Goal: Task Accomplishment & Management: Manage account settings

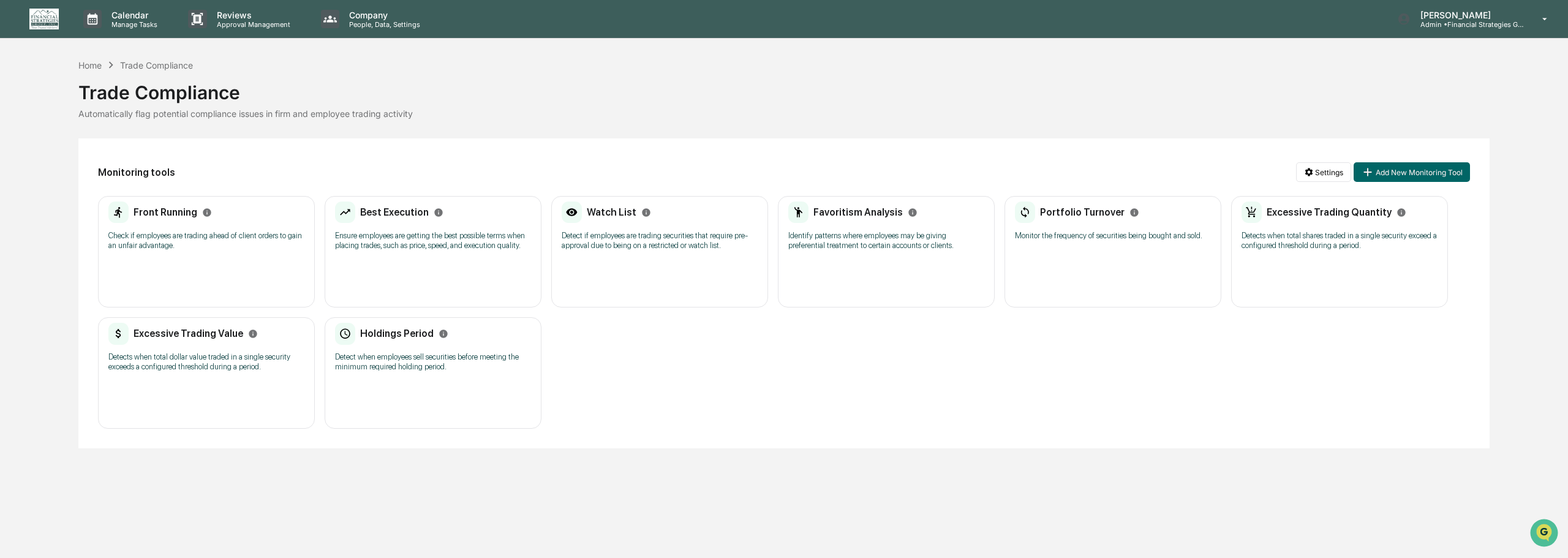
click at [394, 333] on h2 "Holdings Period" at bounding box center [396, 333] width 73 height 12
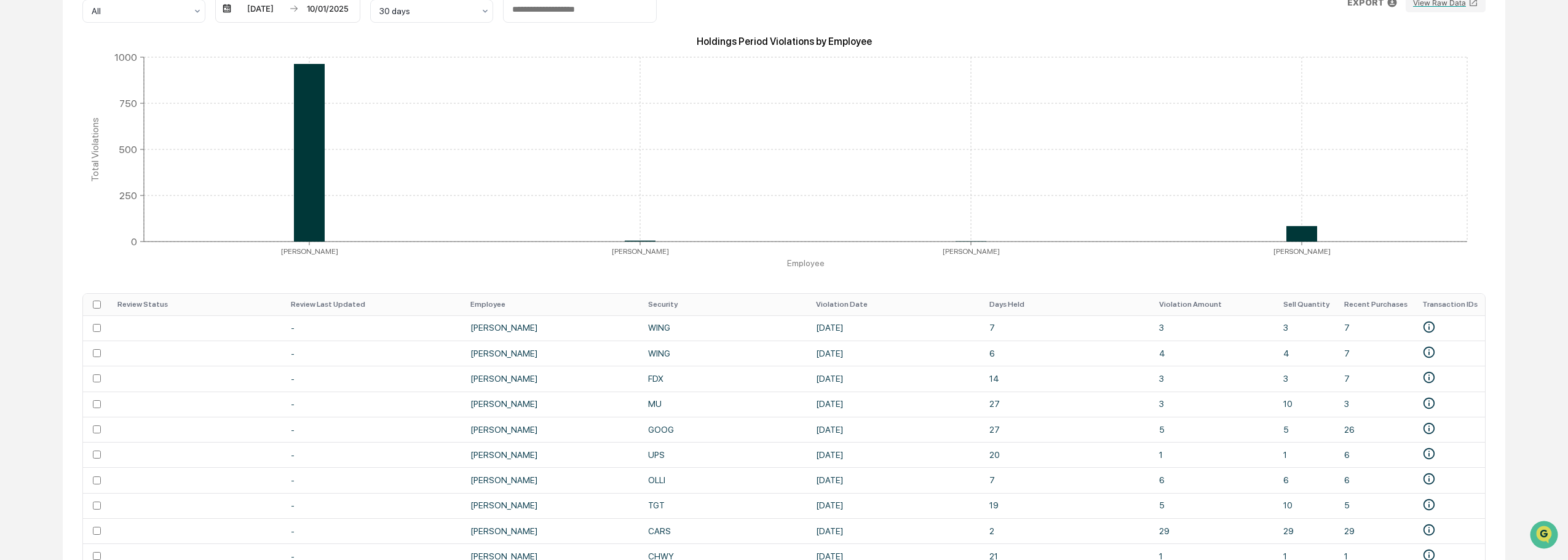
scroll to position [185, 0]
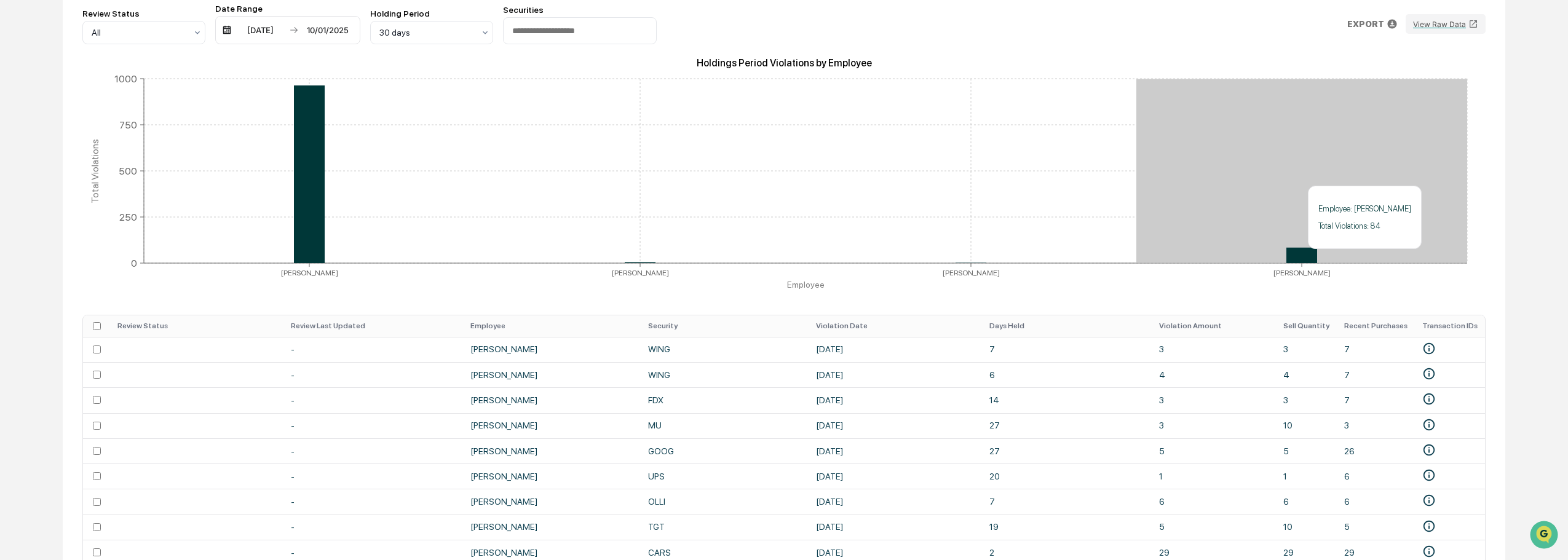
click at [1302, 255] on icon at bounding box center [1302, 255] width 31 height 15
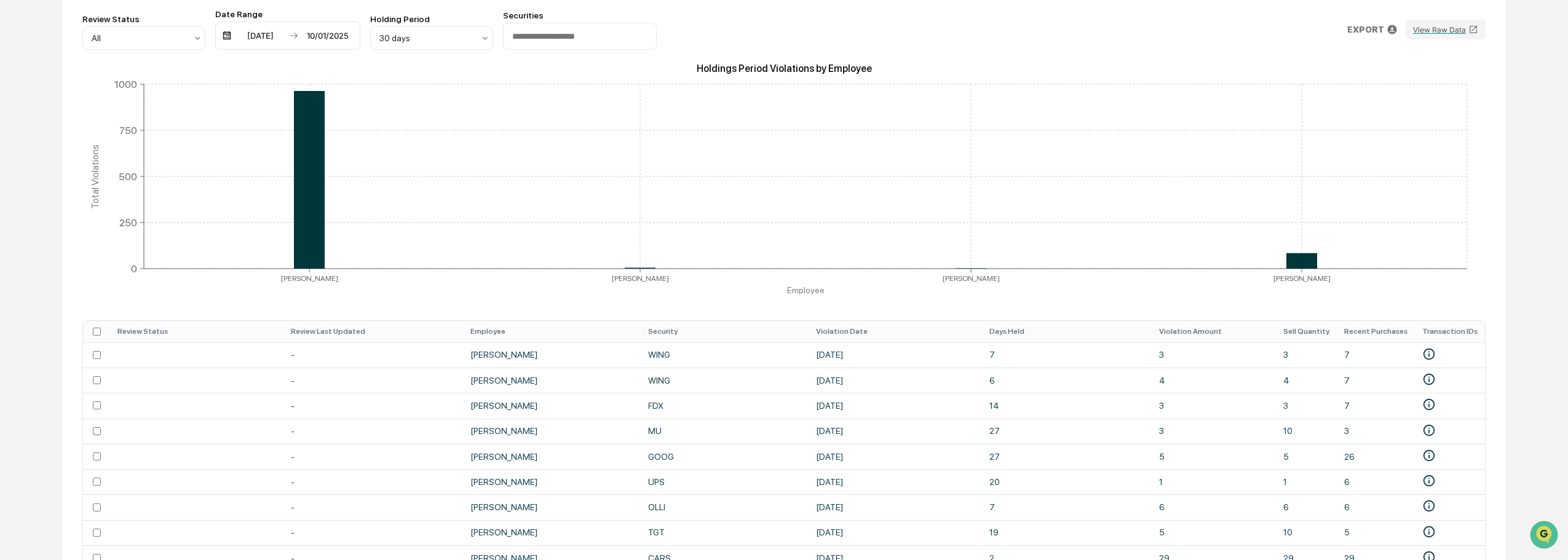
scroll to position [284, 0]
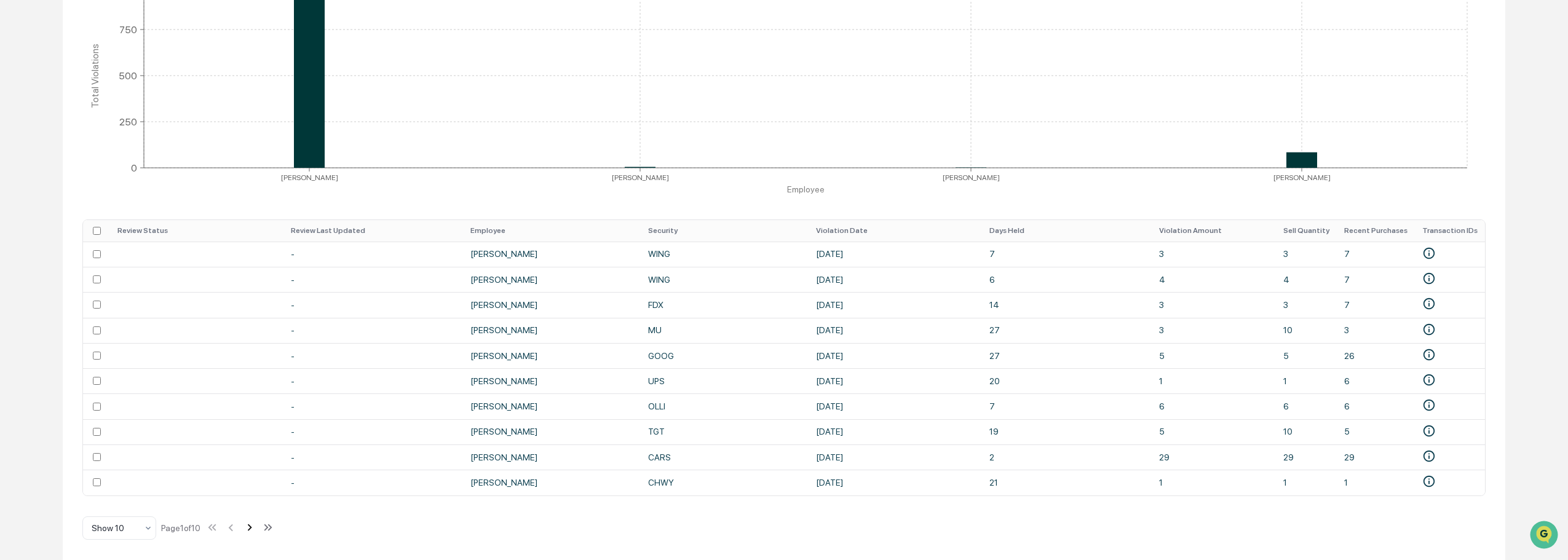
click at [252, 527] on icon at bounding box center [250, 527] width 5 height 6
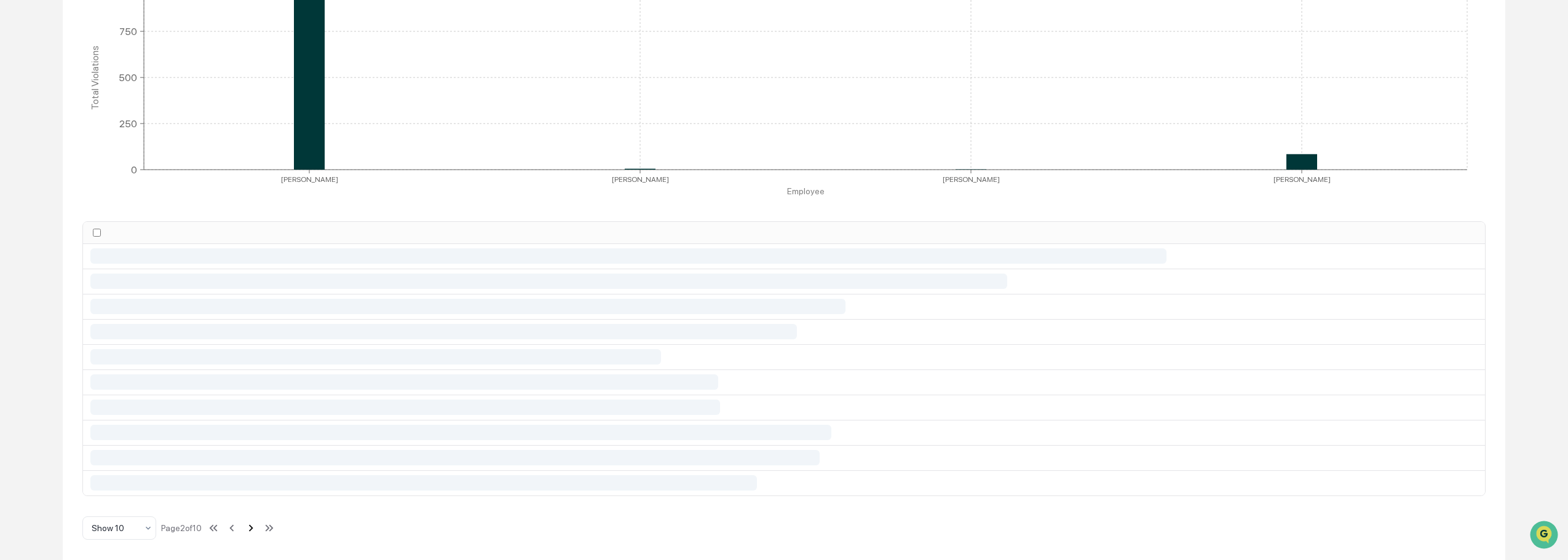
scroll to position [278, 0]
click at [254, 527] on icon at bounding box center [251, 527] width 14 height 14
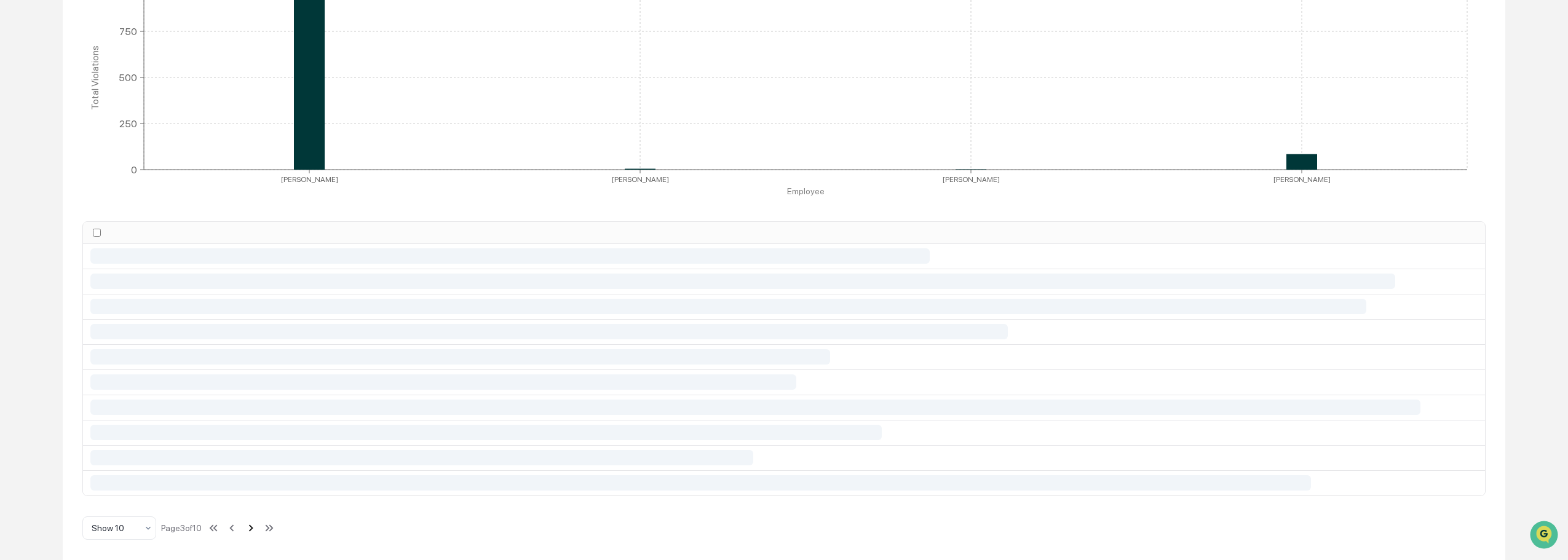
click at [254, 527] on icon at bounding box center [251, 527] width 14 height 14
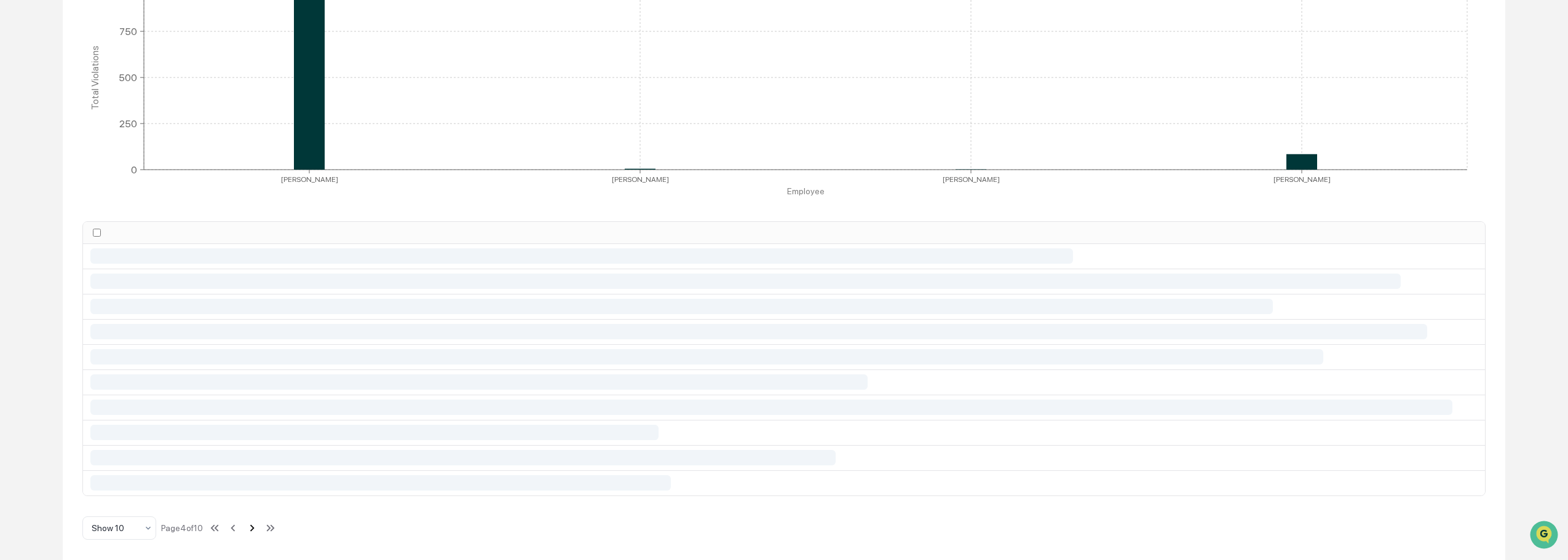
click at [254, 527] on icon at bounding box center [252, 527] width 14 height 14
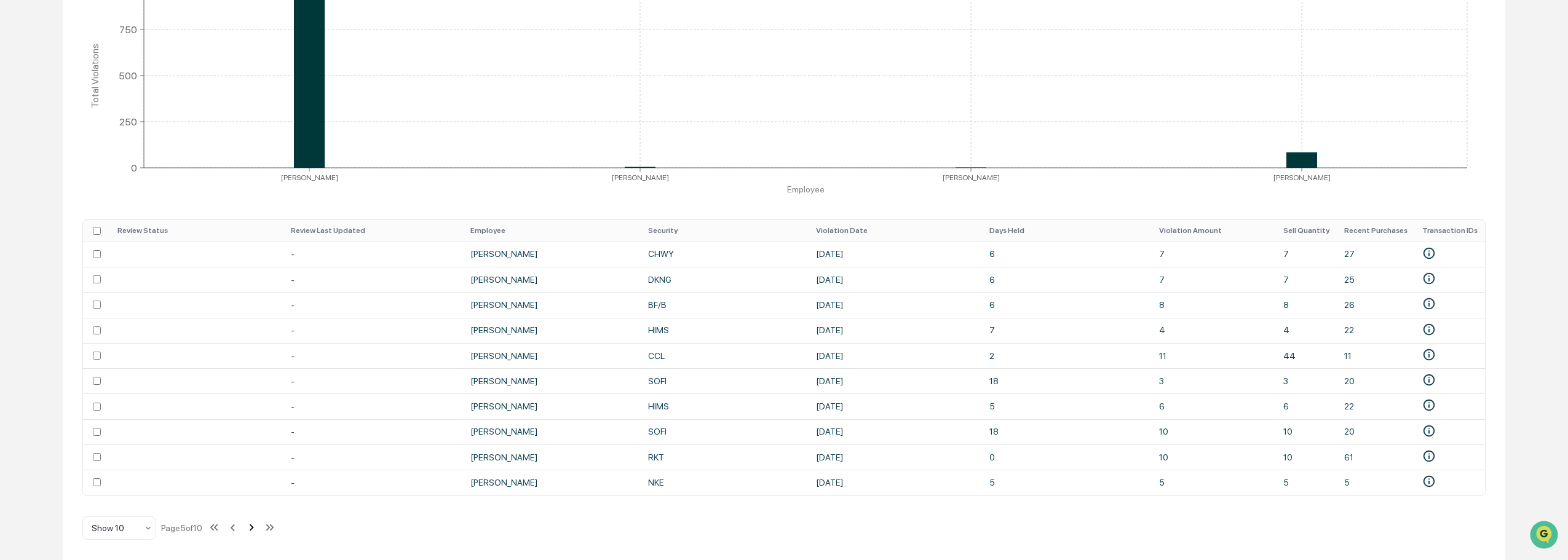
click at [254, 527] on icon at bounding box center [251, 527] width 14 height 14
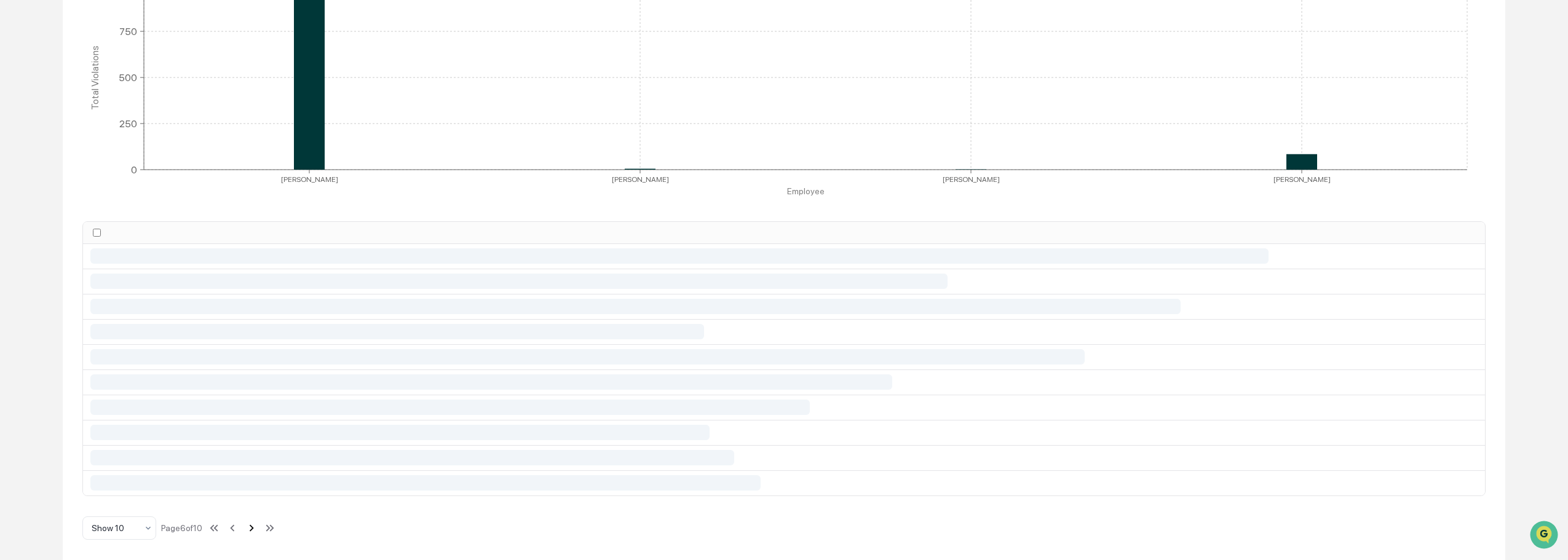
scroll to position [284, 0]
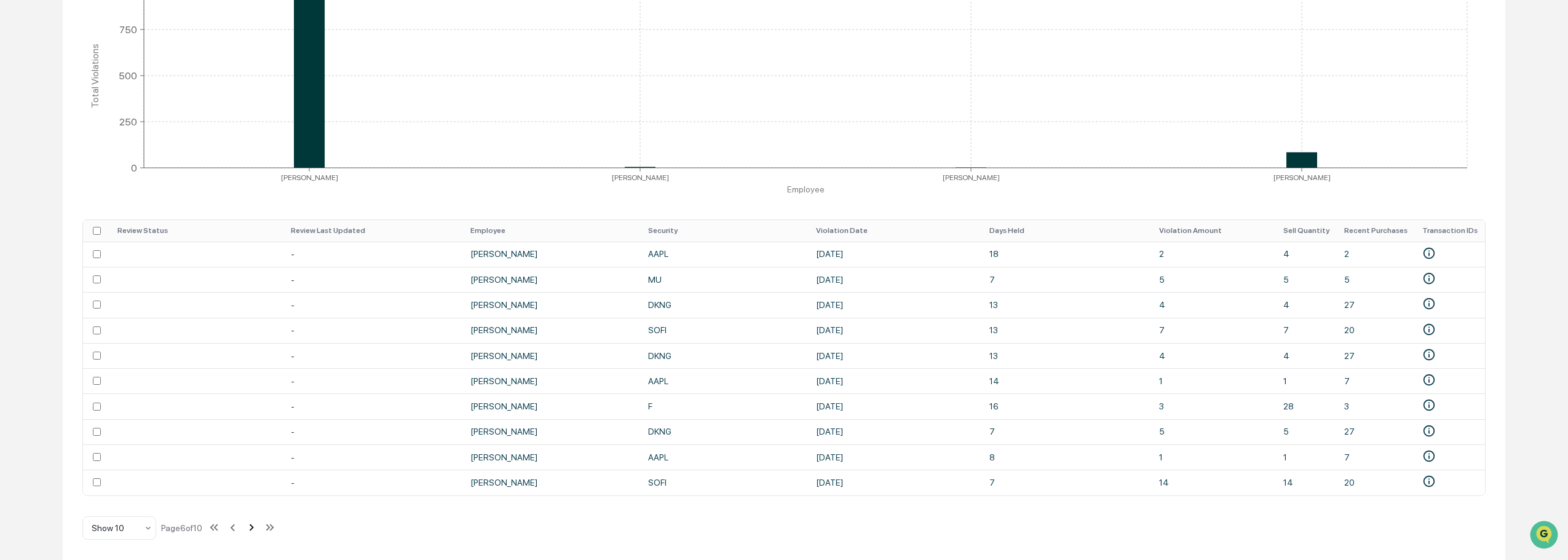
click at [254, 527] on icon at bounding box center [251, 527] width 14 height 14
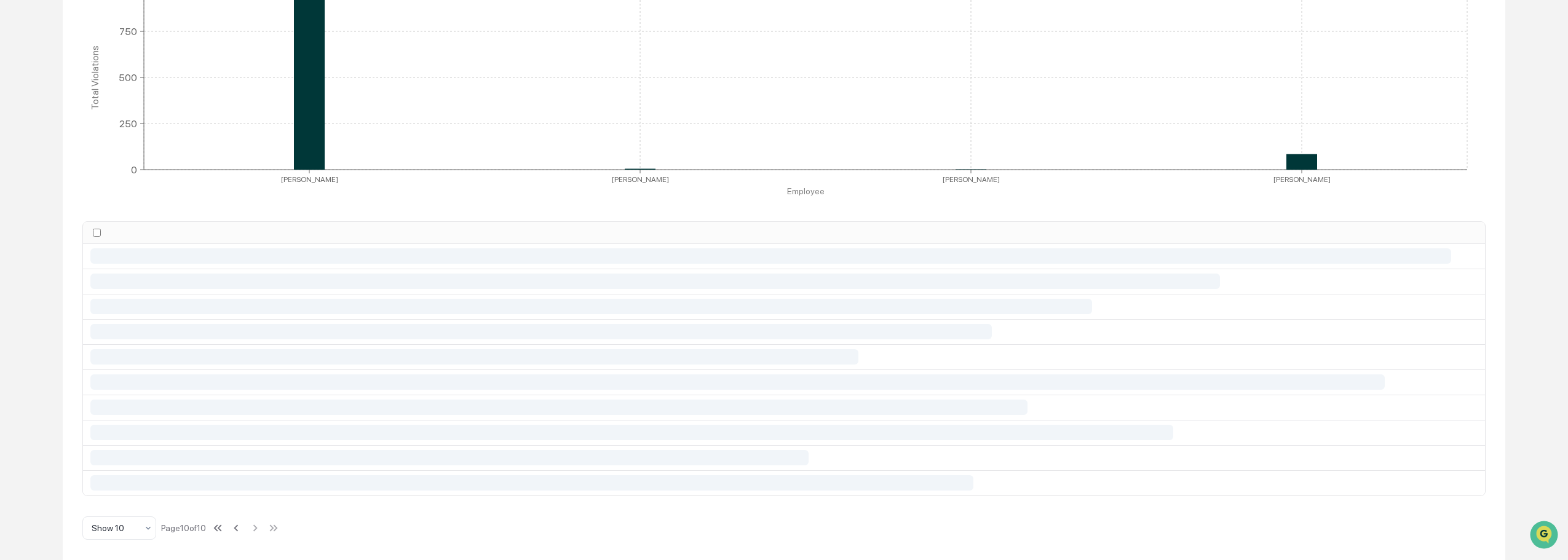
scroll to position [208, 0]
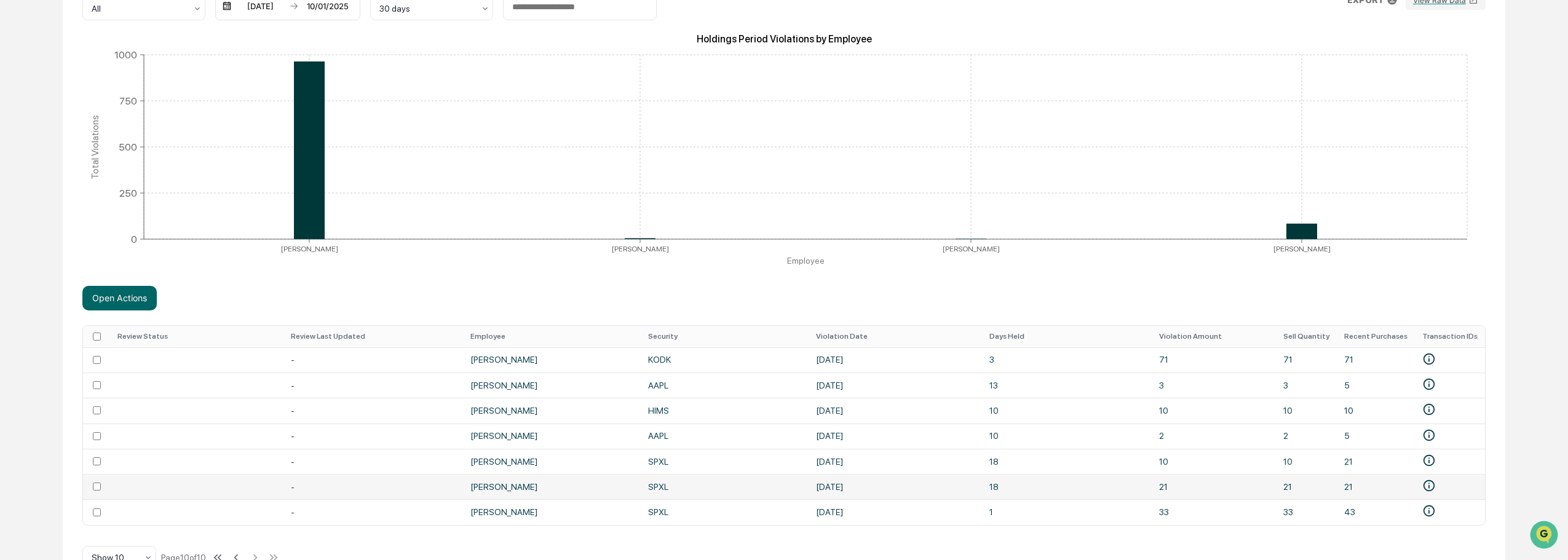
click at [97, 453] on td at bounding box center [97, 461] width 27 height 25
click at [97, 517] on td at bounding box center [97, 511] width 27 height 25
click at [100, 300] on button "Open Actions" at bounding box center [120, 298] width 74 height 24
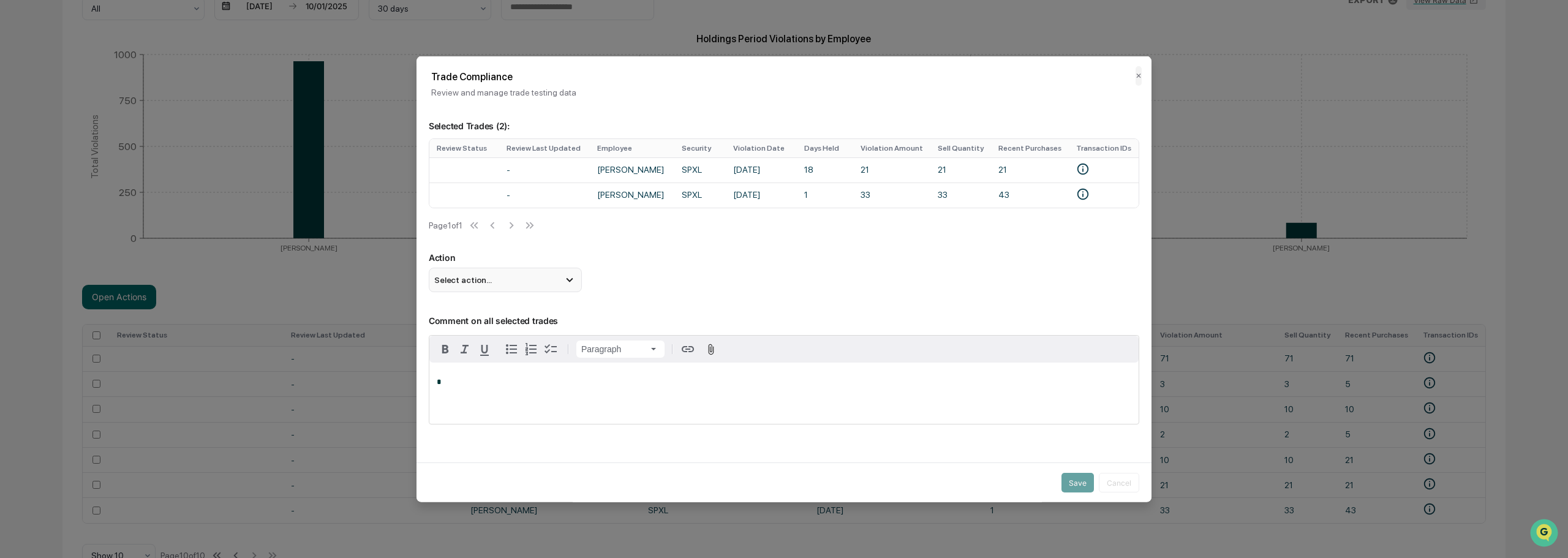
click at [527, 278] on div "Select action..." at bounding box center [505, 279] width 153 height 24
click at [519, 328] on div "Mark Not Item of Interest" at bounding box center [505, 328] width 143 height 14
click at [500, 387] on p "*" at bounding box center [784, 382] width 694 height 9
click at [1066, 480] on button "Save" at bounding box center [1077, 482] width 32 height 20
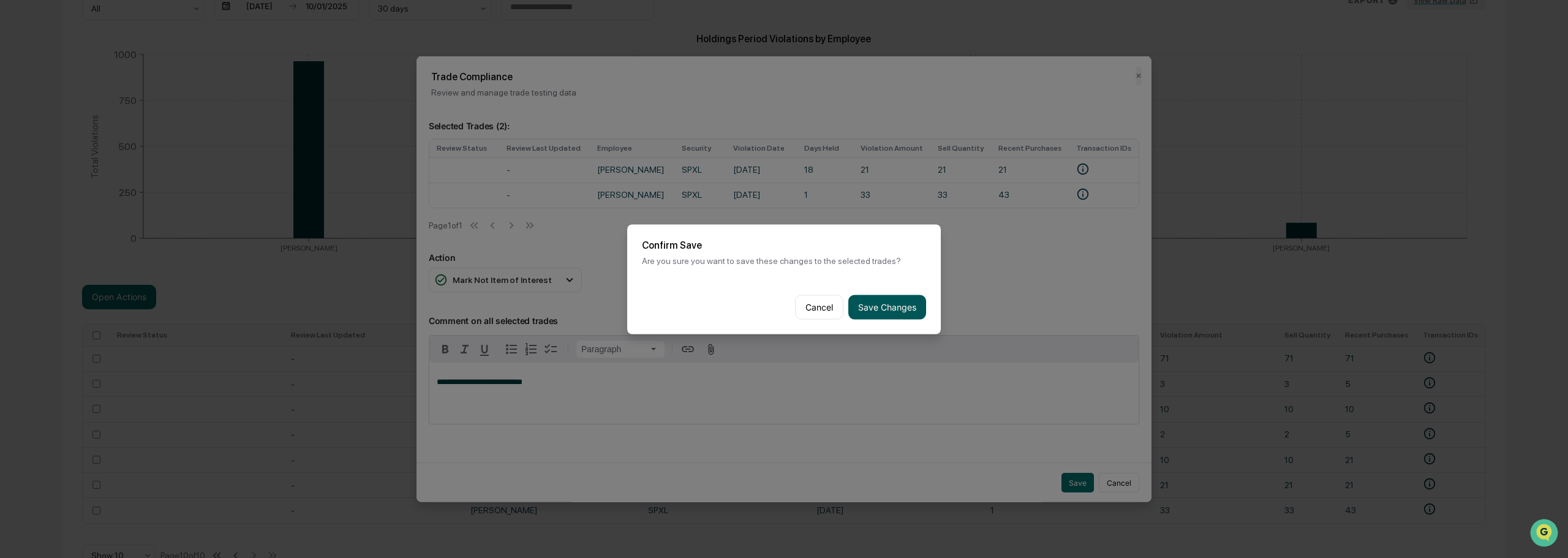
click at [876, 312] on button "Save Changes" at bounding box center [887, 306] width 78 height 24
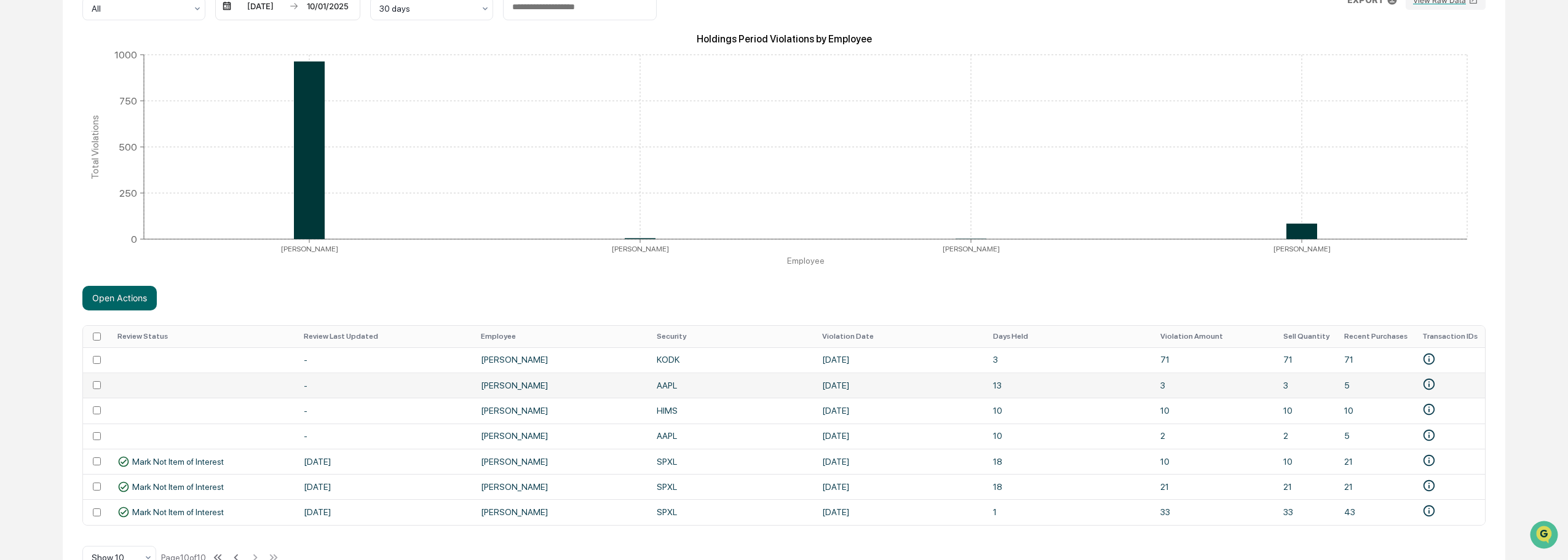
click at [91, 385] on td at bounding box center [97, 385] width 27 height 25
click at [91, 360] on td at bounding box center [97, 360] width 27 height 25
click at [128, 293] on button "Open Actions" at bounding box center [120, 298] width 74 height 24
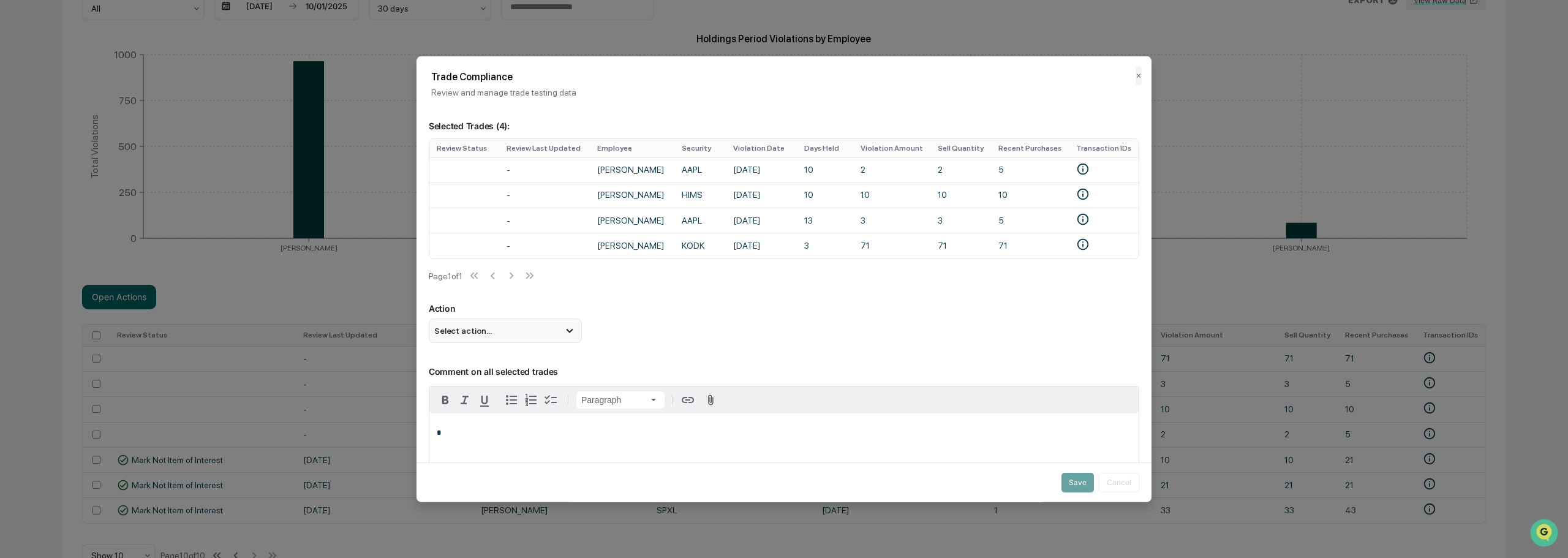
click at [564, 337] on icon at bounding box center [569, 330] width 14 height 14
click at [507, 386] on div "Mark Not Item of Interest" at bounding box center [505, 379] width 143 height 14
click at [487, 435] on p "*" at bounding box center [784, 433] width 694 height 9
click at [1070, 481] on button "Save" at bounding box center [1077, 482] width 32 height 20
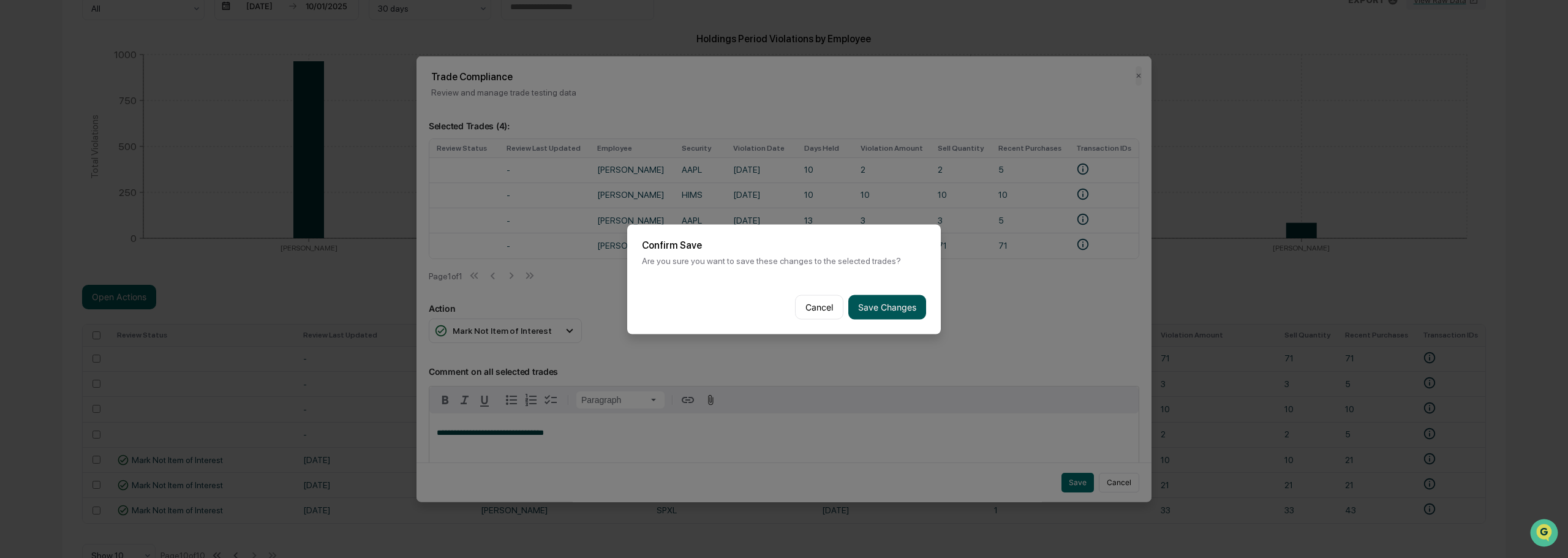
click at [868, 303] on button "Save Changes" at bounding box center [887, 306] width 78 height 24
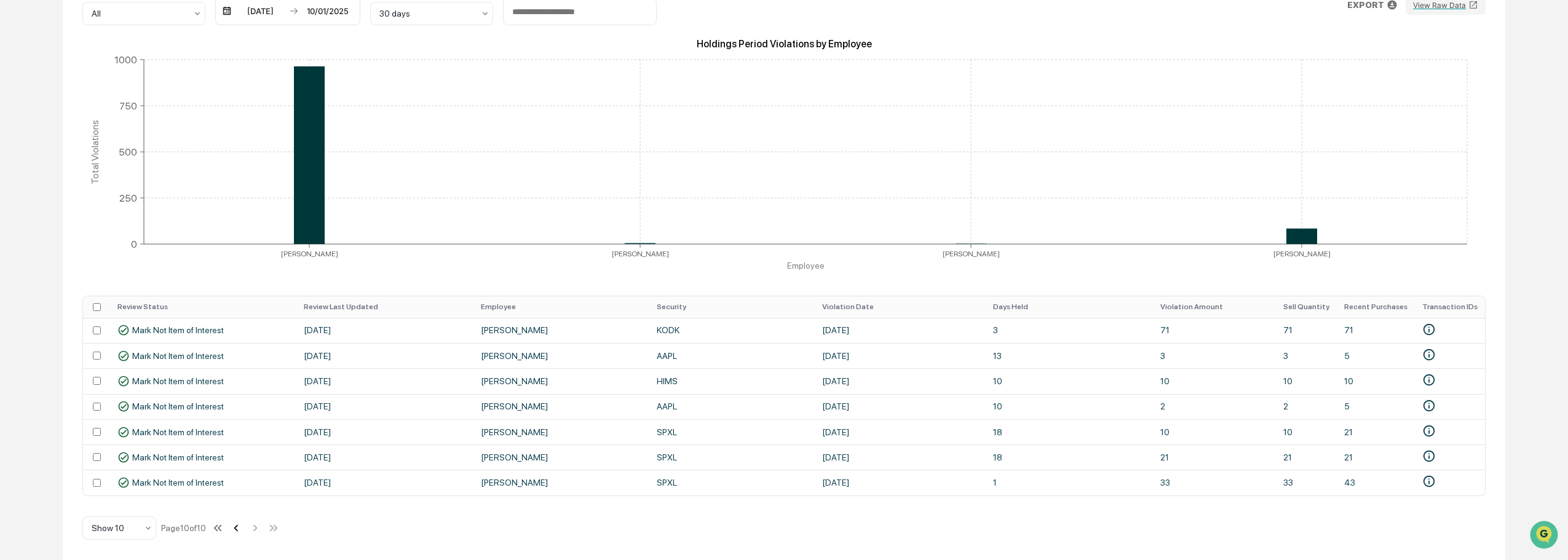
click at [238, 532] on icon at bounding box center [235, 527] width 14 height 14
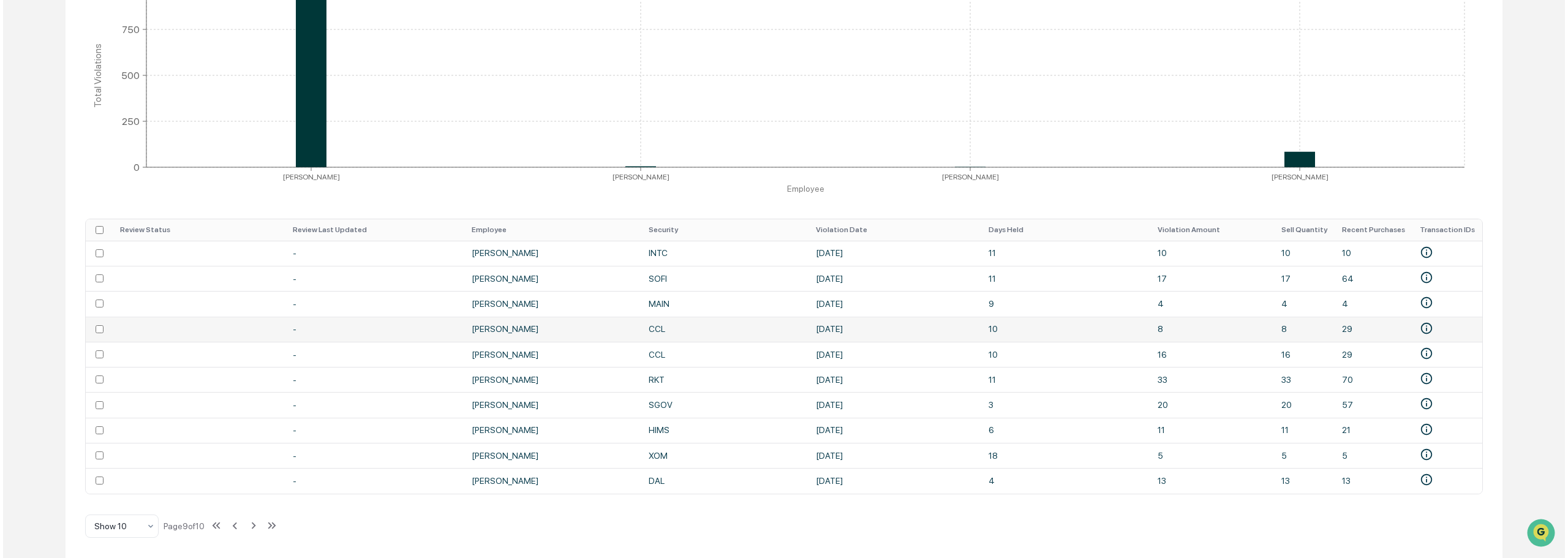
scroll to position [283, 0]
click at [90, 252] on td at bounding box center [96, 253] width 27 height 25
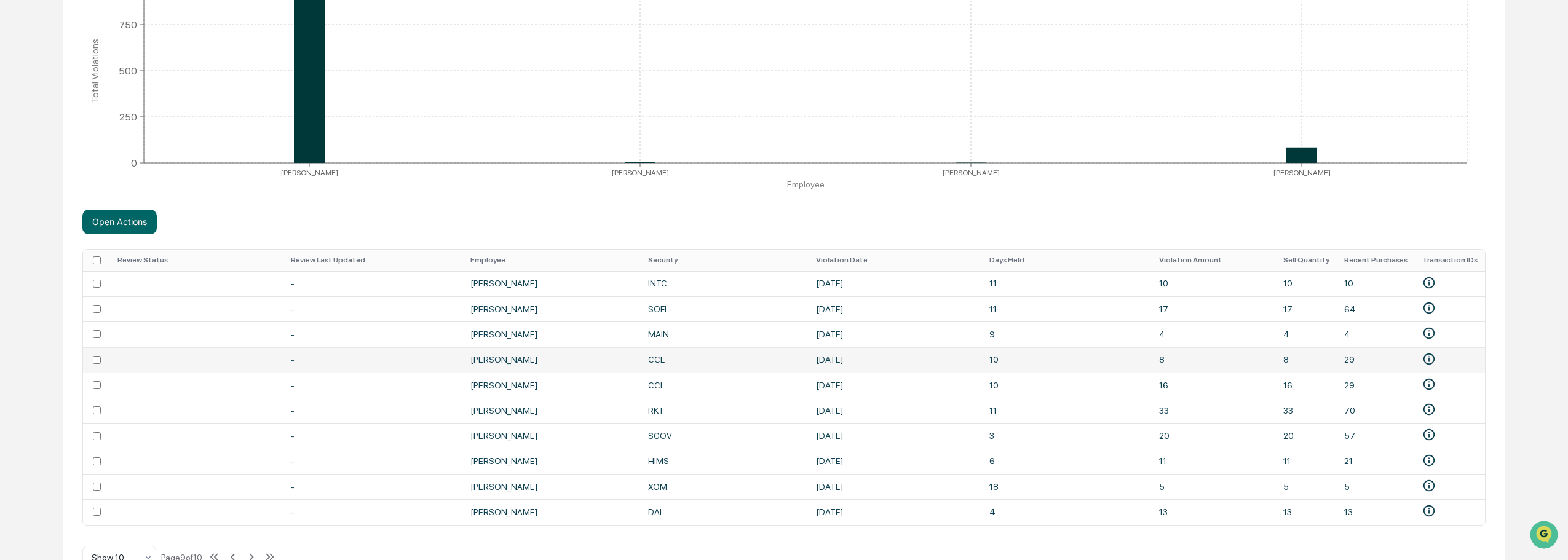
click at [97, 367] on td at bounding box center [97, 360] width 27 height 25
click at [100, 517] on td at bounding box center [97, 511] width 27 height 25
click at [121, 221] on button "Open Actions" at bounding box center [120, 222] width 74 height 24
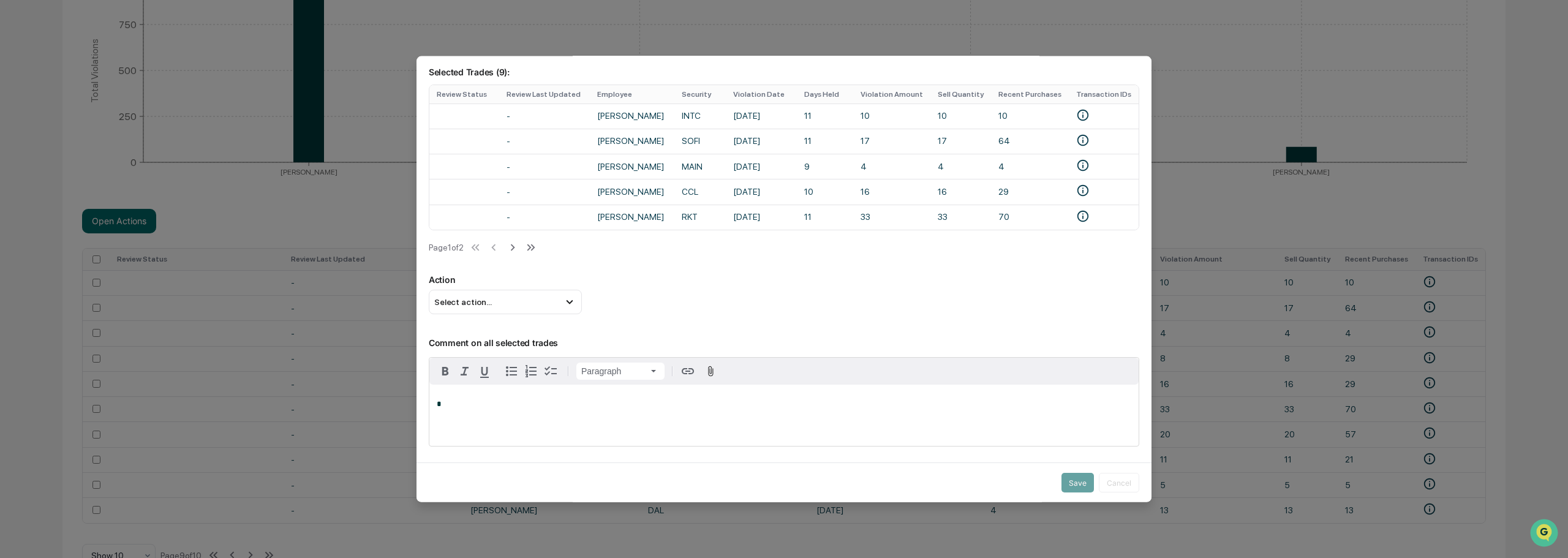
scroll to position [105, 0]
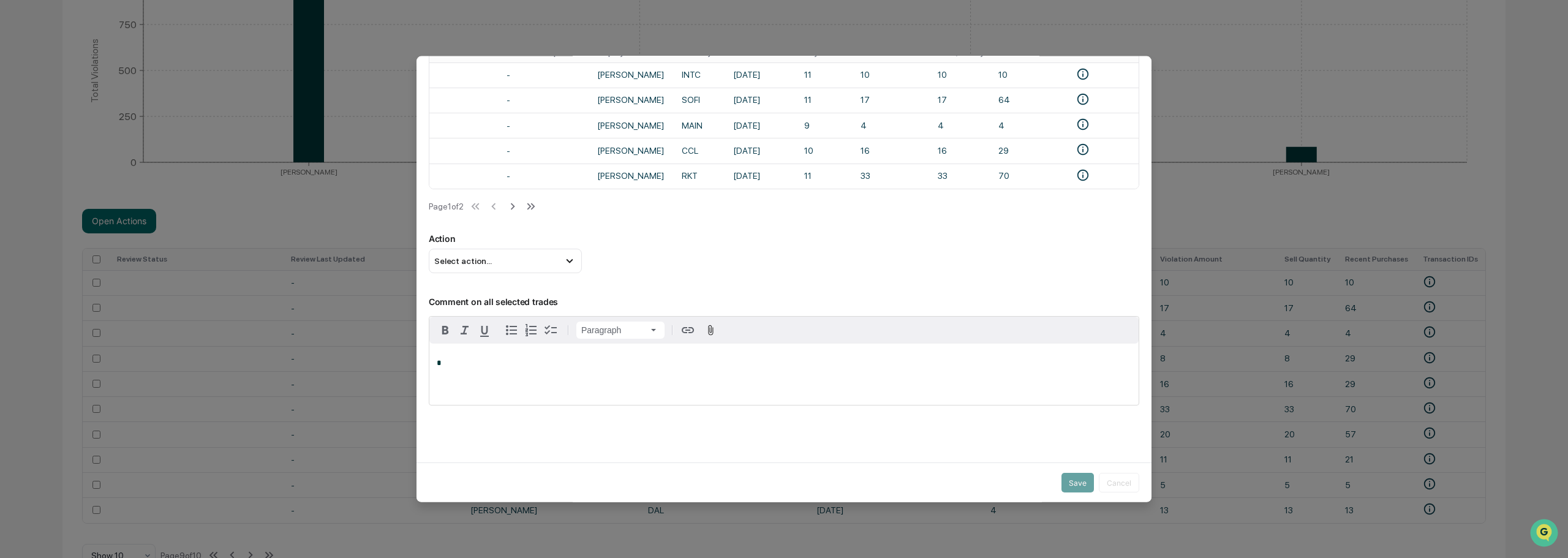
click at [512, 344] on div "*" at bounding box center [784, 374] width 709 height 61
click at [1062, 476] on button "Save" at bounding box center [1077, 482] width 32 height 20
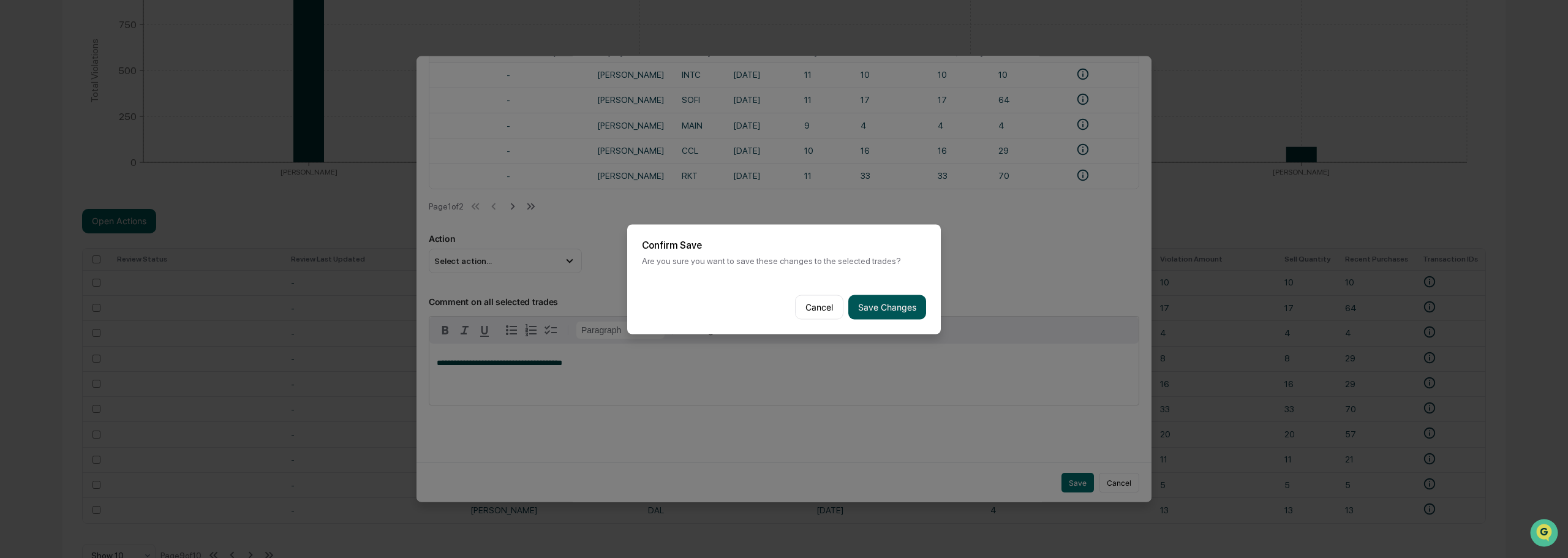
click at [878, 302] on button "Save Changes" at bounding box center [887, 306] width 78 height 24
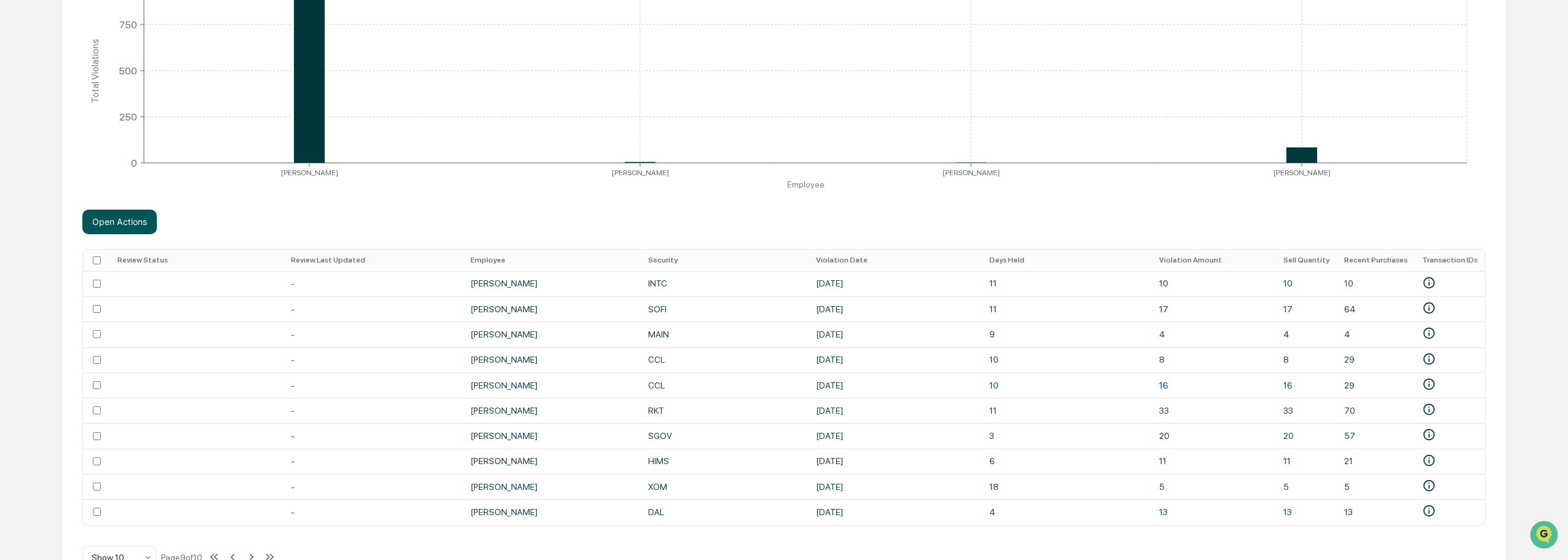
click at [112, 217] on button "Open Actions" at bounding box center [120, 222] width 74 height 24
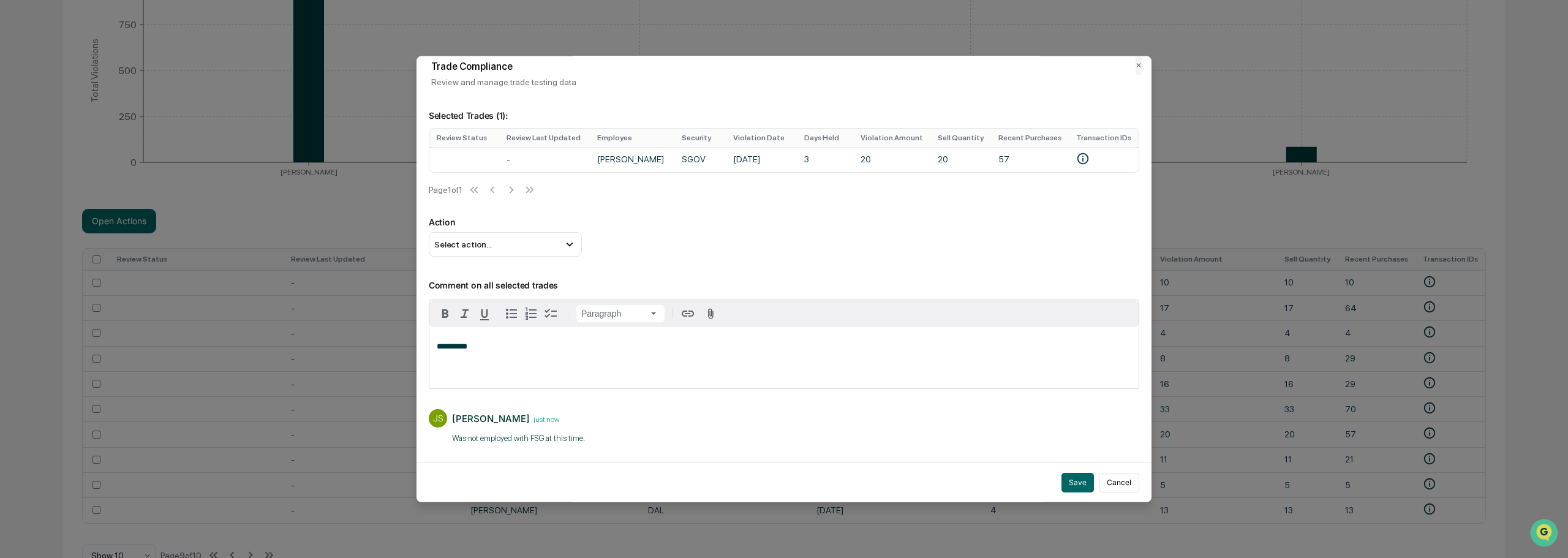
scroll to position [0, 0]
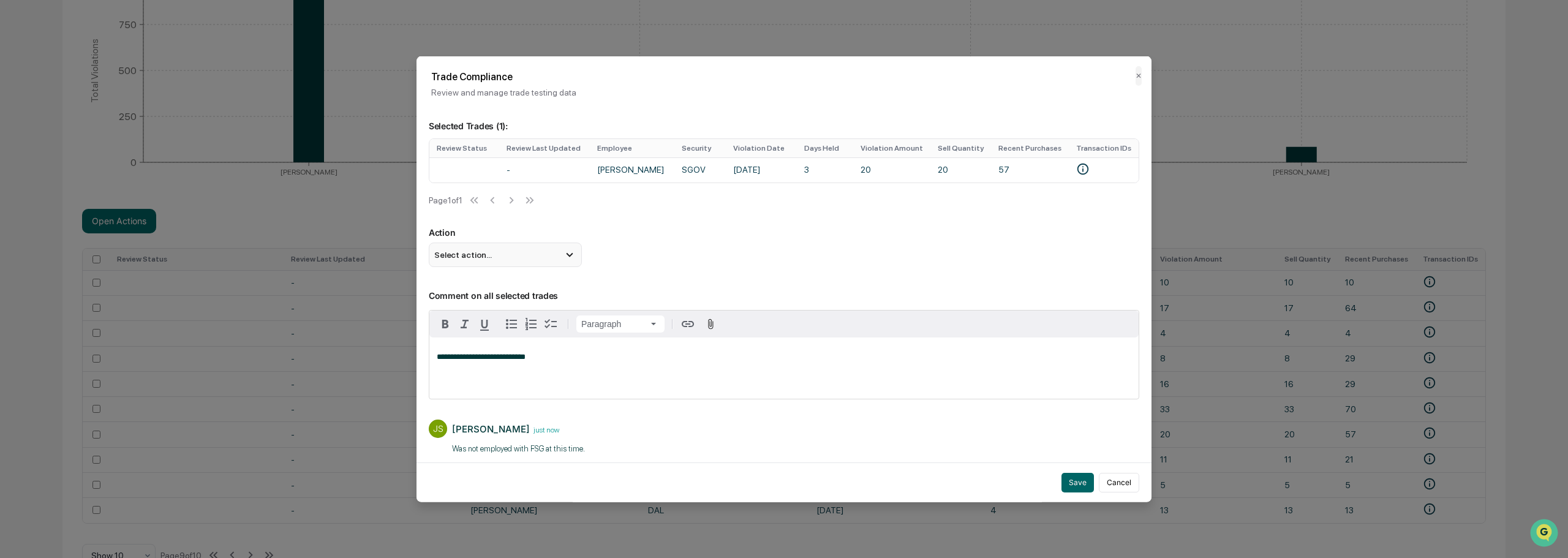
click at [525, 265] on div "Select action..." at bounding box center [505, 253] width 153 height 24
click at [517, 306] on div "Mark Not Item of Interest" at bounding box center [505, 303] width 143 height 14
click at [1063, 474] on button "Save" at bounding box center [1077, 482] width 32 height 20
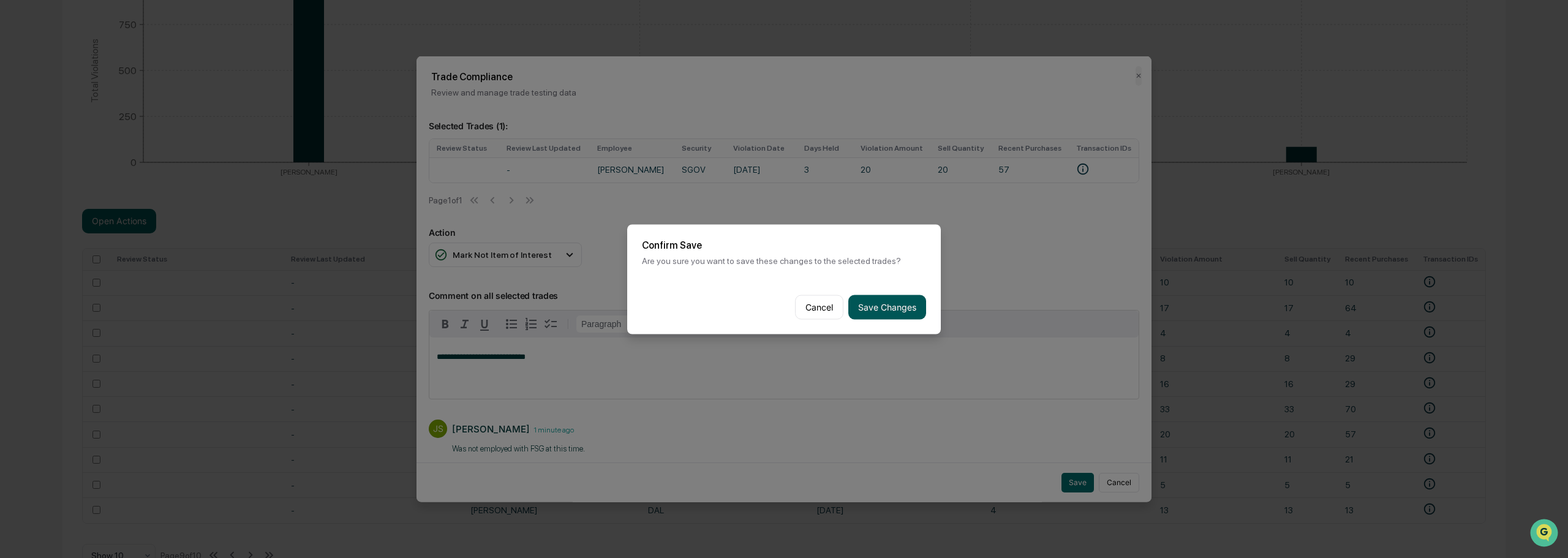
click at [870, 306] on button "Save Changes" at bounding box center [887, 306] width 78 height 24
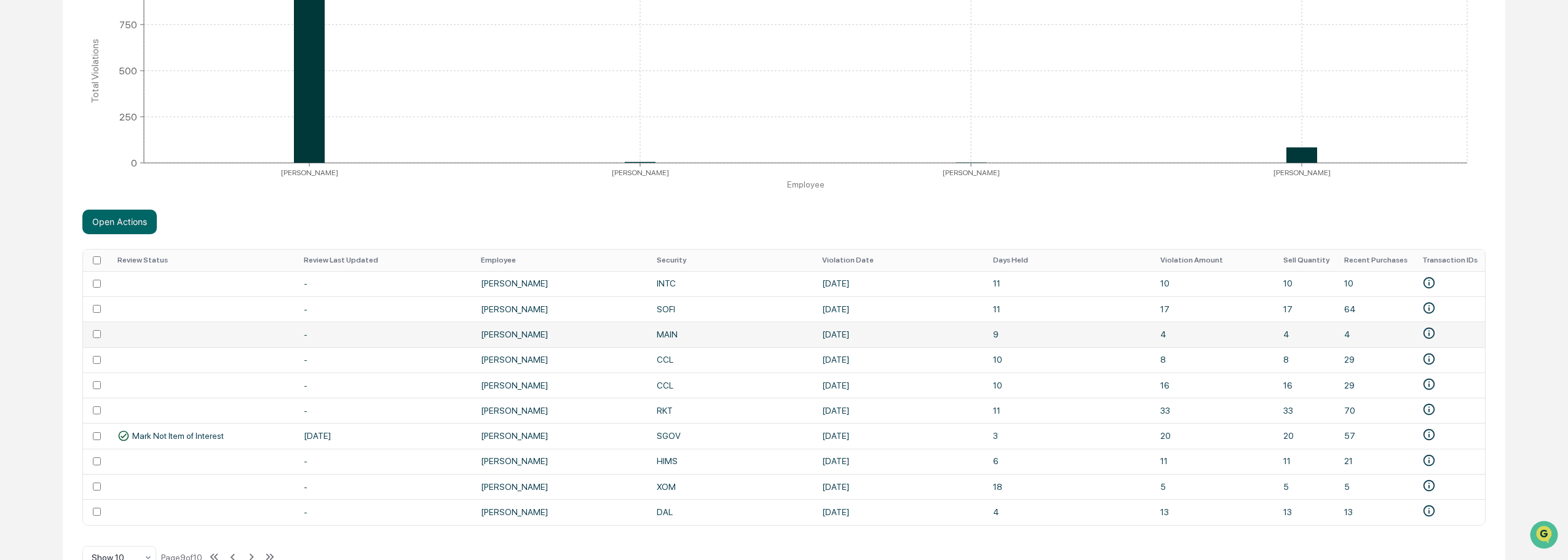
click at [100, 340] on td at bounding box center [97, 334] width 27 height 25
click at [99, 365] on td at bounding box center [97, 360] width 27 height 25
click at [92, 356] on td at bounding box center [97, 360] width 27 height 25
click at [93, 365] on td at bounding box center [97, 360] width 27 height 25
click at [95, 368] on td at bounding box center [97, 360] width 27 height 25
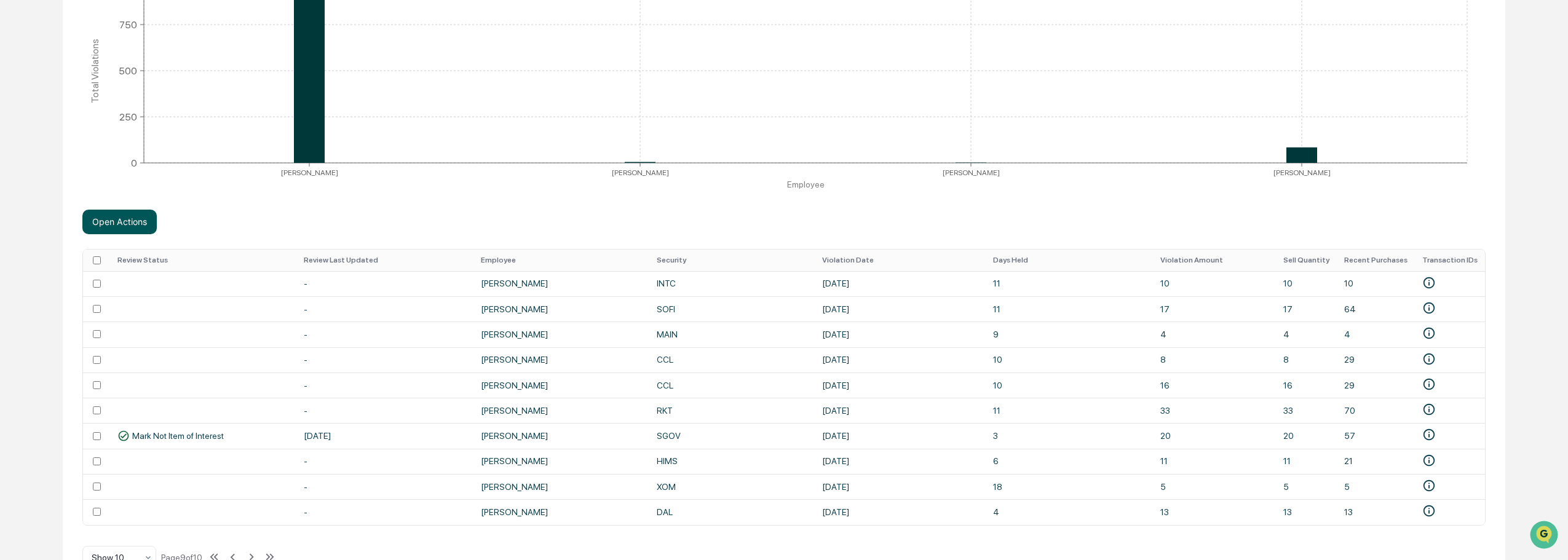
click at [124, 230] on button "Open Actions" at bounding box center [120, 222] width 74 height 24
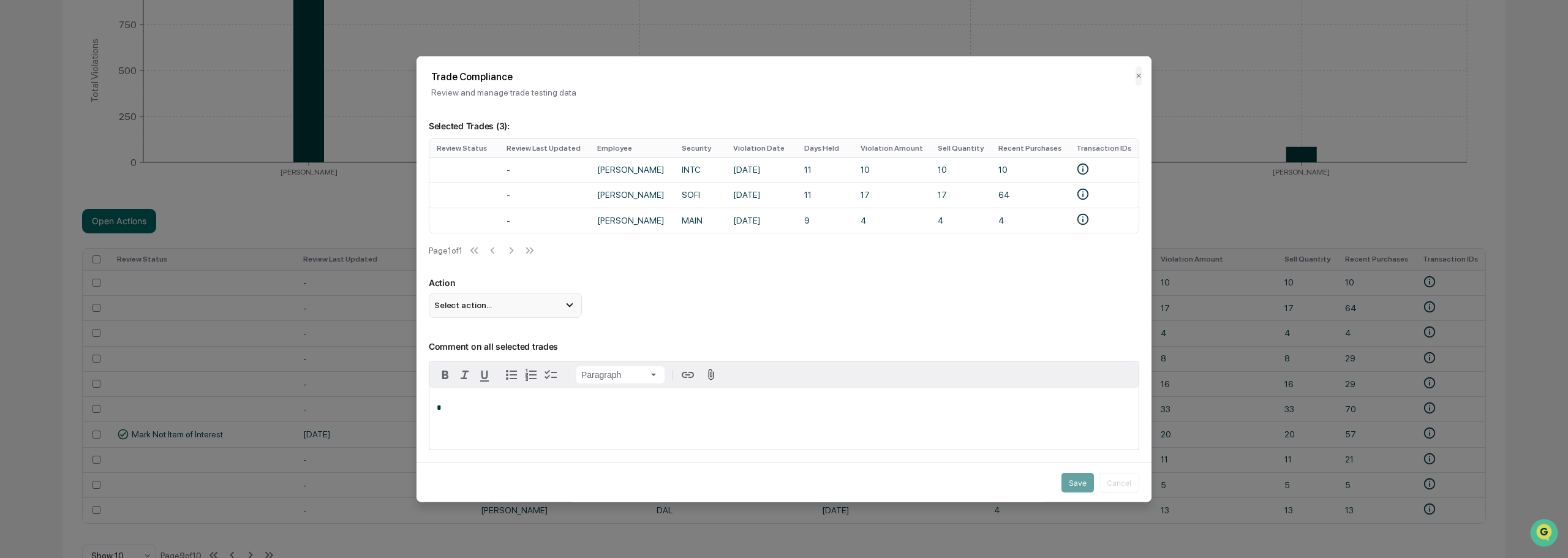
click at [479, 316] on div "Select action..." at bounding box center [505, 305] width 153 height 24
click at [483, 356] on div "Mark Not Item of Interest" at bounding box center [505, 353] width 143 height 14
click at [1063, 475] on button "Save" at bounding box center [1077, 482] width 32 height 20
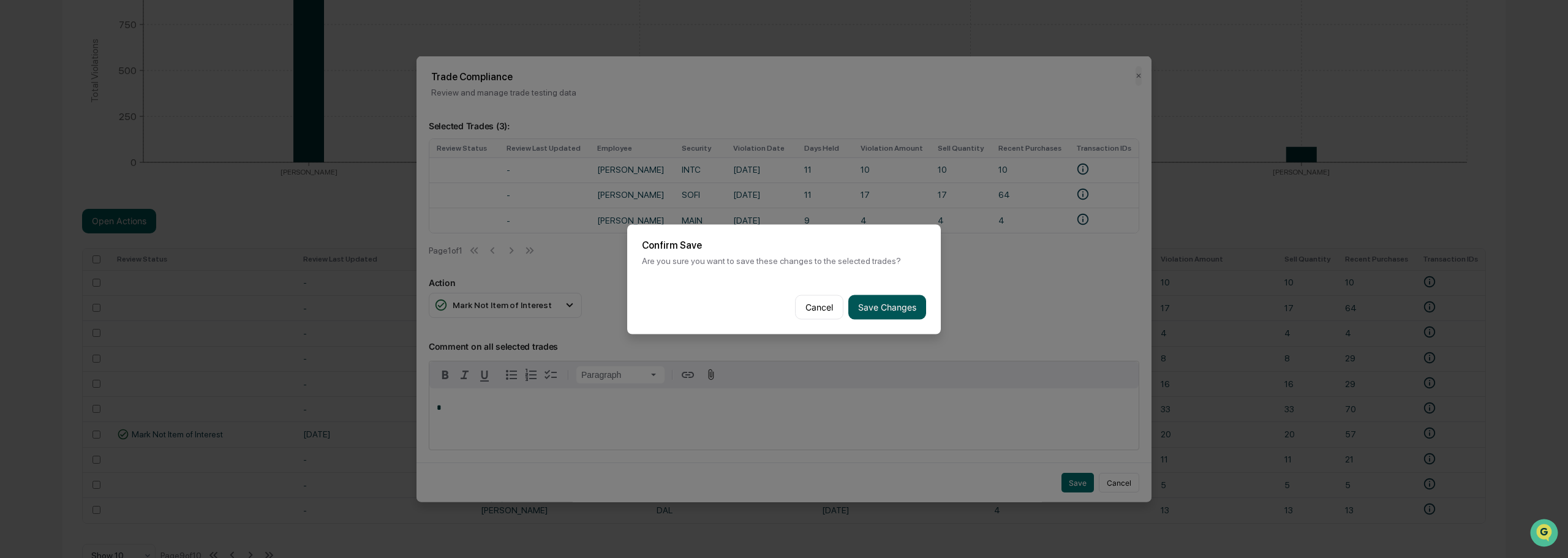
click at [861, 307] on button "Save Changes" at bounding box center [887, 306] width 78 height 24
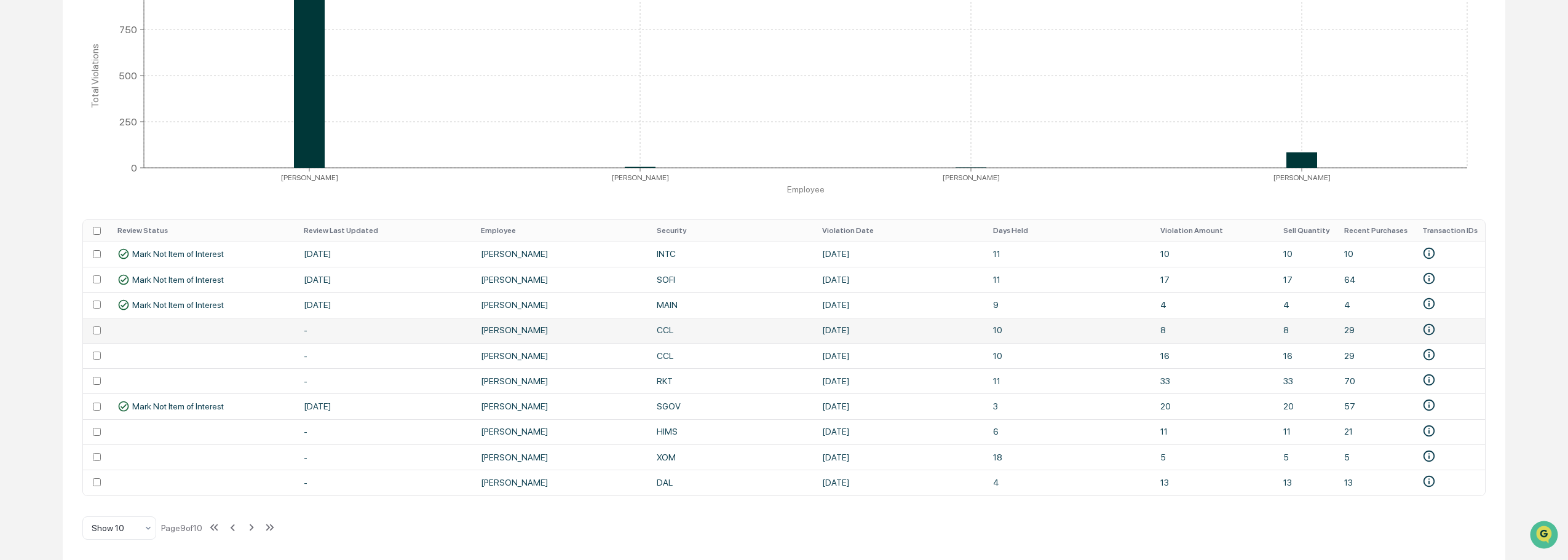
click at [93, 335] on td at bounding box center [97, 330] width 27 height 25
click at [94, 329] on td at bounding box center [97, 330] width 27 height 25
click at [95, 329] on td at bounding box center [97, 330] width 27 height 25
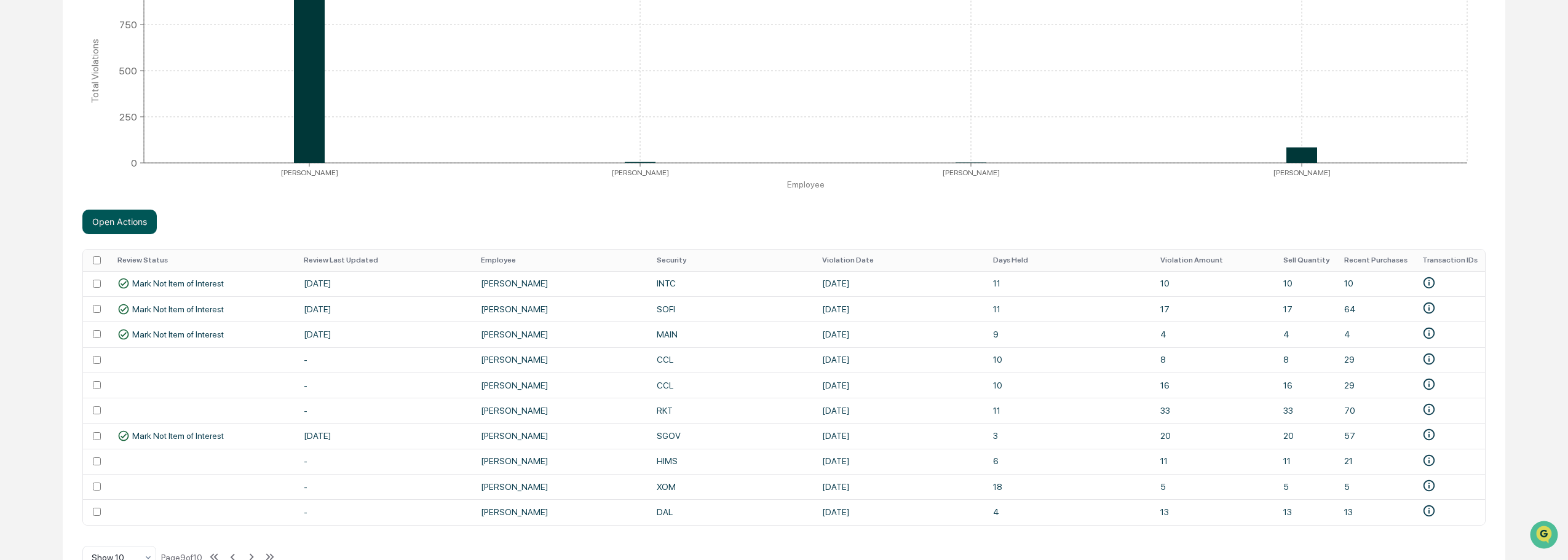
click at [110, 218] on button "Open Actions" at bounding box center [120, 222] width 74 height 24
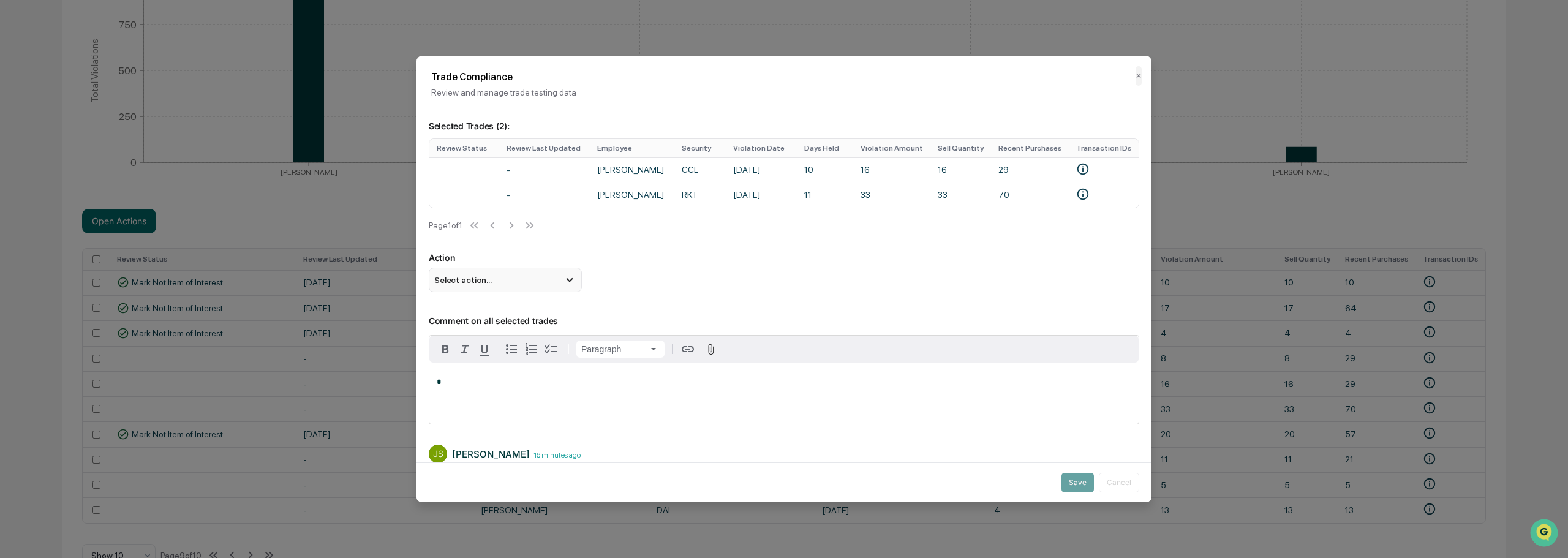
click at [496, 289] on div "Select action..." at bounding box center [505, 279] width 153 height 24
click at [493, 332] on div "Mark Not Item of Interest" at bounding box center [505, 328] width 143 height 14
click at [1055, 482] on div "Save Cancel" at bounding box center [784, 482] width 735 height 40
click at [1076, 472] on button "Save" at bounding box center [1077, 482] width 32 height 20
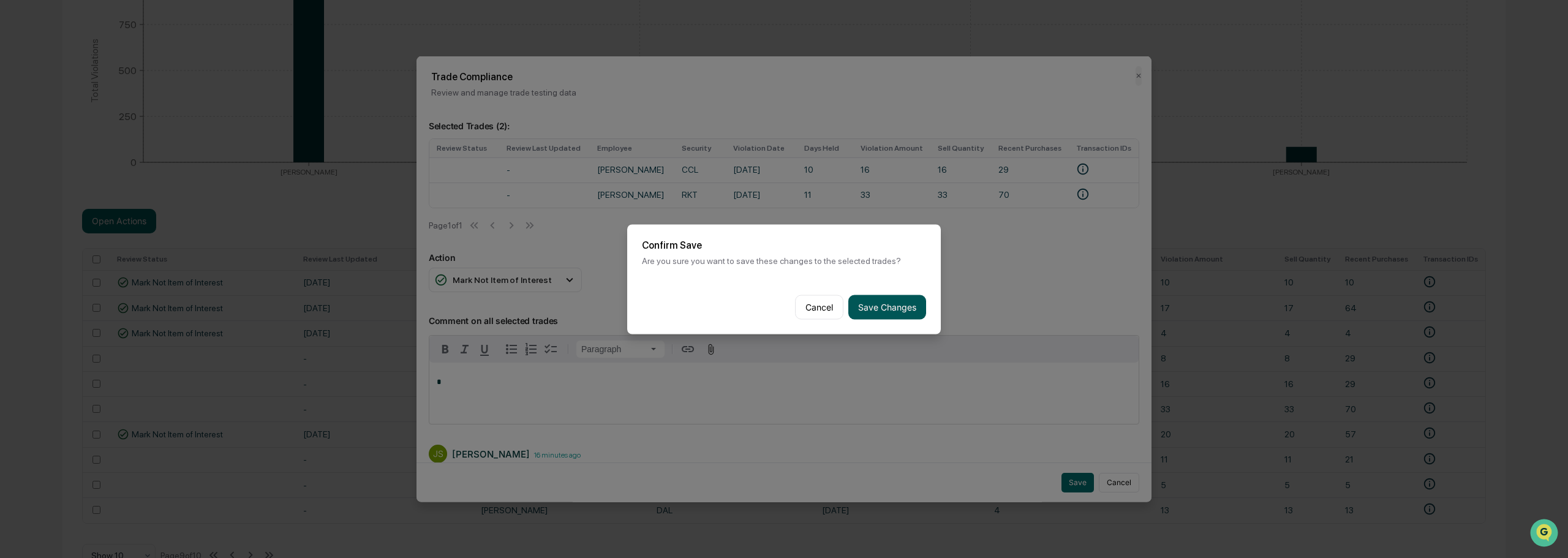
click at [890, 304] on button "Save Changes" at bounding box center [887, 306] width 78 height 24
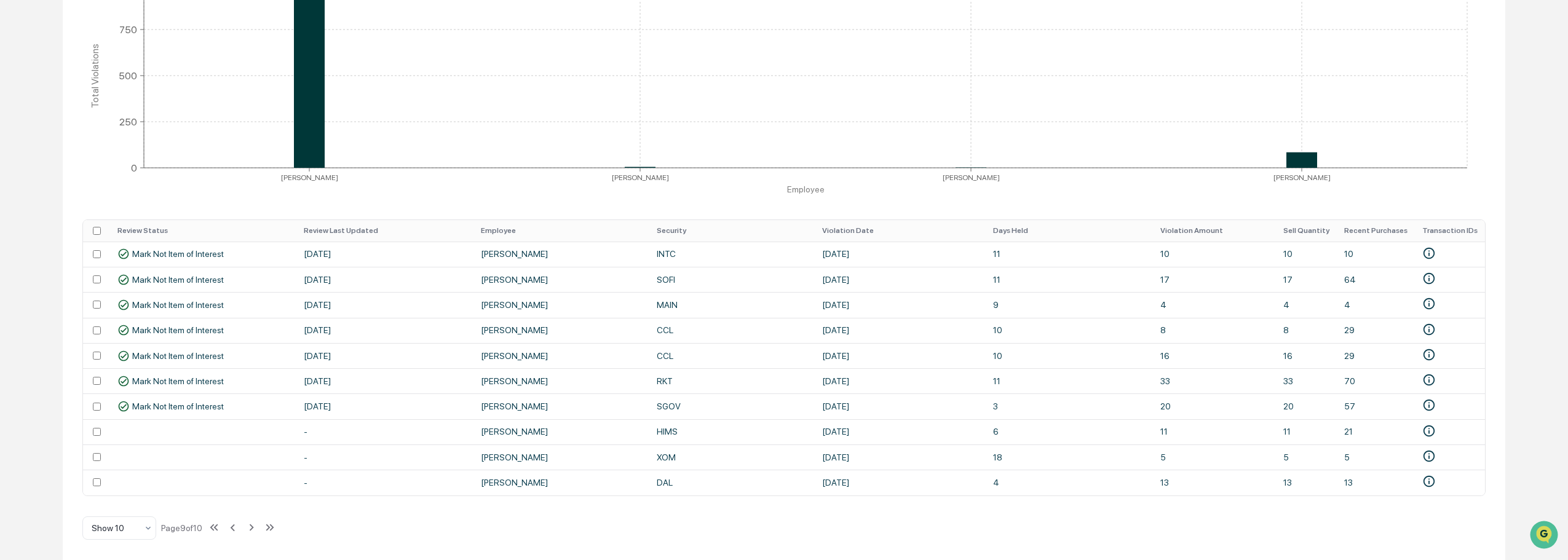
click at [59, 301] on div "Calendar Manage Tasks Reviews Approval Management Company People, Data, Setting…" at bounding box center [784, 140] width 1568 height 840
click at [236, 530] on icon at bounding box center [232, 527] width 14 height 14
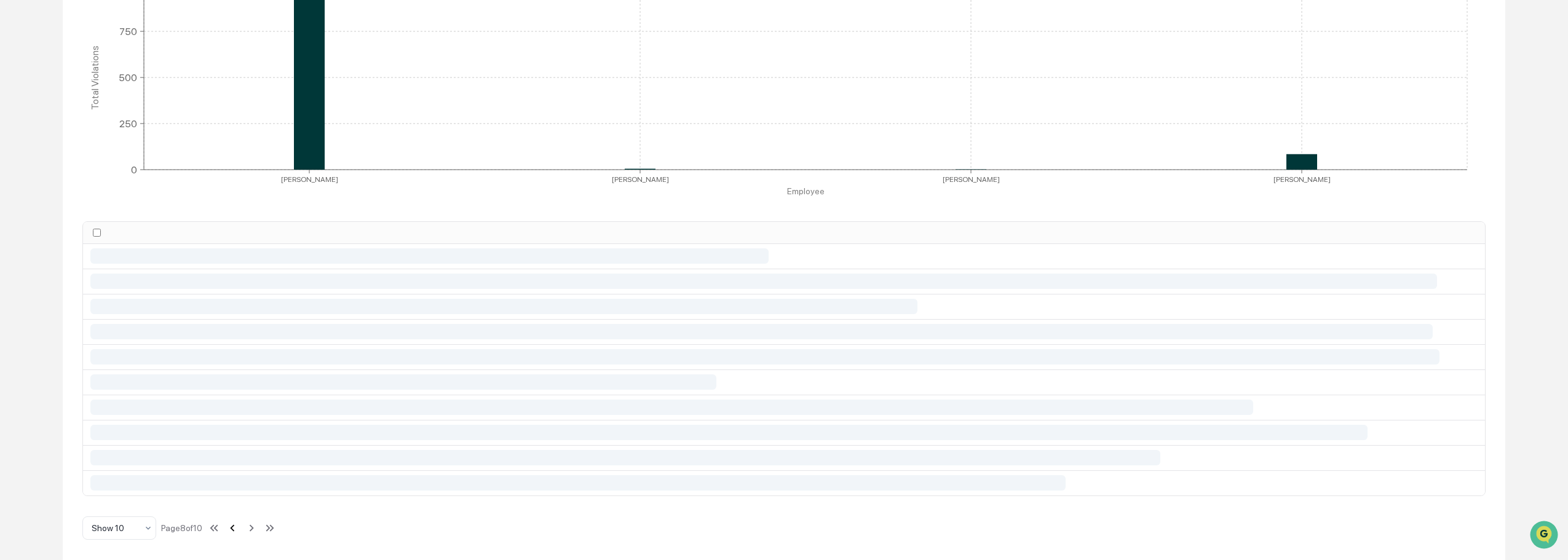
scroll to position [284, 0]
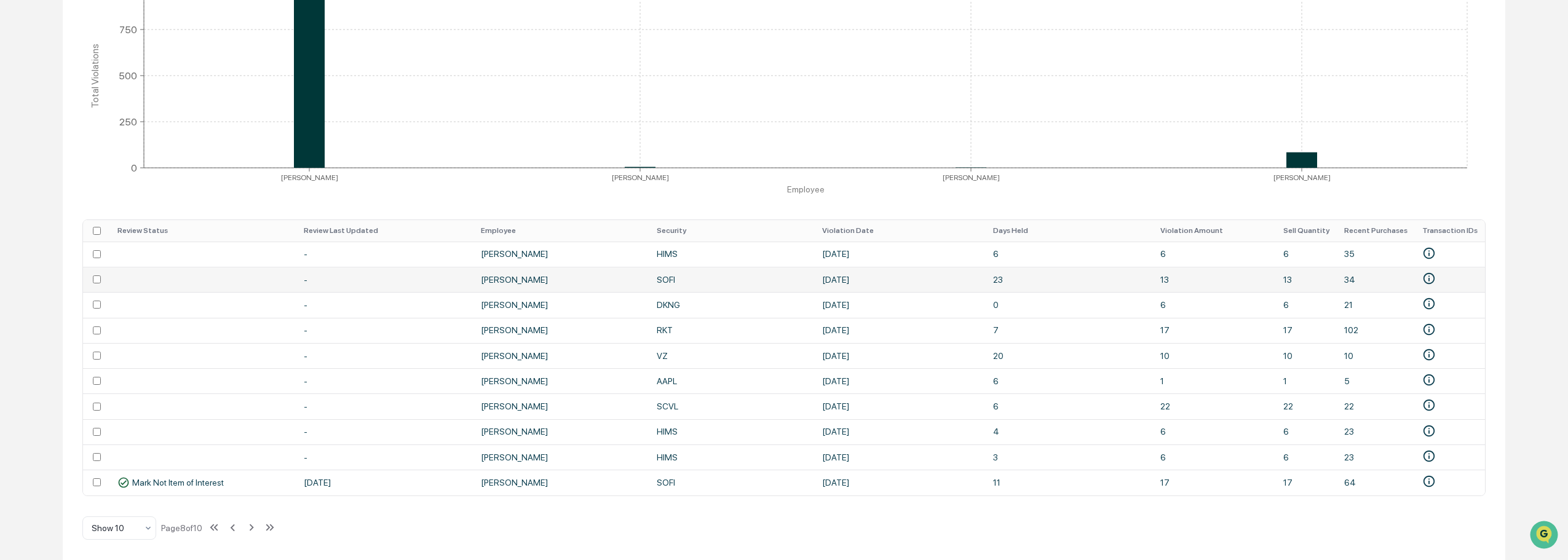
click at [93, 267] on td at bounding box center [97, 280] width 27 height 25
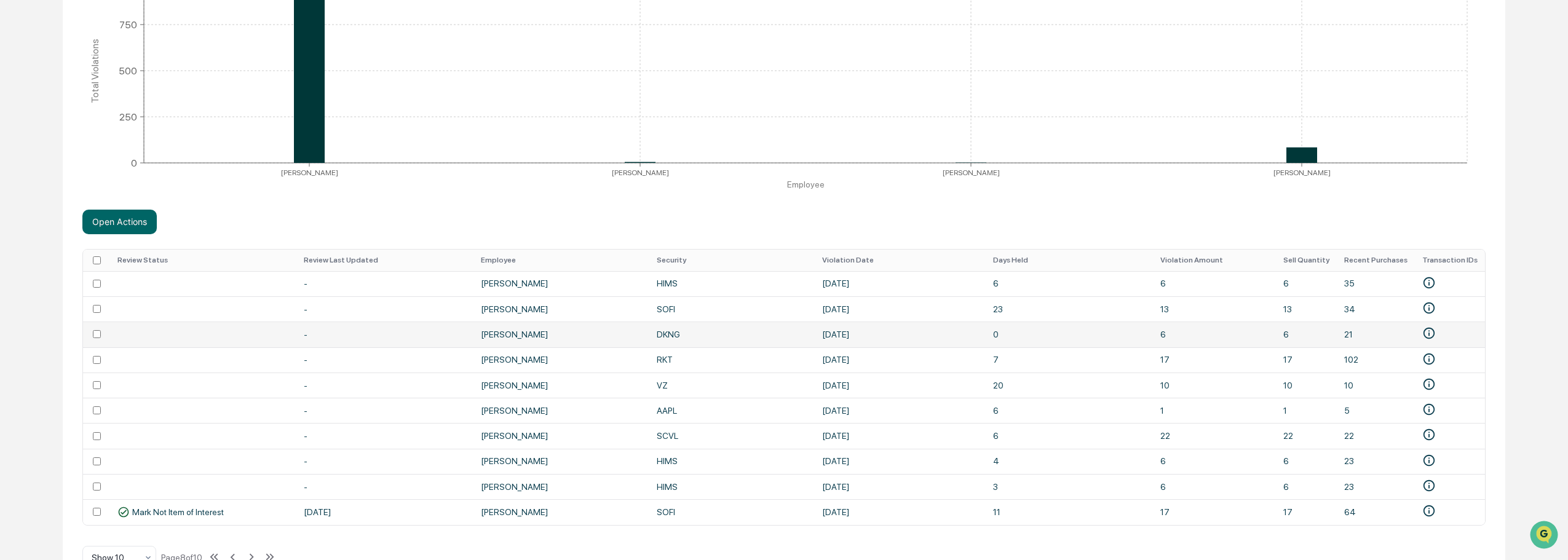
click at [99, 328] on td at bounding box center [97, 334] width 27 height 25
click at [93, 409] on td at bounding box center [97, 410] width 27 height 25
click at [97, 466] on td at bounding box center [97, 461] width 27 height 25
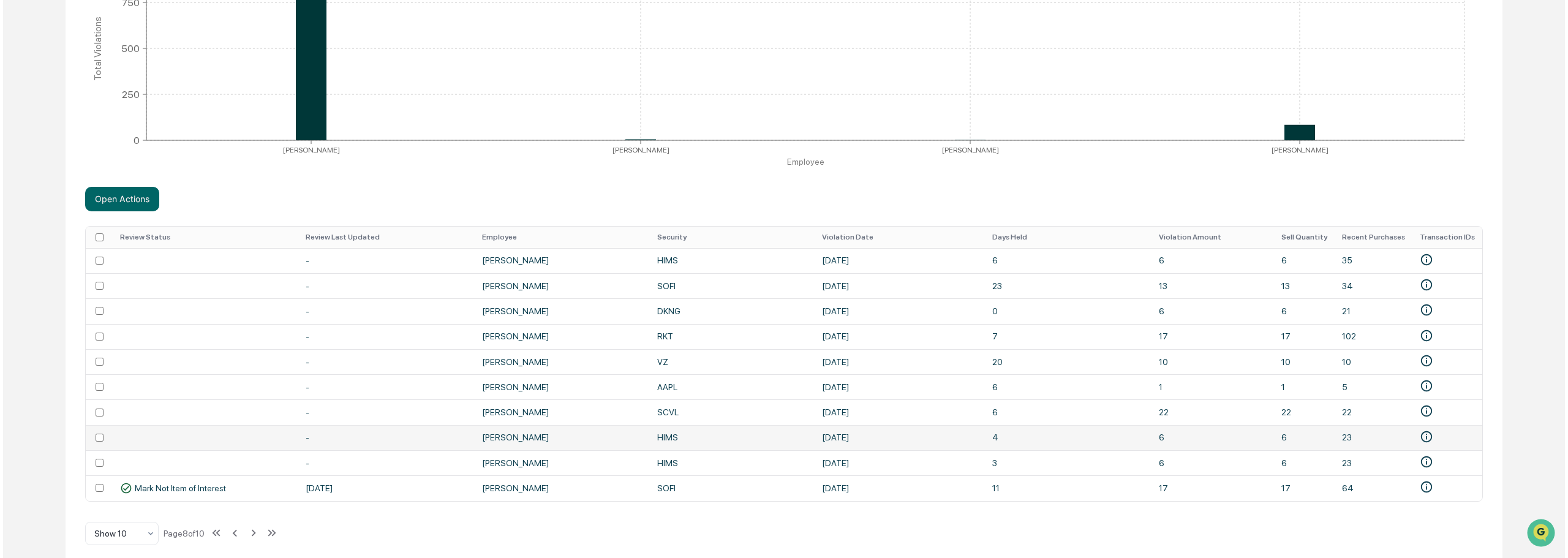
scroll to position [317, 0]
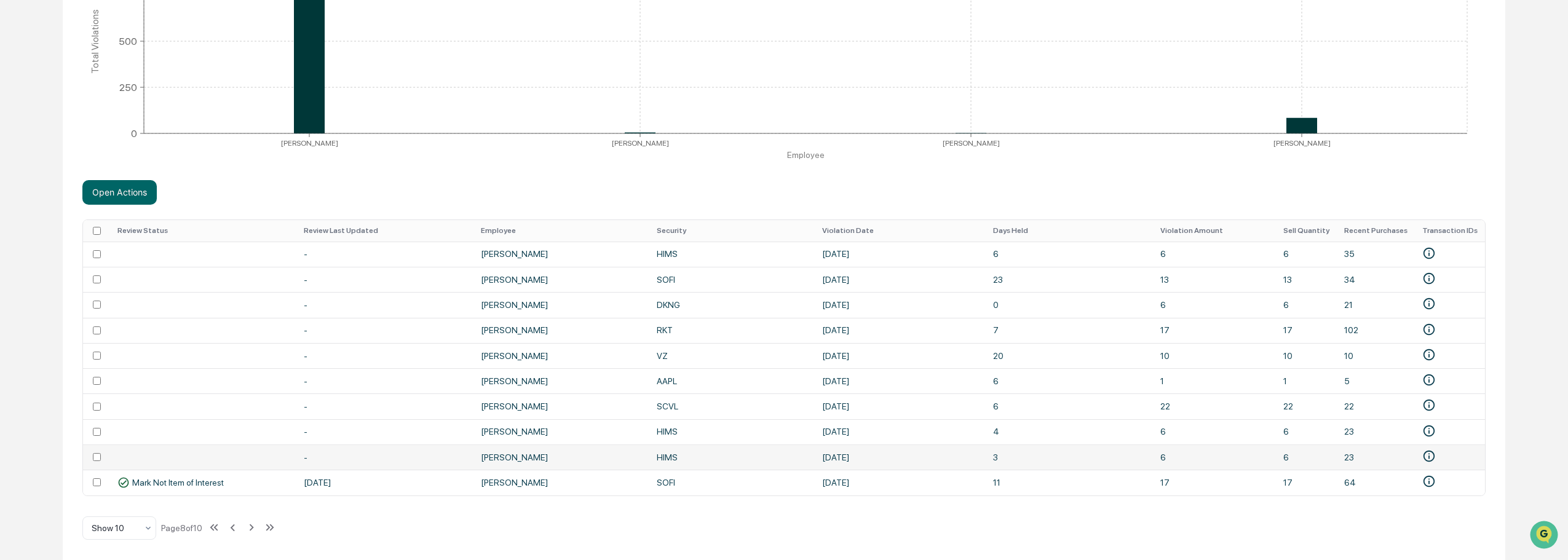
click at [89, 453] on td at bounding box center [97, 457] width 27 height 25
click at [110, 200] on div "Holdings Period Settings Review Status All Date Range [DATE] [DATE] Holding Per…" at bounding box center [783, 192] width 1442 height 735
click at [114, 189] on button "Open Actions" at bounding box center [120, 192] width 74 height 24
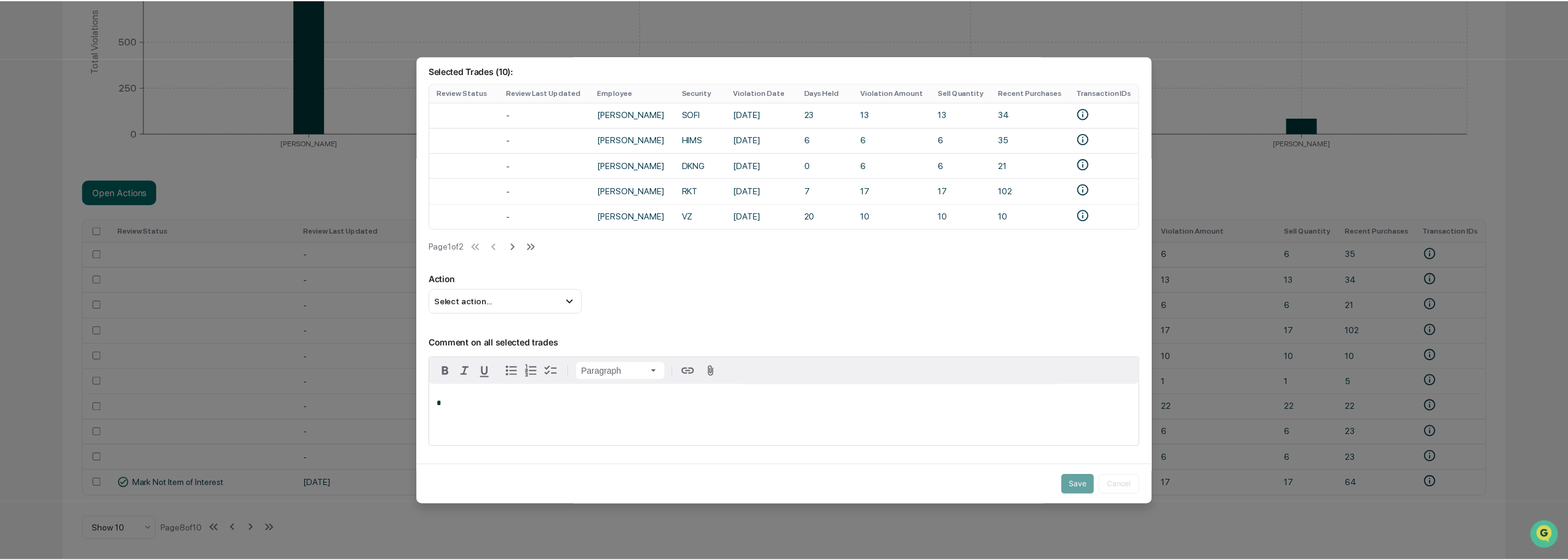
scroll to position [123, 0]
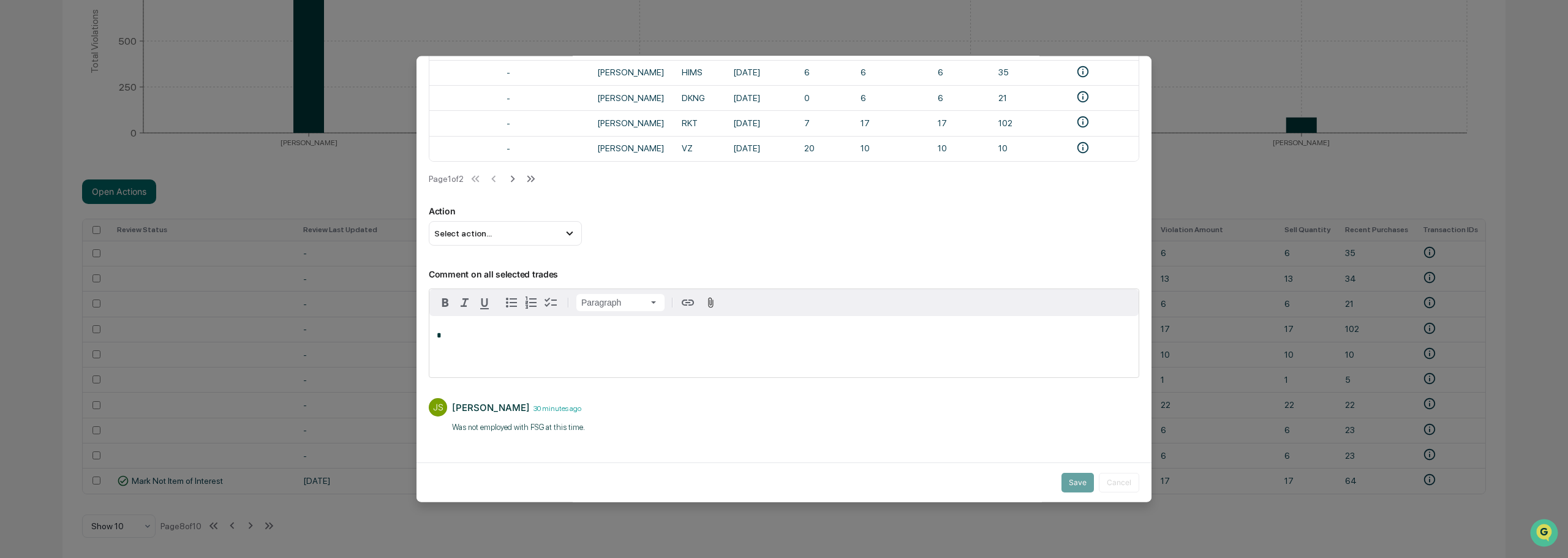
click at [474, 348] on div "*" at bounding box center [784, 346] width 709 height 61
click at [529, 237] on div "Select action..." at bounding box center [505, 233] width 153 height 24
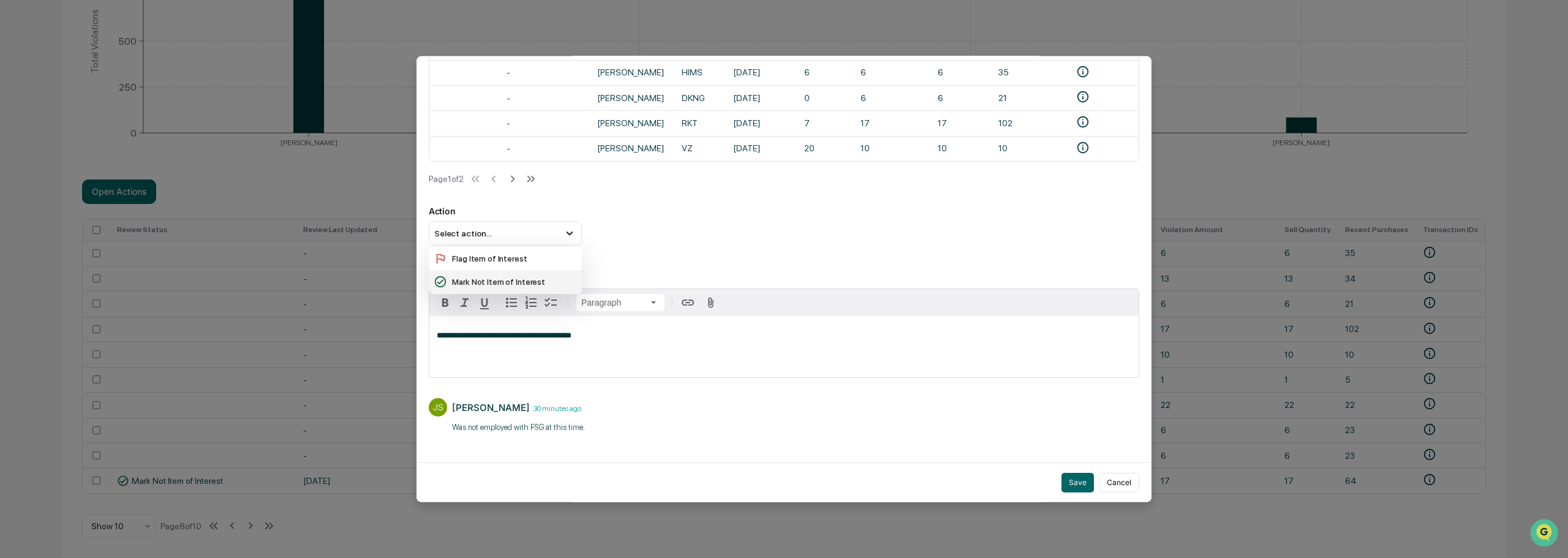
click at [504, 283] on div "Mark Not Item of Interest" at bounding box center [505, 281] width 143 height 14
click at [1069, 472] on button "Save" at bounding box center [1077, 482] width 32 height 20
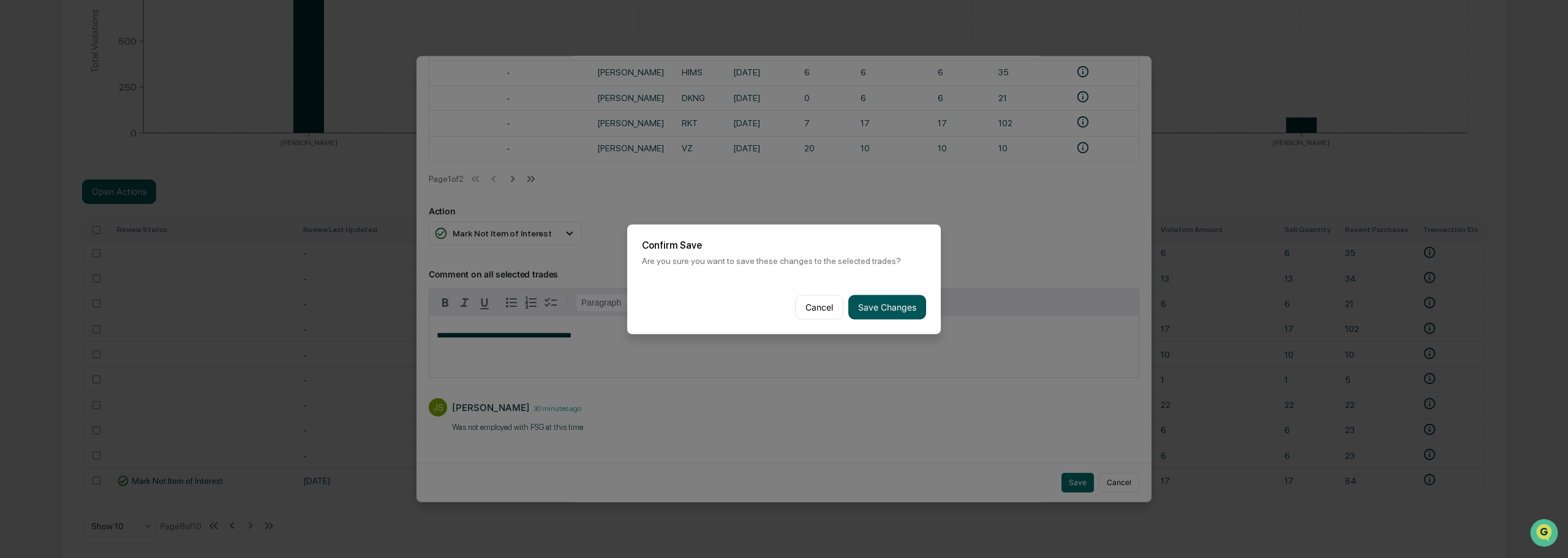
click at [873, 298] on button "Save Changes" at bounding box center [887, 306] width 78 height 24
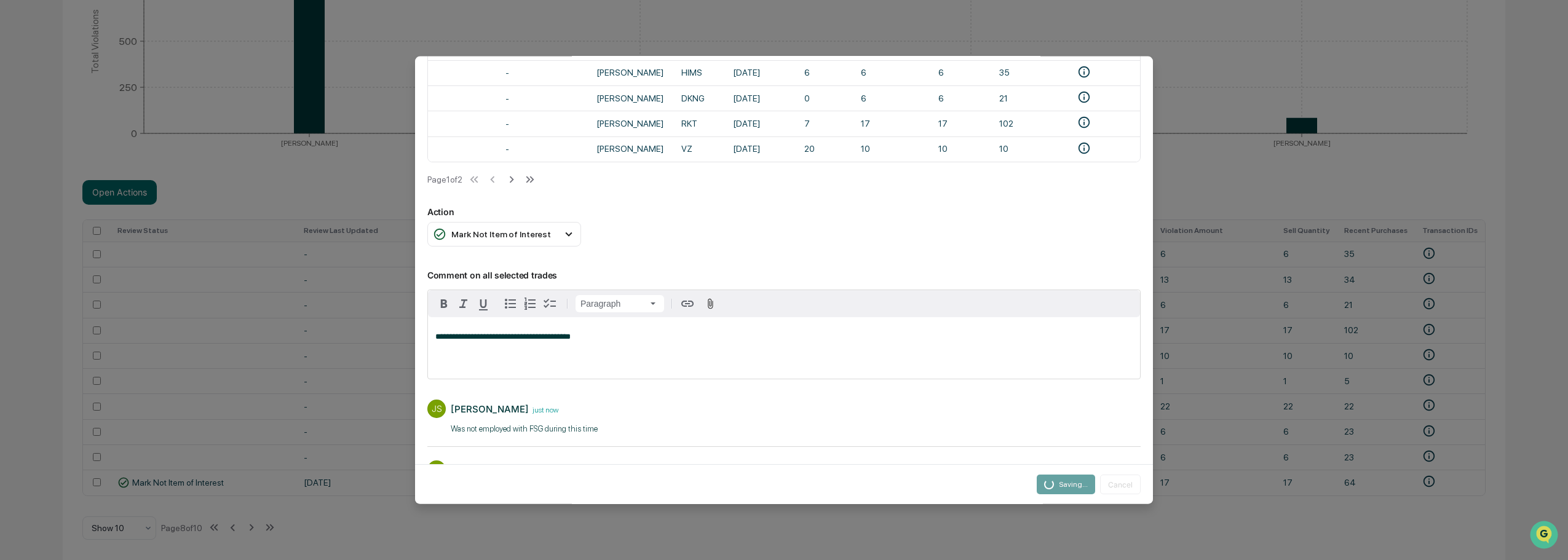
scroll to position [284, 0]
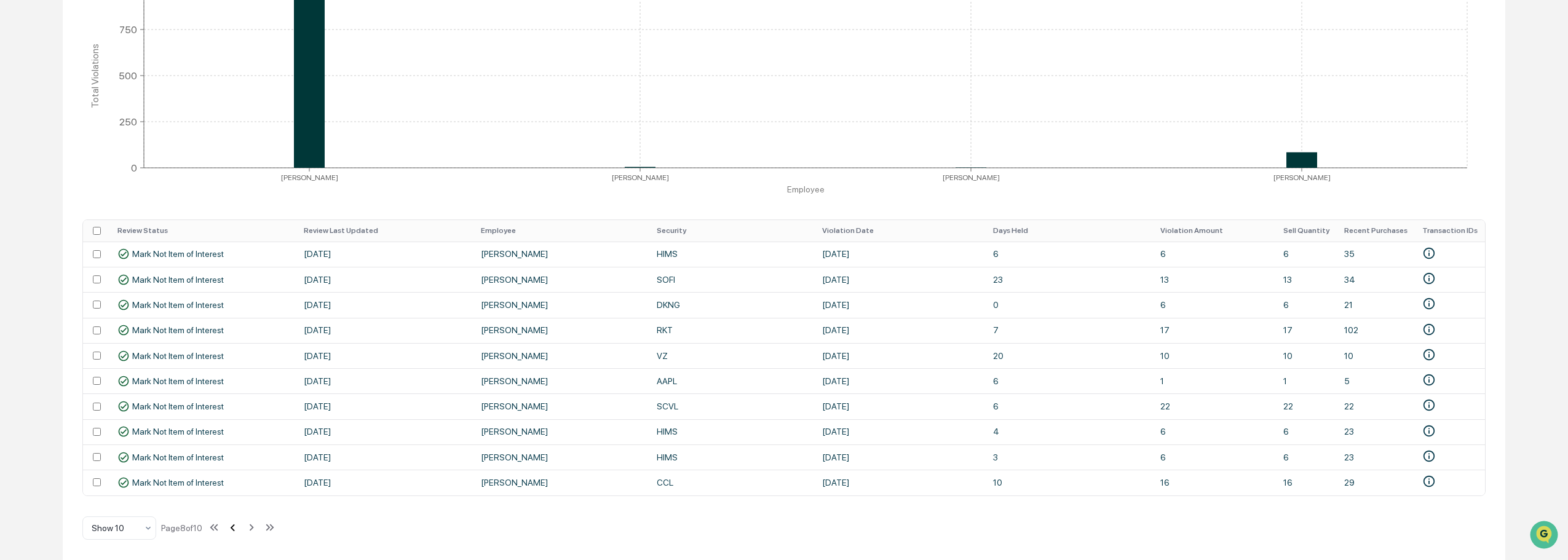
click at [236, 534] on icon at bounding box center [232, 527] width 14 height 14
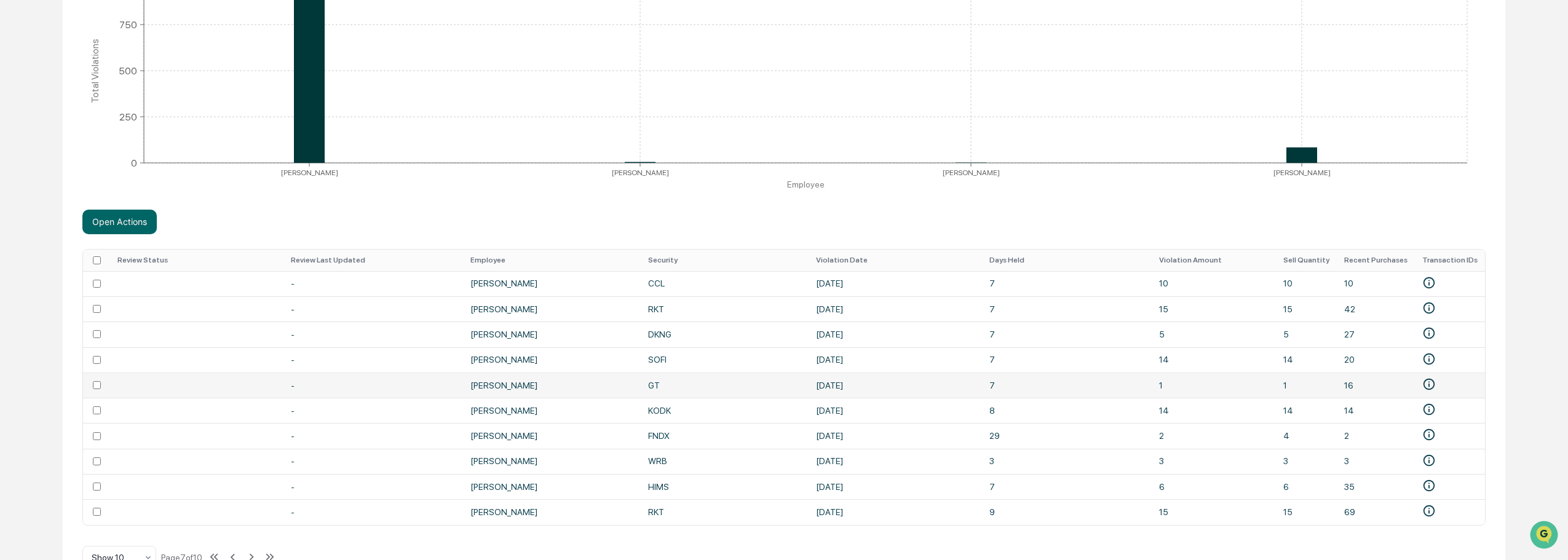
click at [91, 385] on td at bounding box center [97, 385] width 27 height 25
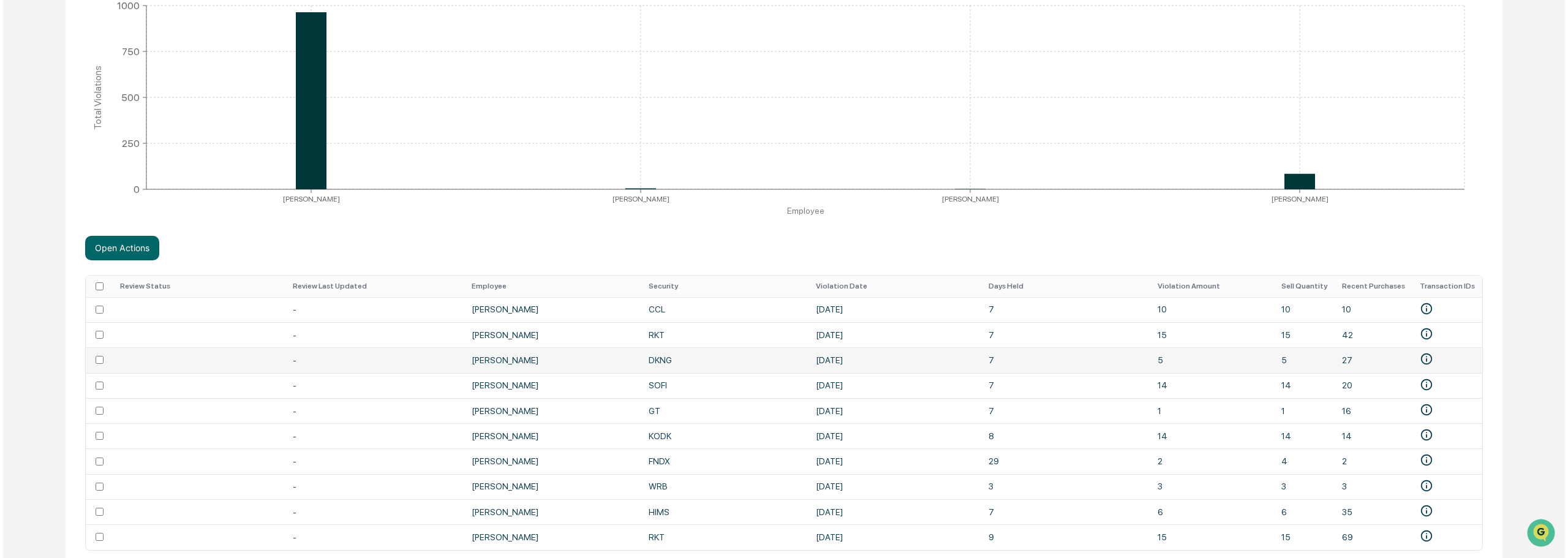
scroll to position [317, 0]
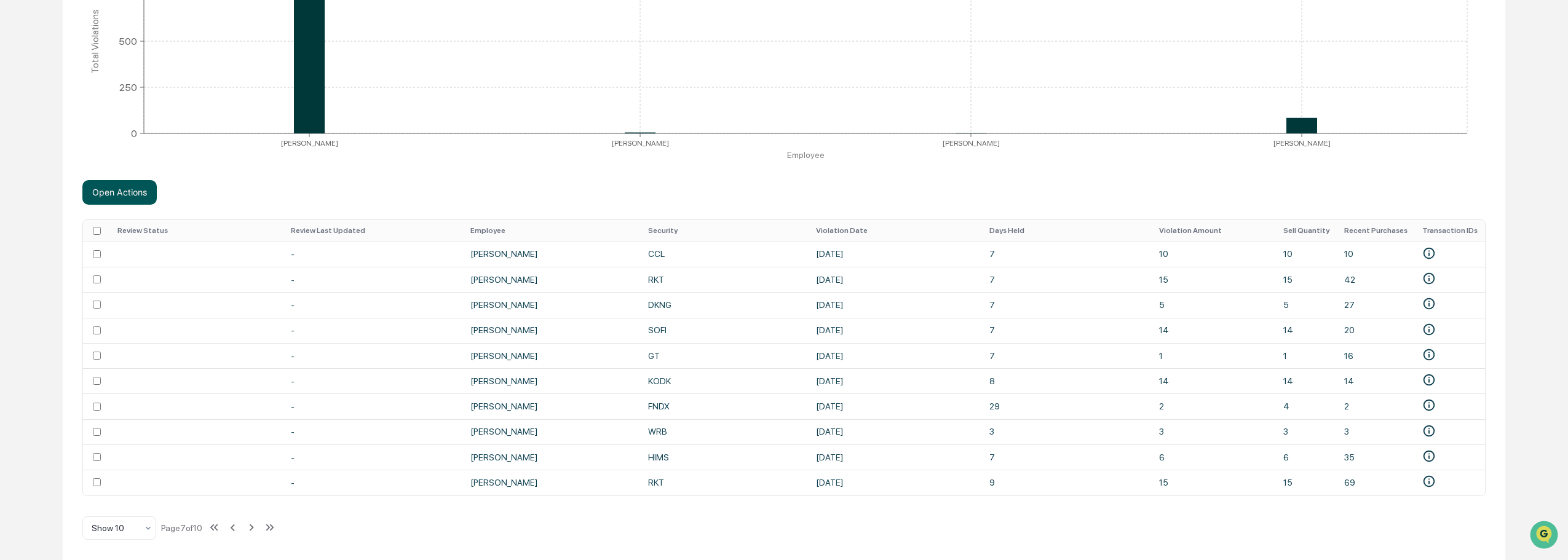
click at [137, 186] on button "Open Actions" at bounding box center [120, 192] width 74 height 24
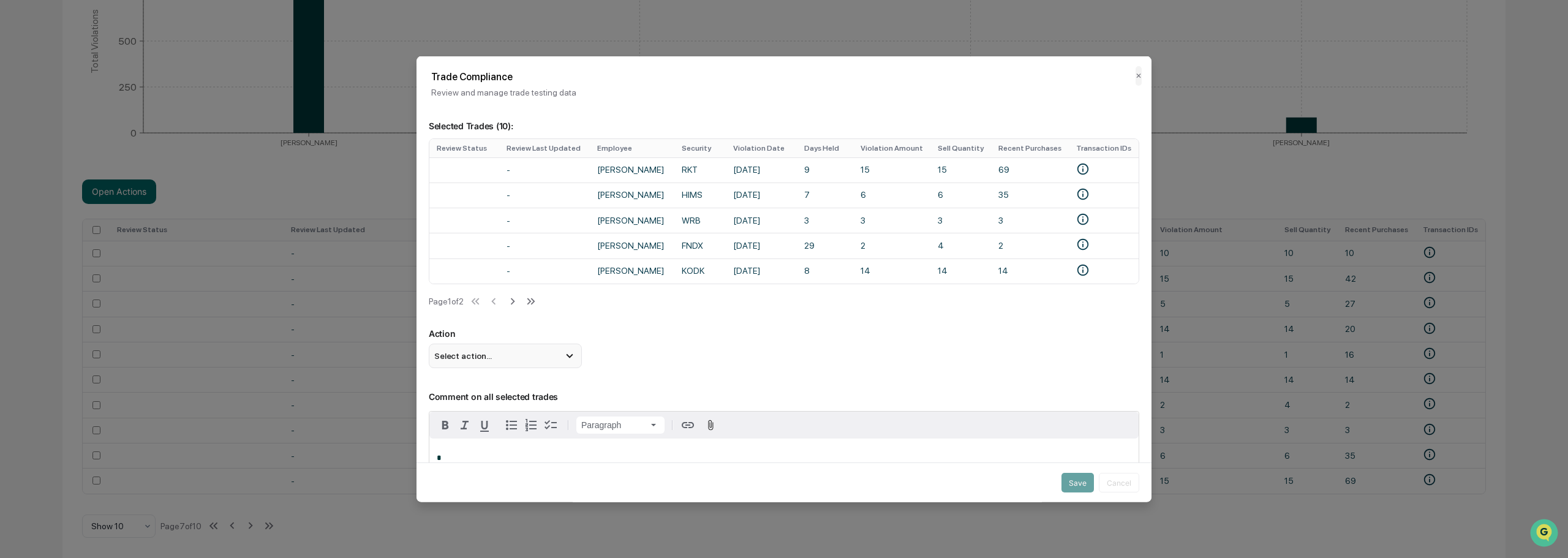
click at [490, 363] on div "Select action..." at bounding box center [505, 355] width 153 height 24
click at [500, 407] on div "Mark Not Item of Interest" at bounding box center [505, 404] width 143 height 14
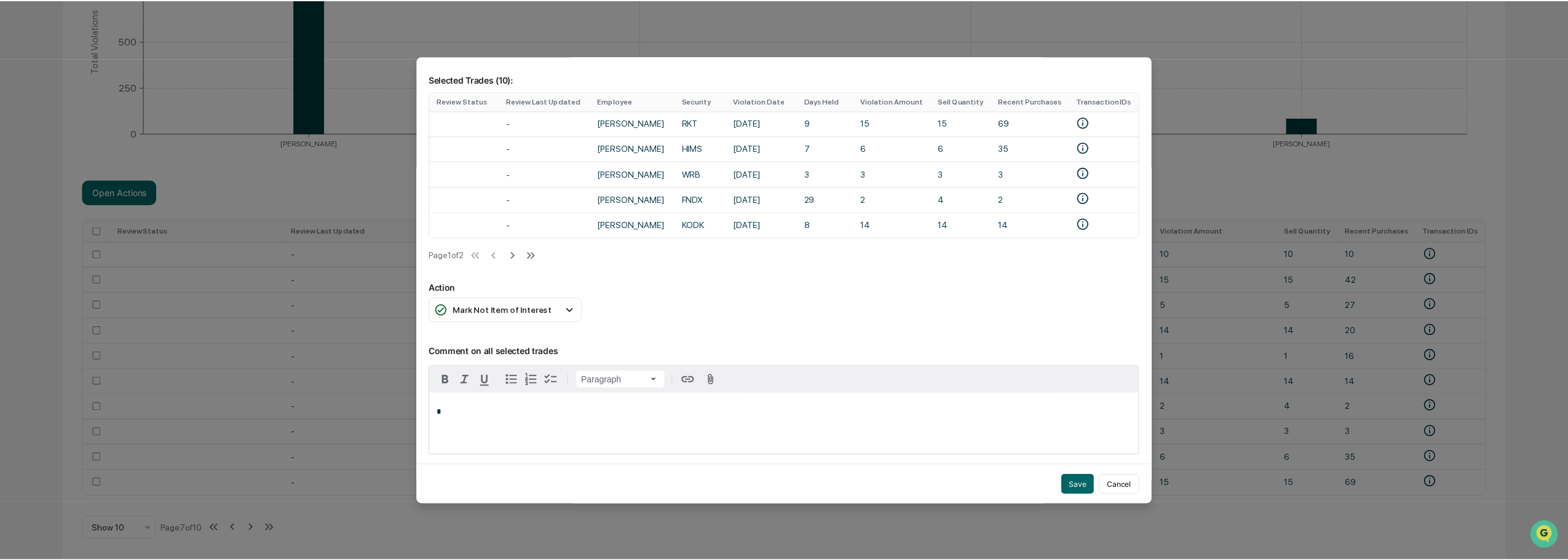
scroll to position [106, 0]
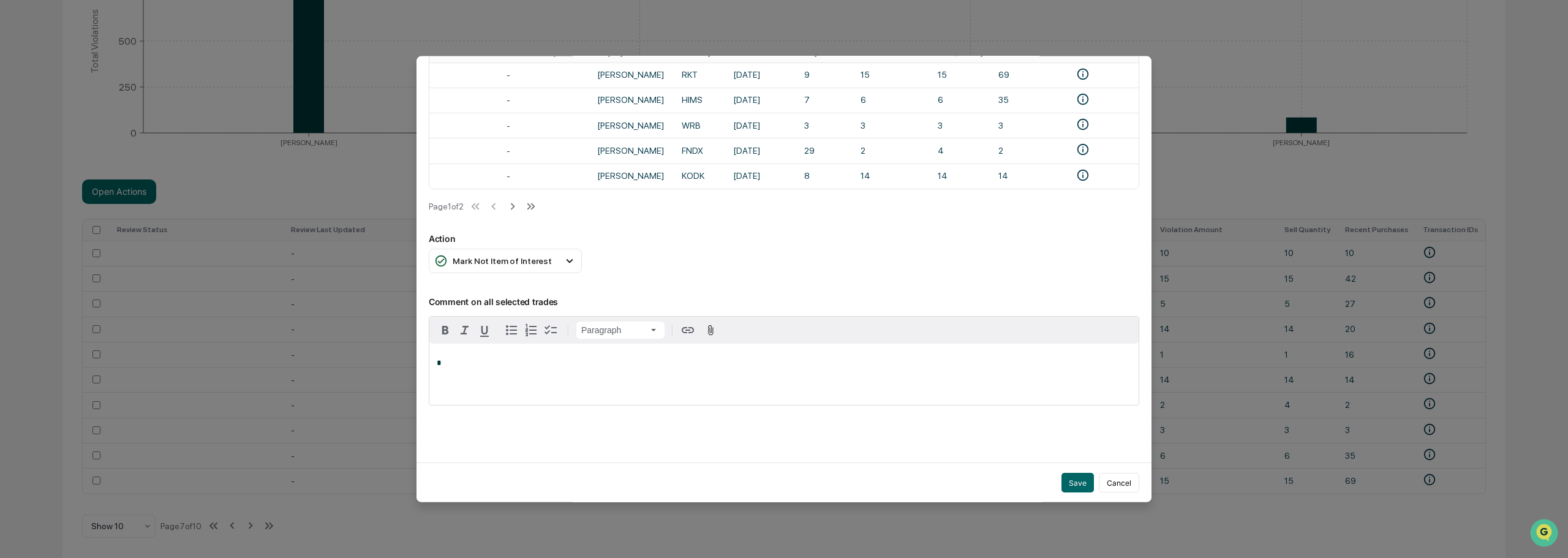
click at [485, 377] on div "*" at bounding box center [784, 374] width 709 height 61
click at [1073, 473] on button "Save" at bounding box center [1077, 482] width 32 height 20
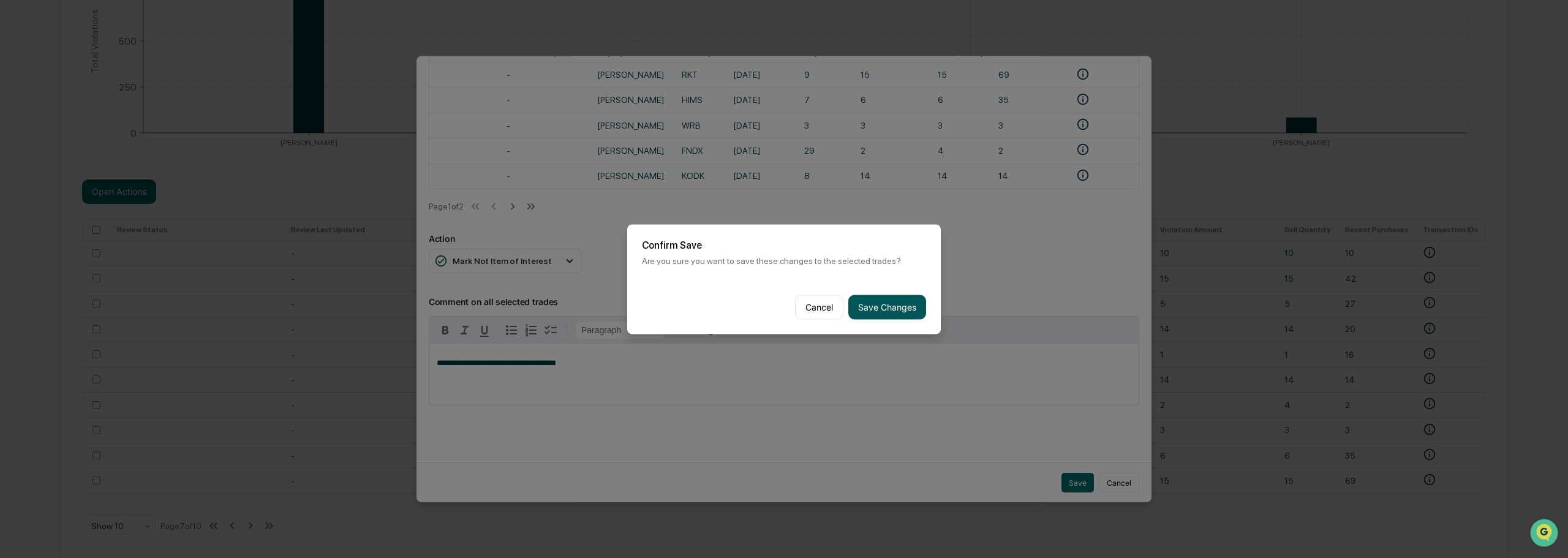
click at [893, 312] on button "Save Changes" at bounding box center [887, 306] width 78 height 24
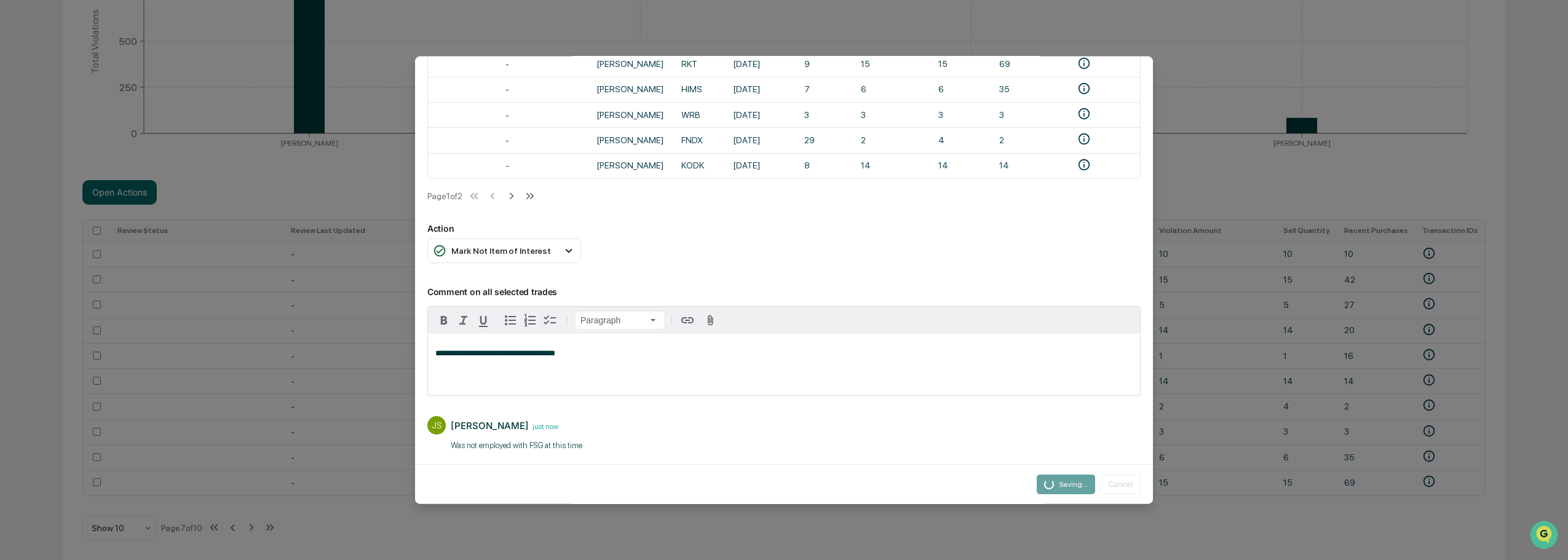
scroll to position [284, 0]
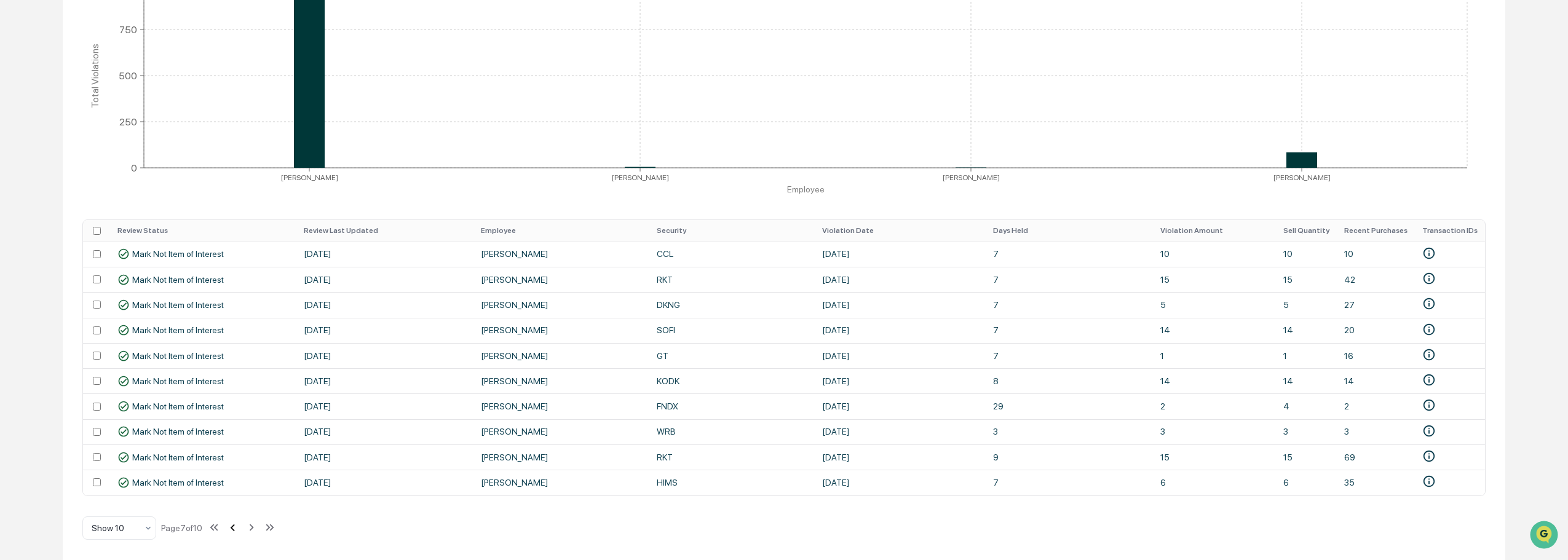
click at [236, 528] on icon at bounding box center [232, 527] width 14 height 14
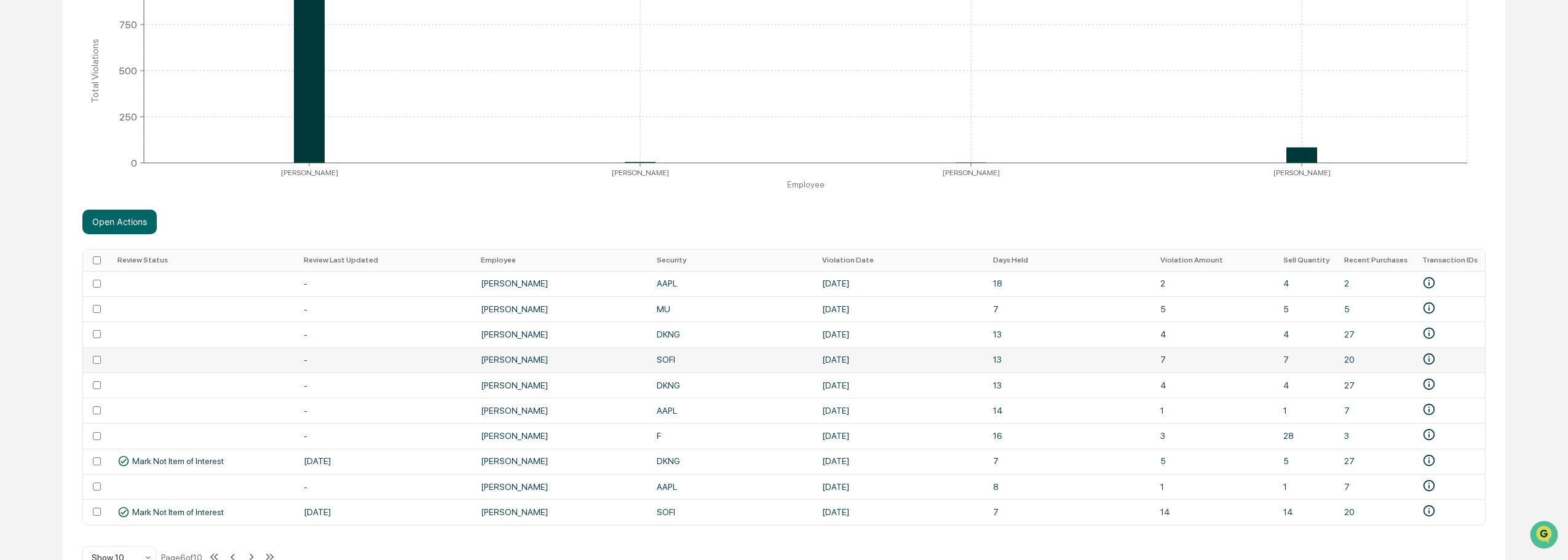
click at [97, 365] on td at bounding box center [97, 360] width 27 height 25
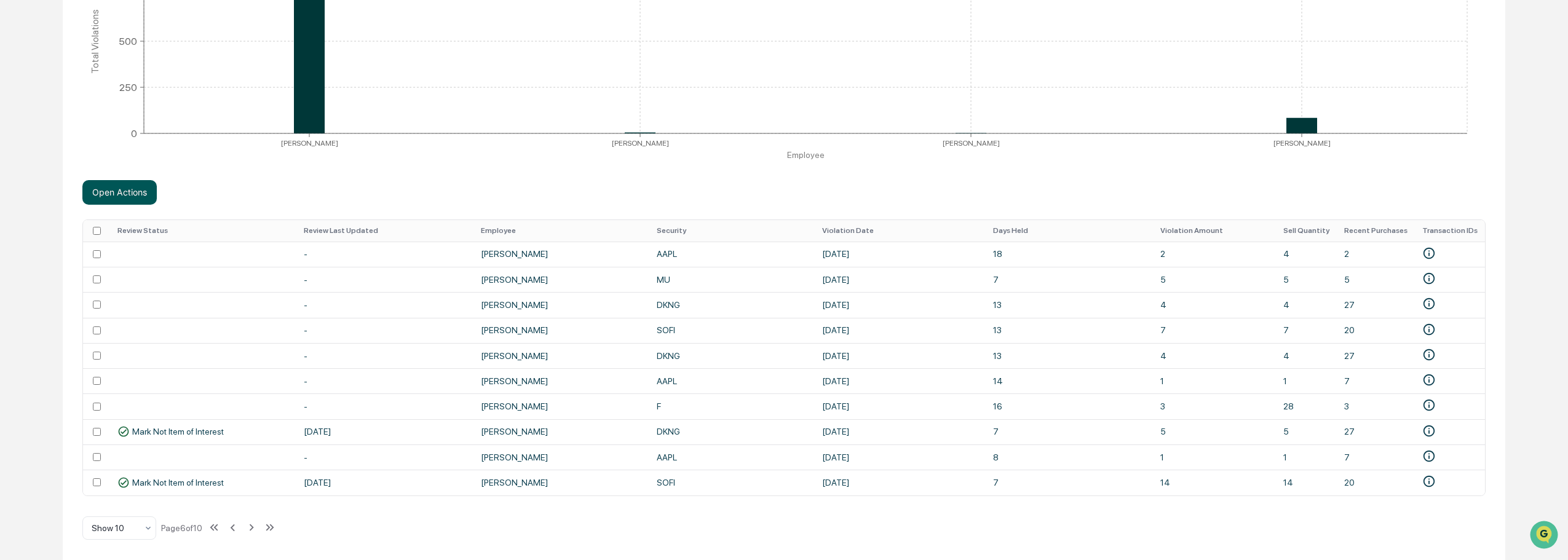
click at [125, 193] on button "Open Actions" at bounding box center [120, 192] width 74 height 24
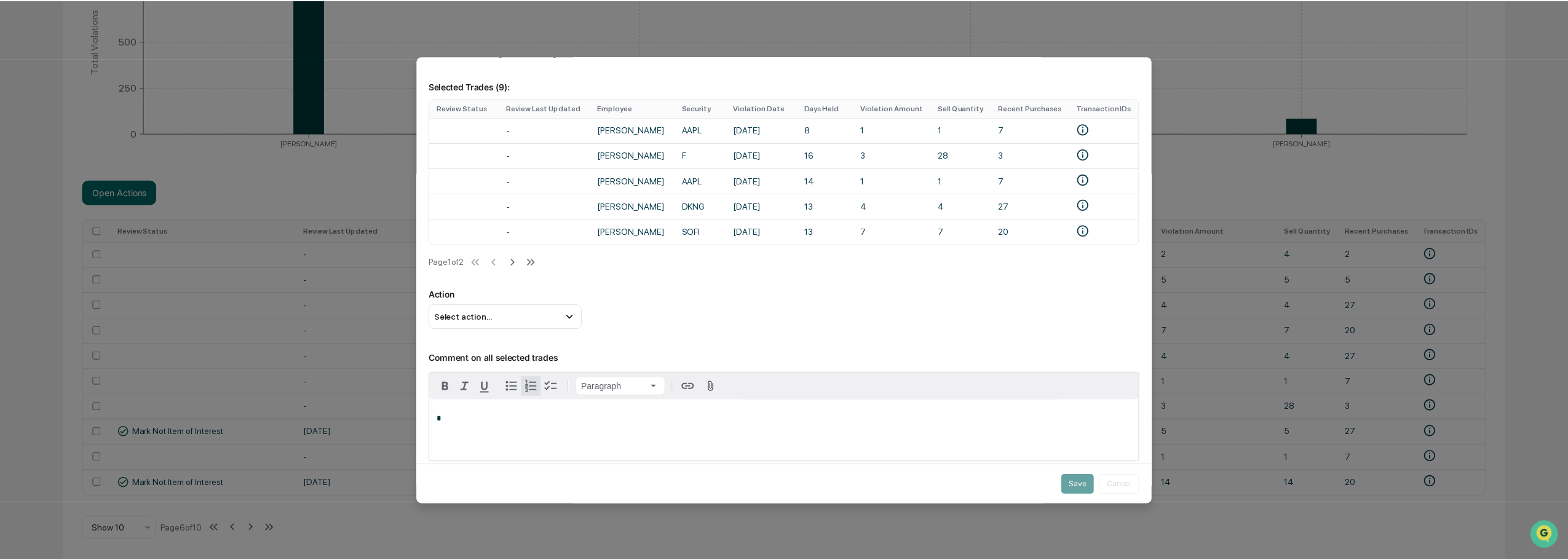
scroll to position [123, 0]
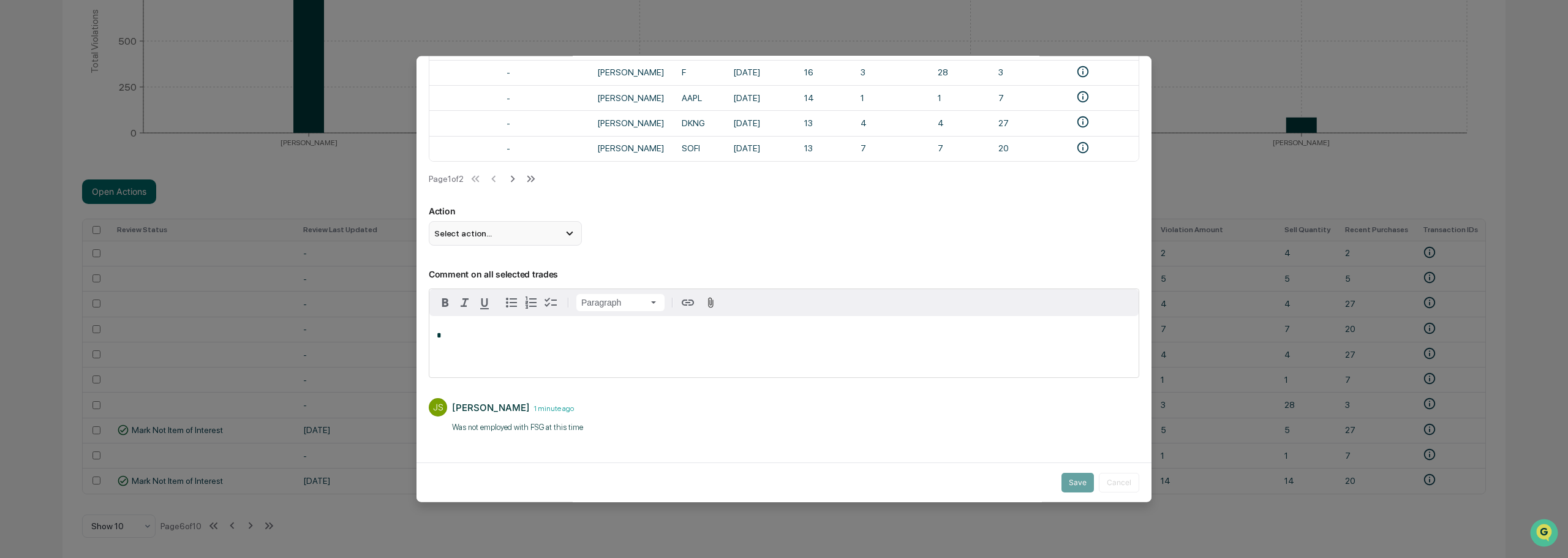
click at [533, 233] on div "Select action..." at bounding box center [505, 233] width 153 height 24
click at [519, 285] on div "Mark Not Item of Interest" at bounding box center [505, 281] width 143 height 14
click at [1074, 472] on button "Save" at bounding box center [1077, 482] width 32 height 20
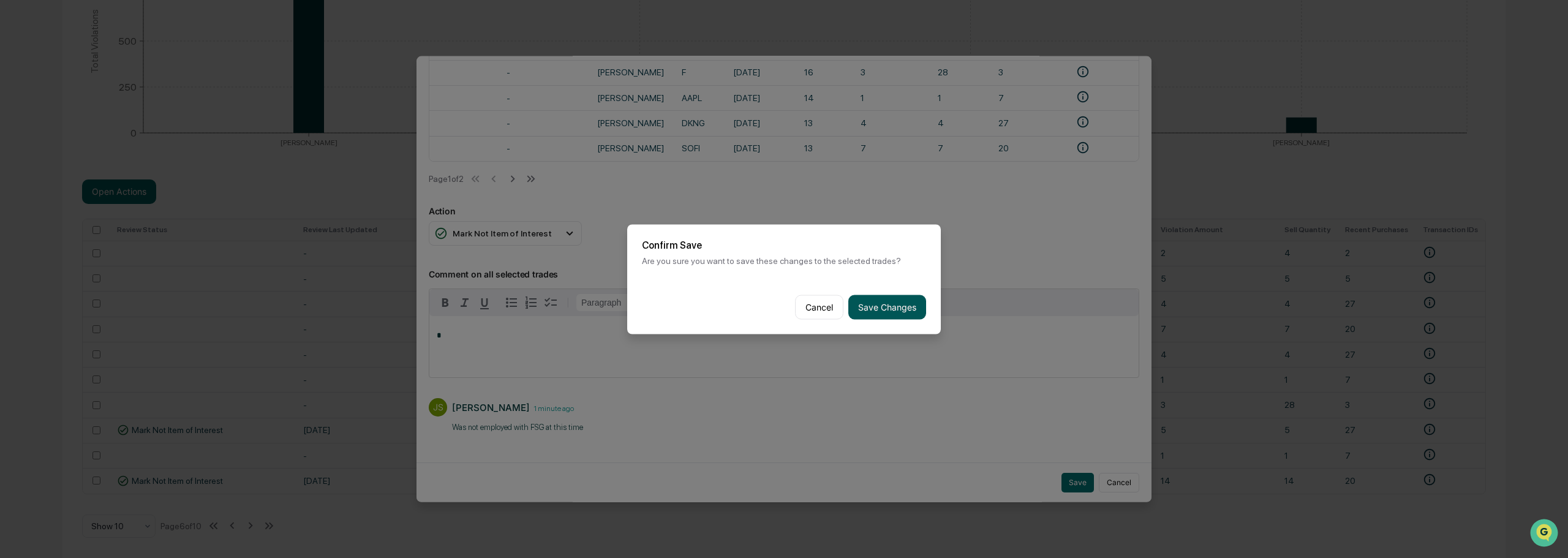
click at [892, 306] on button "Save Changes" at bounding box center [887, 306] width 78 height 24
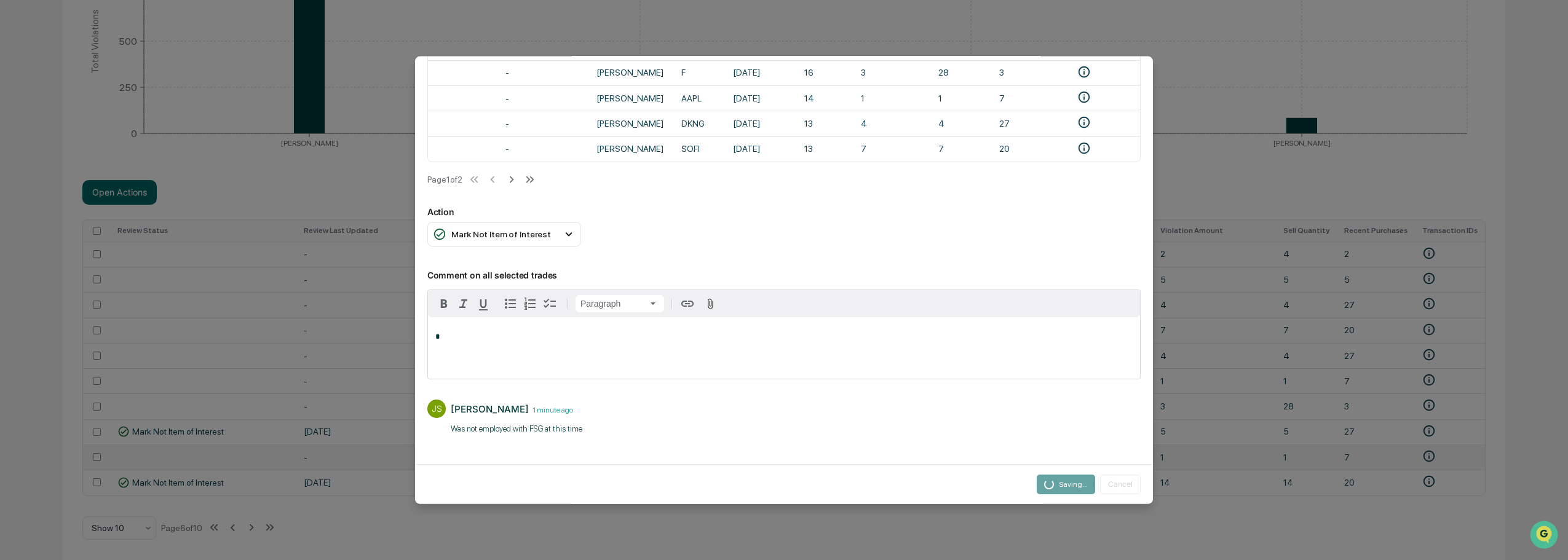
scroll to position [284, 0]
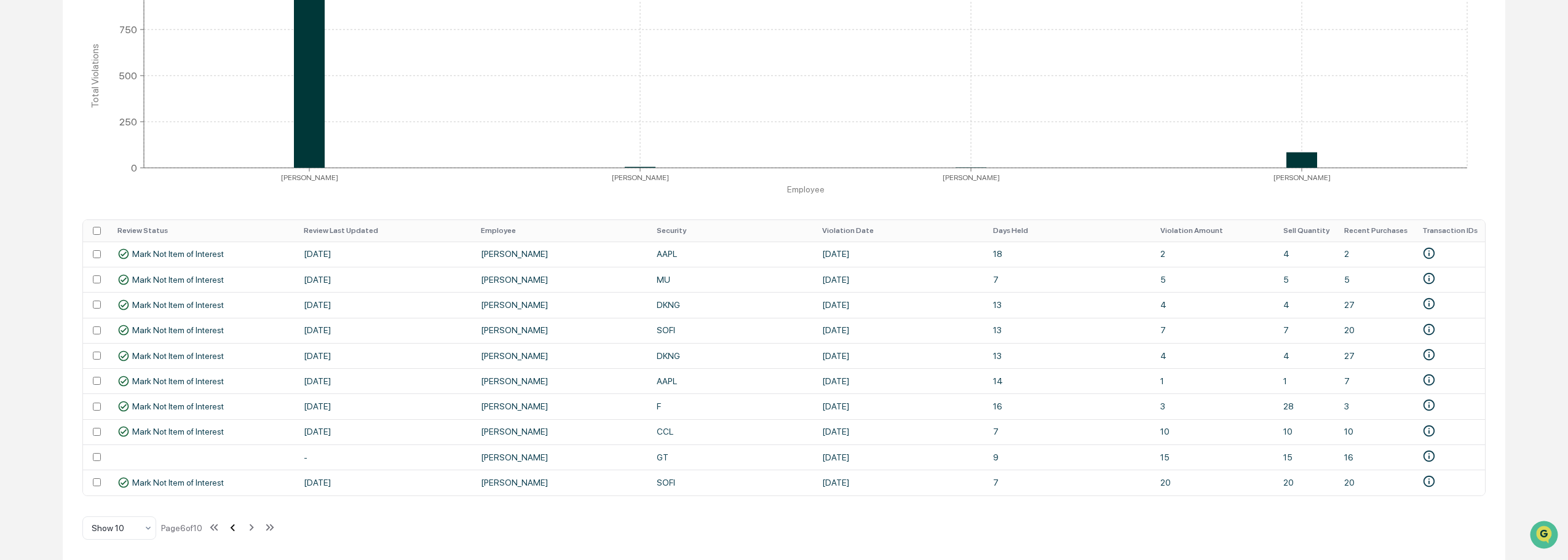
click at [237, 527] on icon at bounding box center [232, 527] width 14 height 14
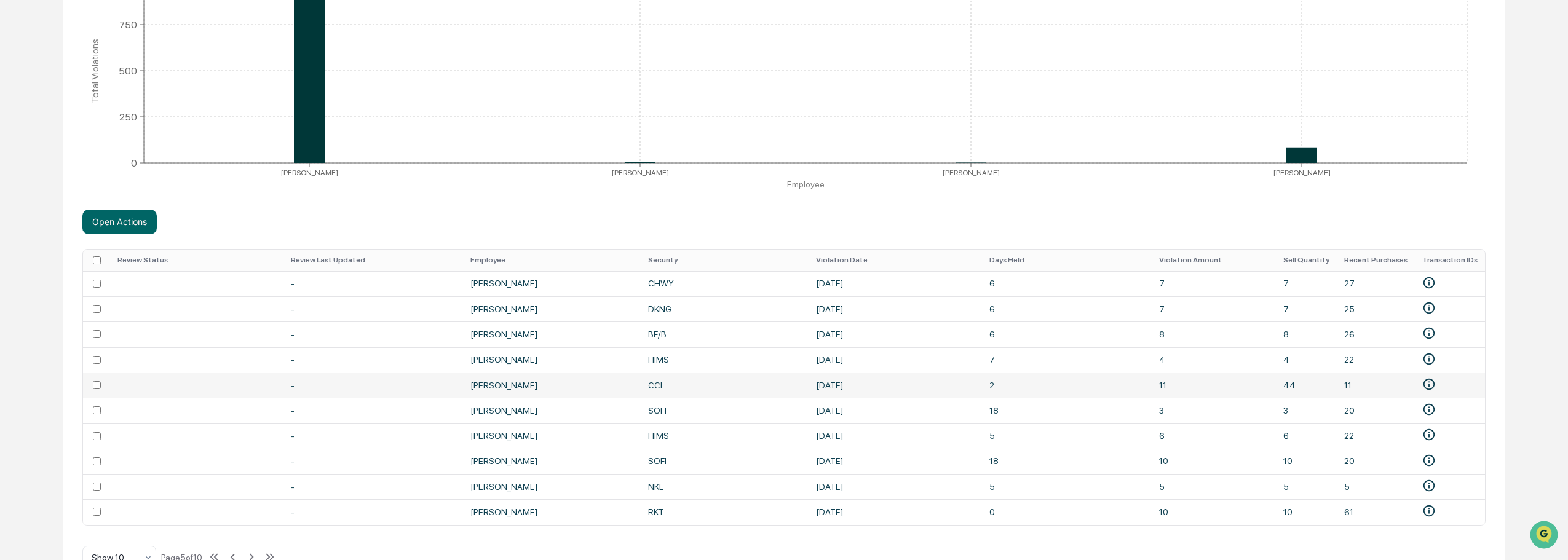
click at [96, 380] on td at bounding box center [97, 385] width 27 height 25
click at [100, 410] on td at bounding box center [97, 410] width 27 height 25
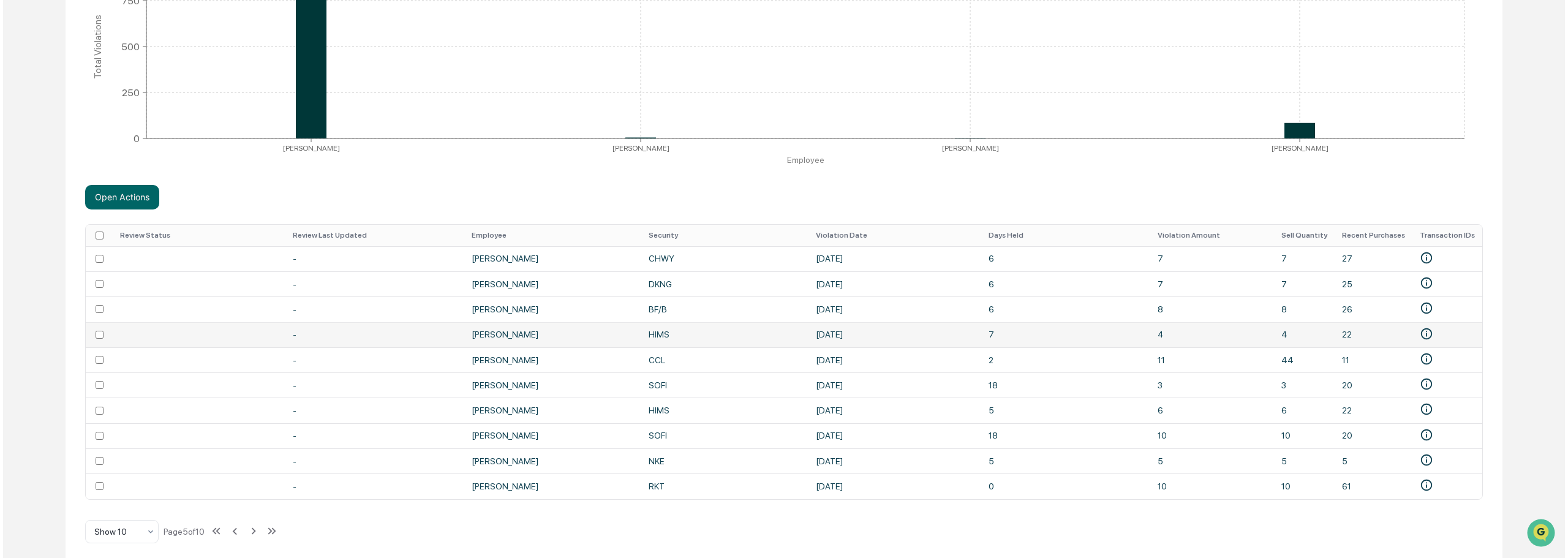
scroll to position [317, 0]
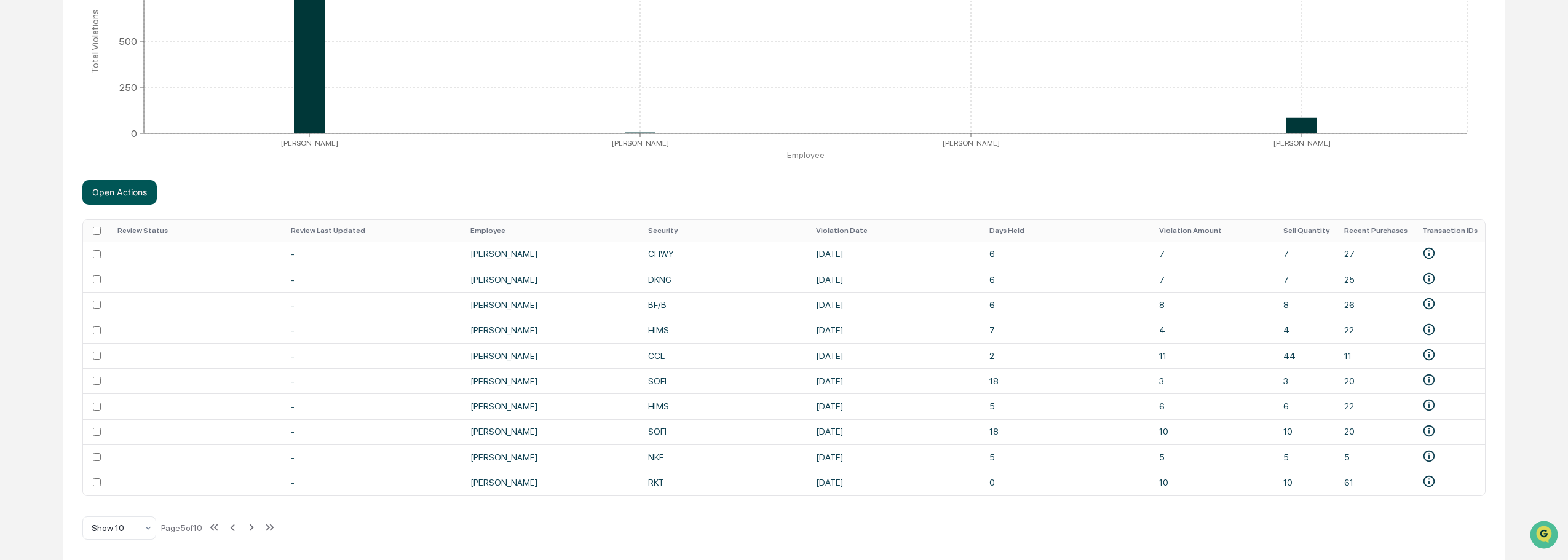
click at [139, 193] on button "Open Actions" at bounding box center [120, 192] width 74 height 24
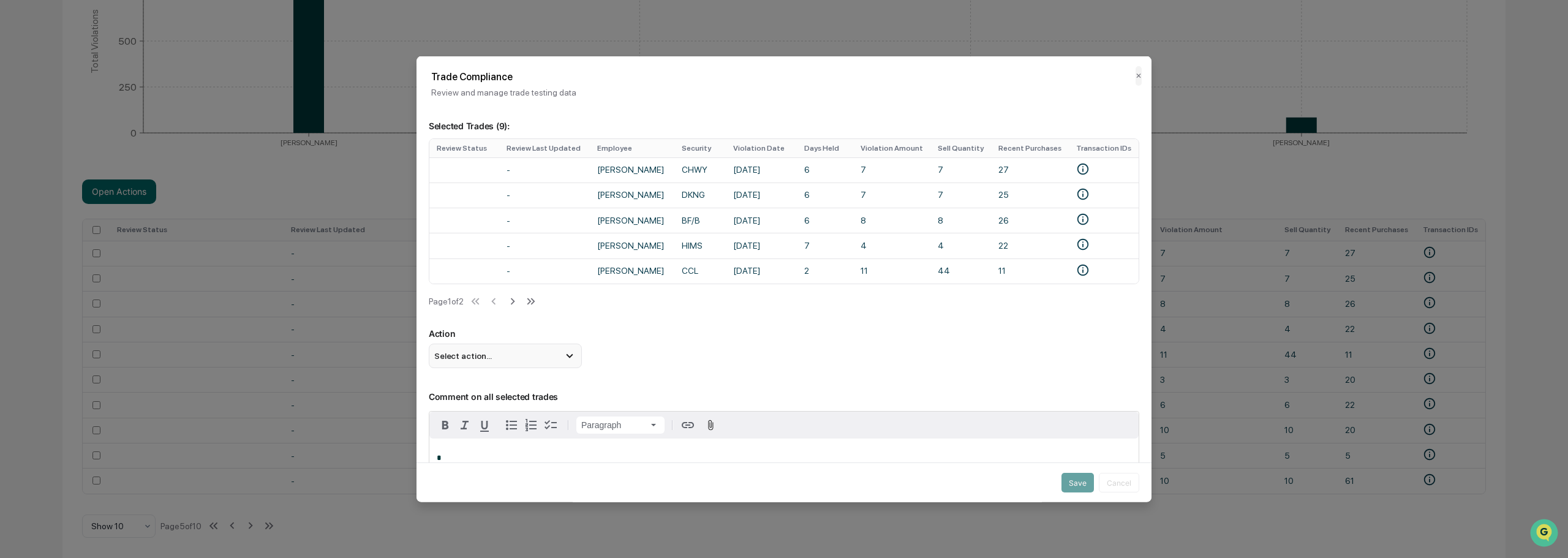
click at [471, 360] on span "Select action..." at bounding box center [463, 355] width 58 height 10
click at [469, 404] on div "Mark Not Item of Interest" at bounding box center [505, 404] width 143 height 14
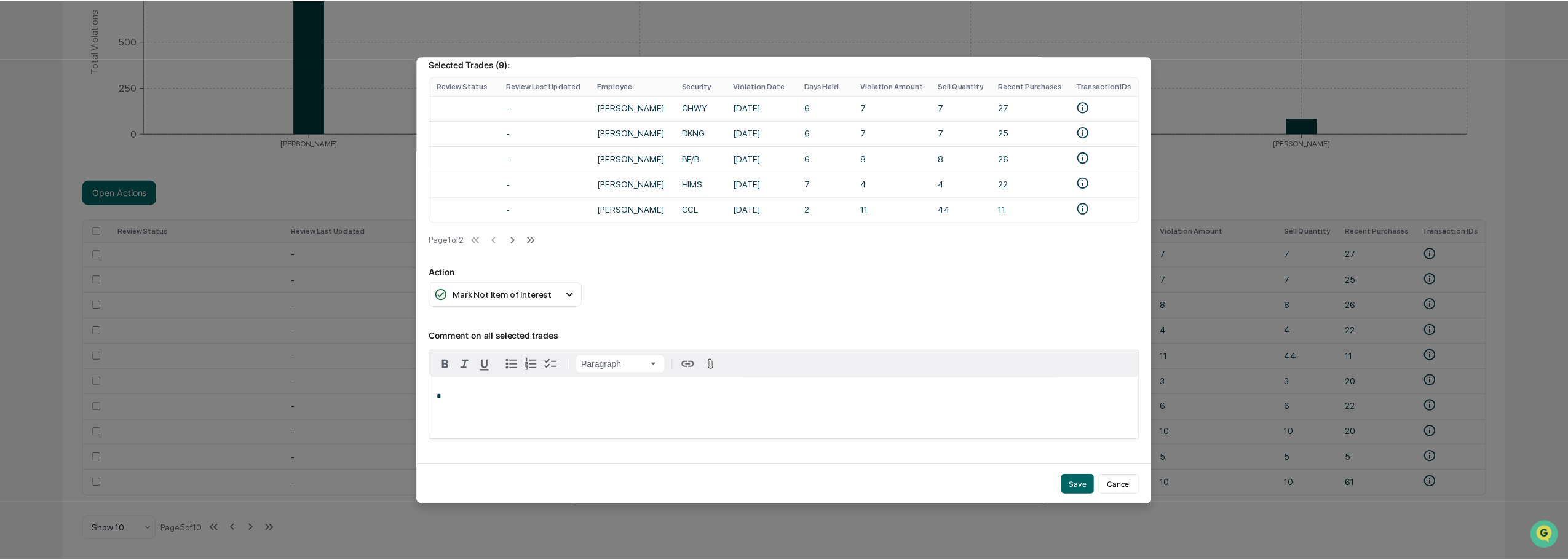
scroll to position [106, 0]
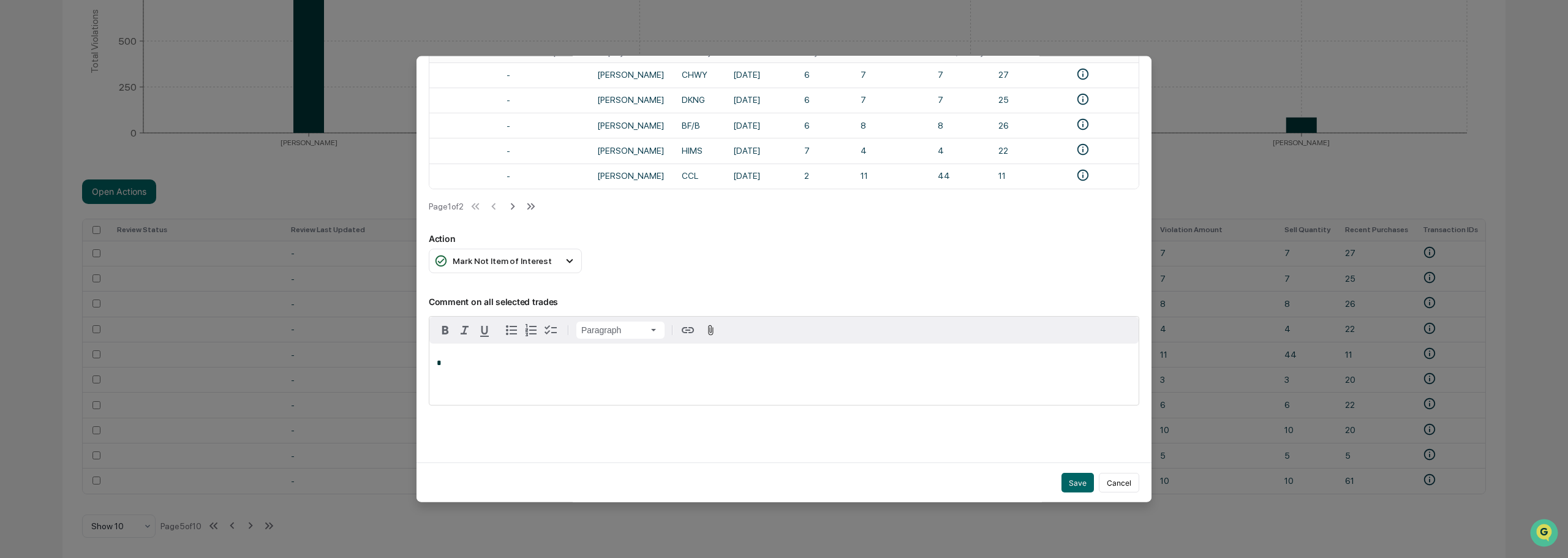
click at [478, 361] on p "*" at bounding box center [784, 363] width 694 height 9
click at [1074, 474] on button "Save" at bounding box center [1077, 482] width 32 height 20
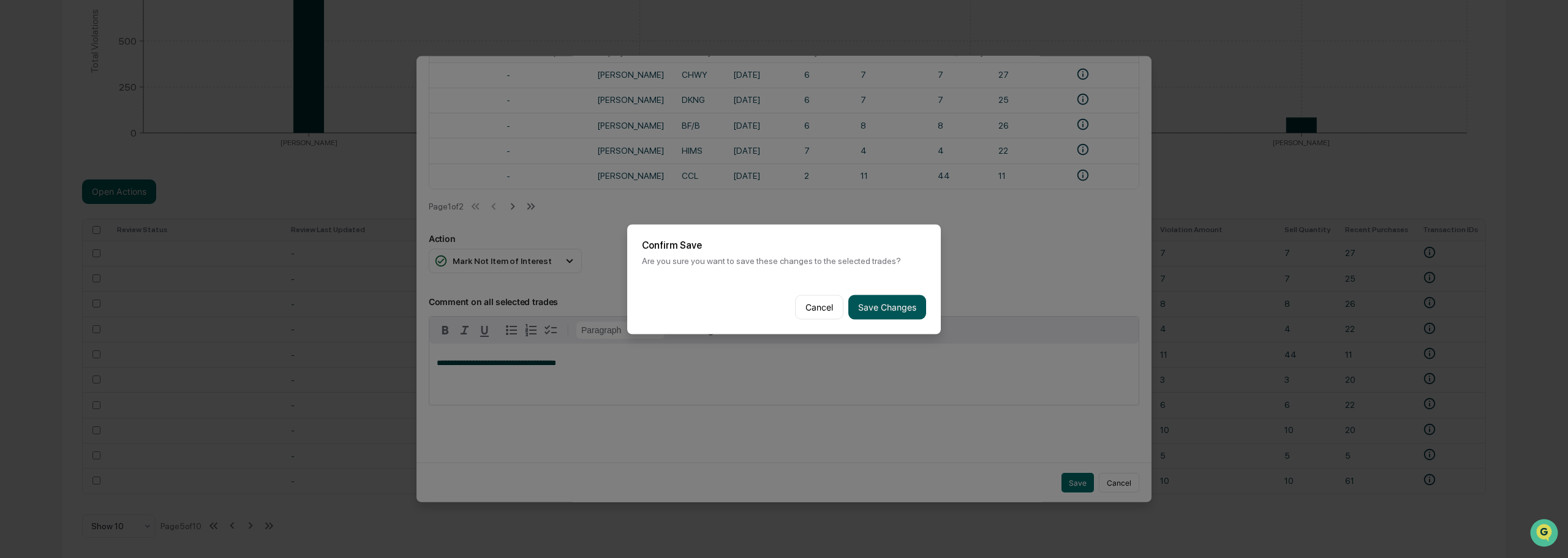
click at [866, 297] on button "Save Changes" at bounding box center [887, 306] width 78 height 24
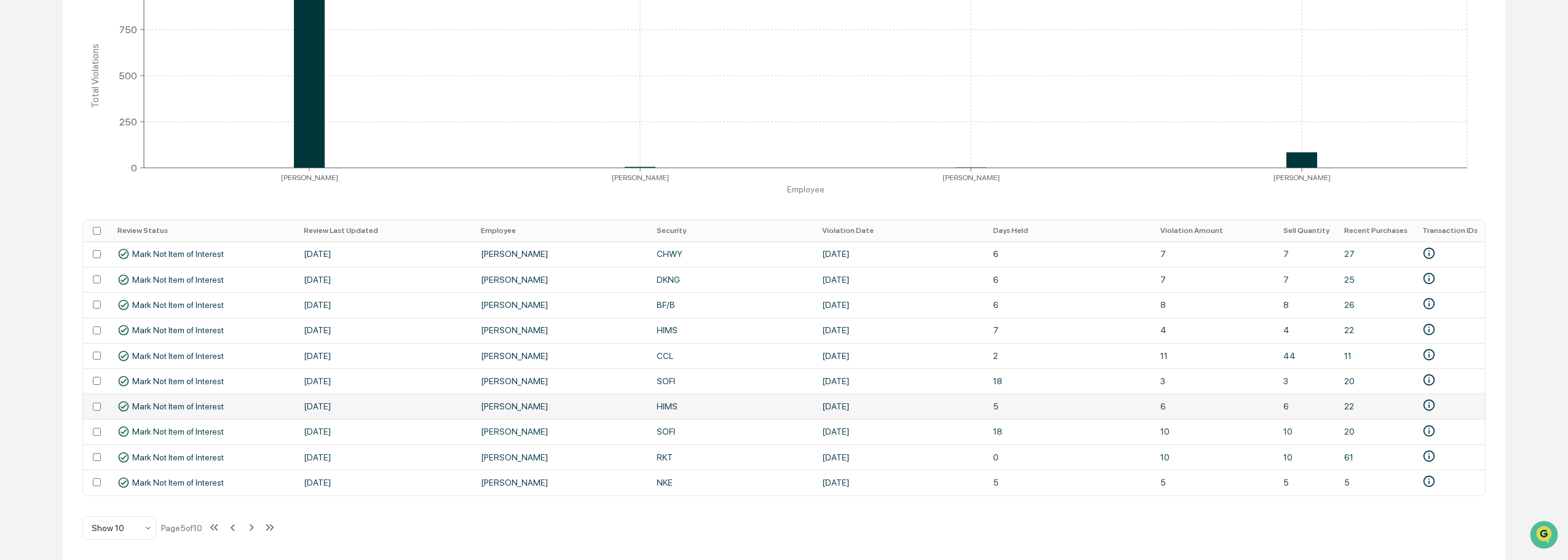
scroll to position [284, 0]
click at [231, 526] on icon at bounding box center [232, 527] width 14 height 14
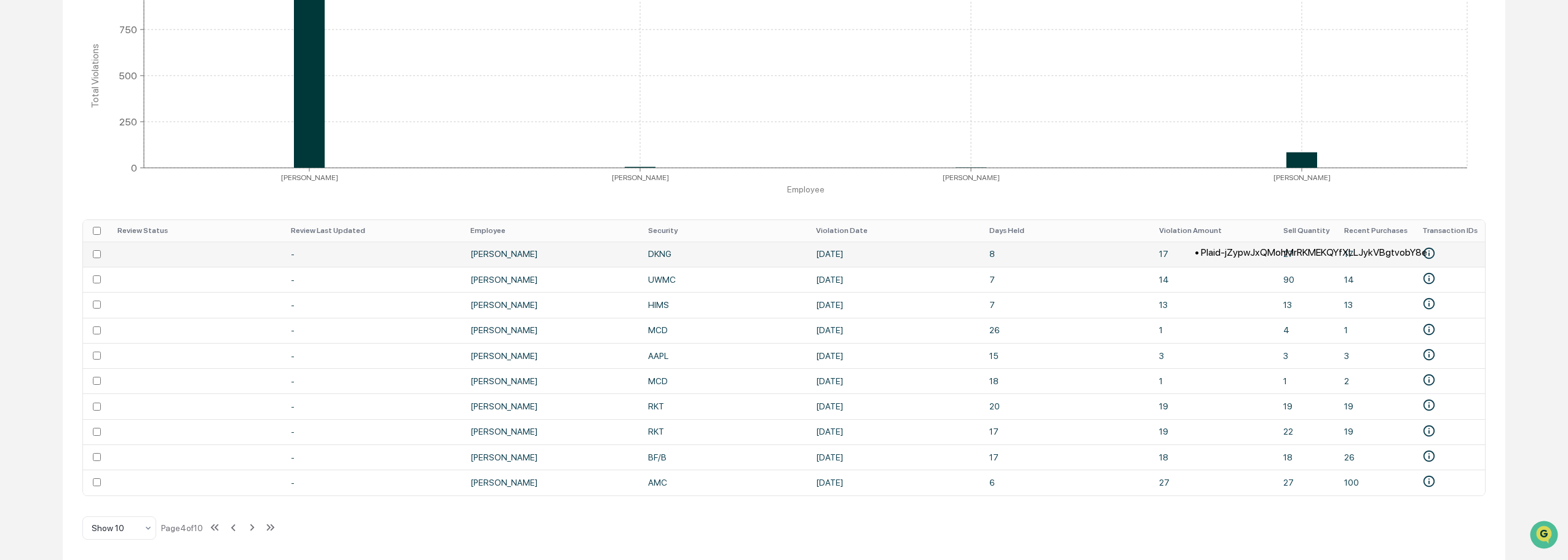
click at [1434, 248] on icon "• Plaid-jZypwJxQMohMrRKMEKQYfXLLJykVBgtvobY8e" at bounding box center [1429, 253] width 12 height 12
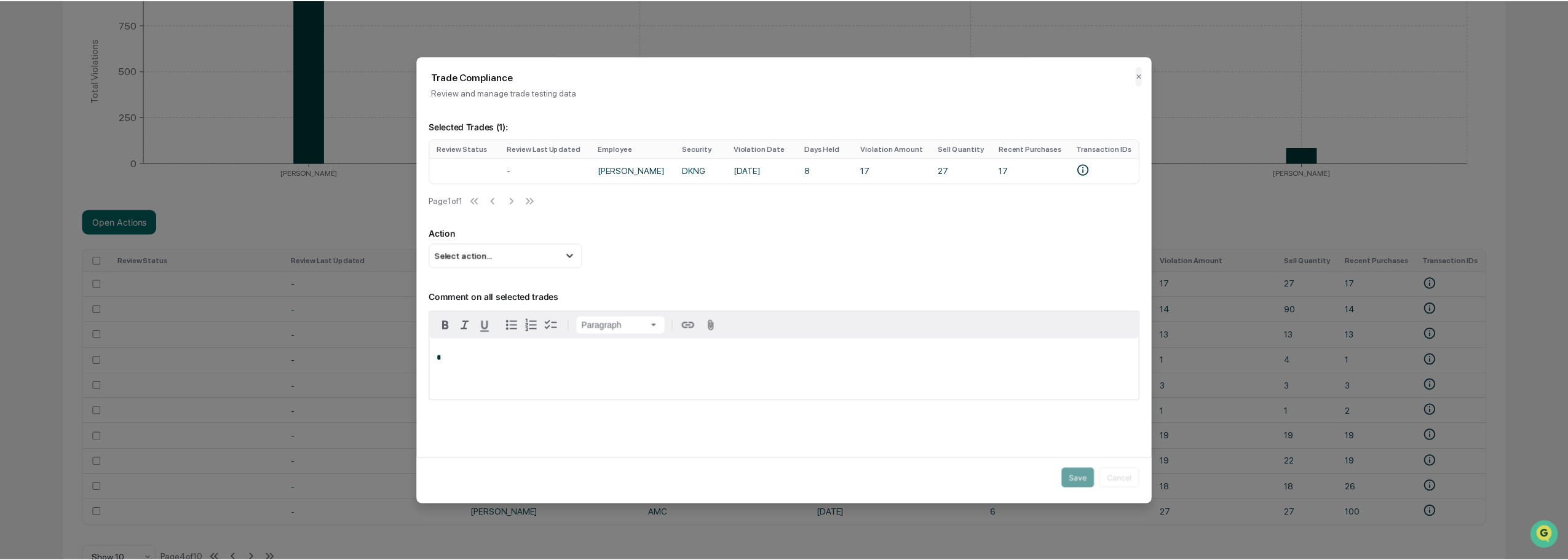
scroll to position [5, 0]
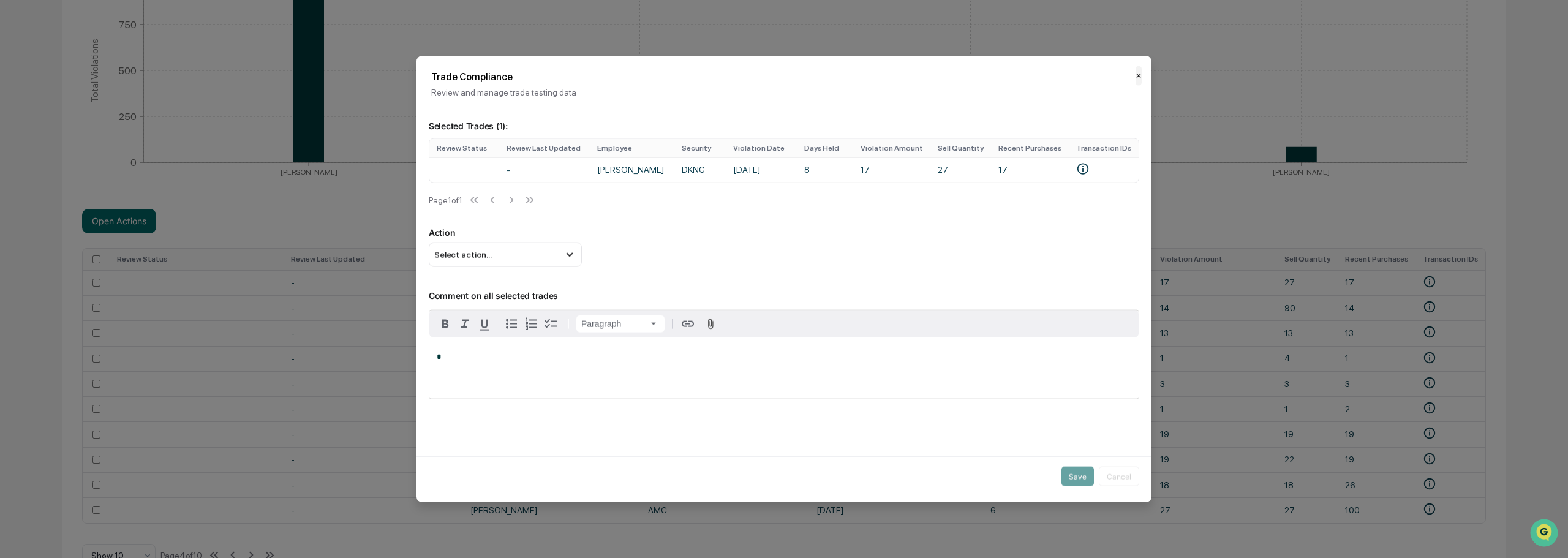
click at [1135, 69] on button "✕" at bounding box center [1138, 76] width 6 height 20
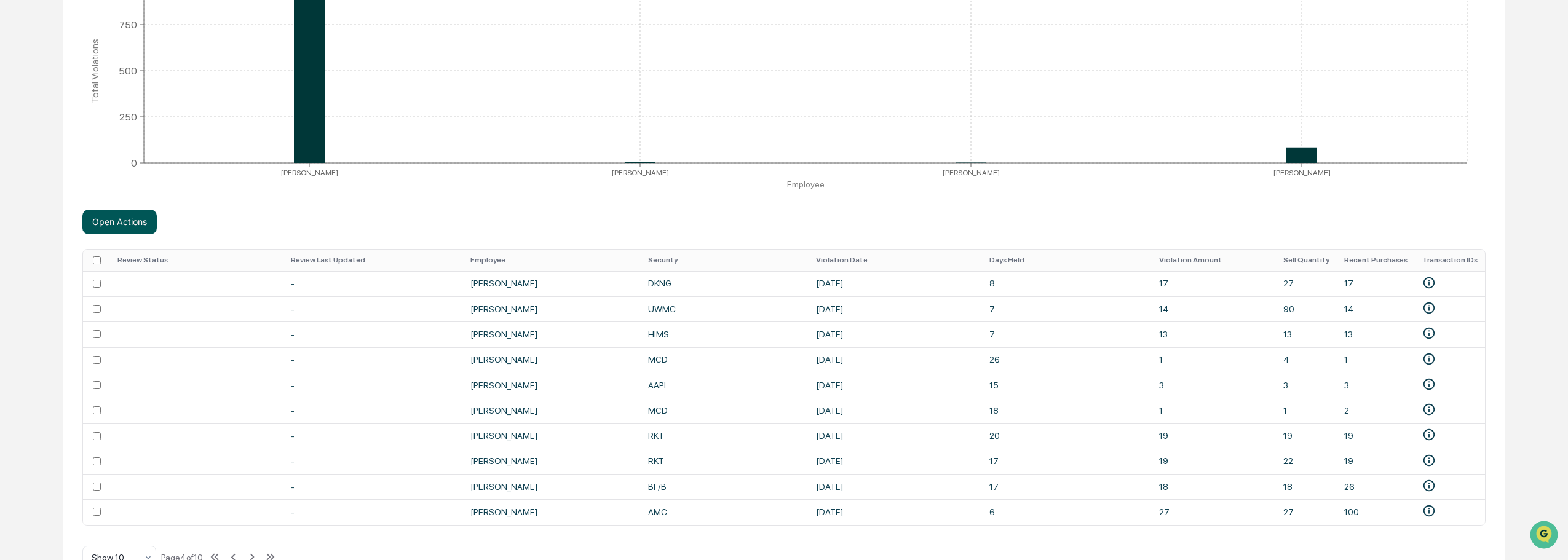
click at [100, 216] on button "Open Actions" at bounding box center [120, 222] width 74 height 24
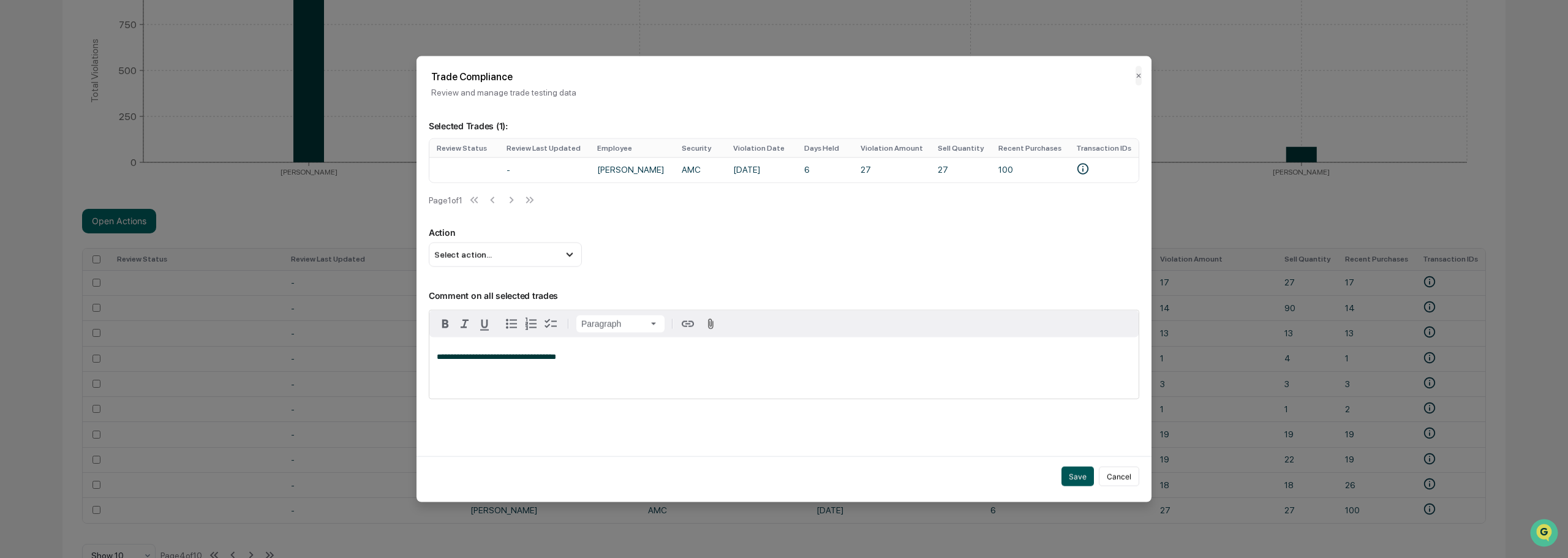
click at [1067, 479] on button "Save" at bounding box center [1077, 477] width 32 height 20
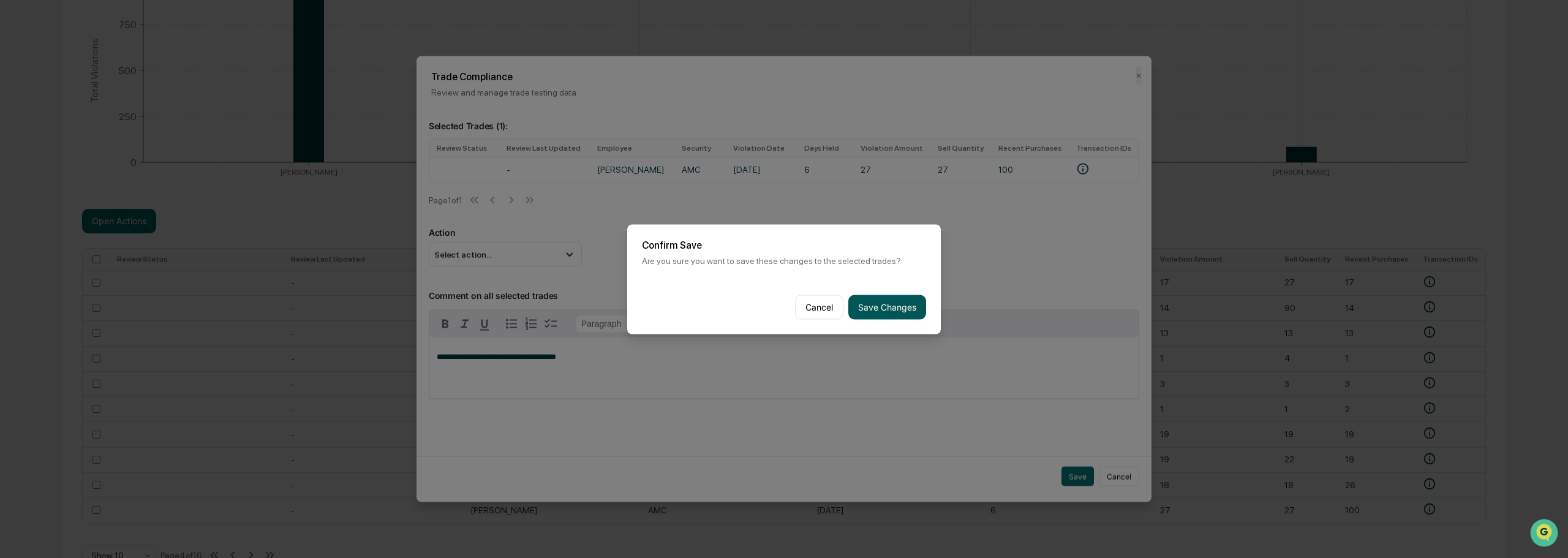
click at [889, 310] on button "Save Changes" at bounding box center [887, 306] width 78 height 24
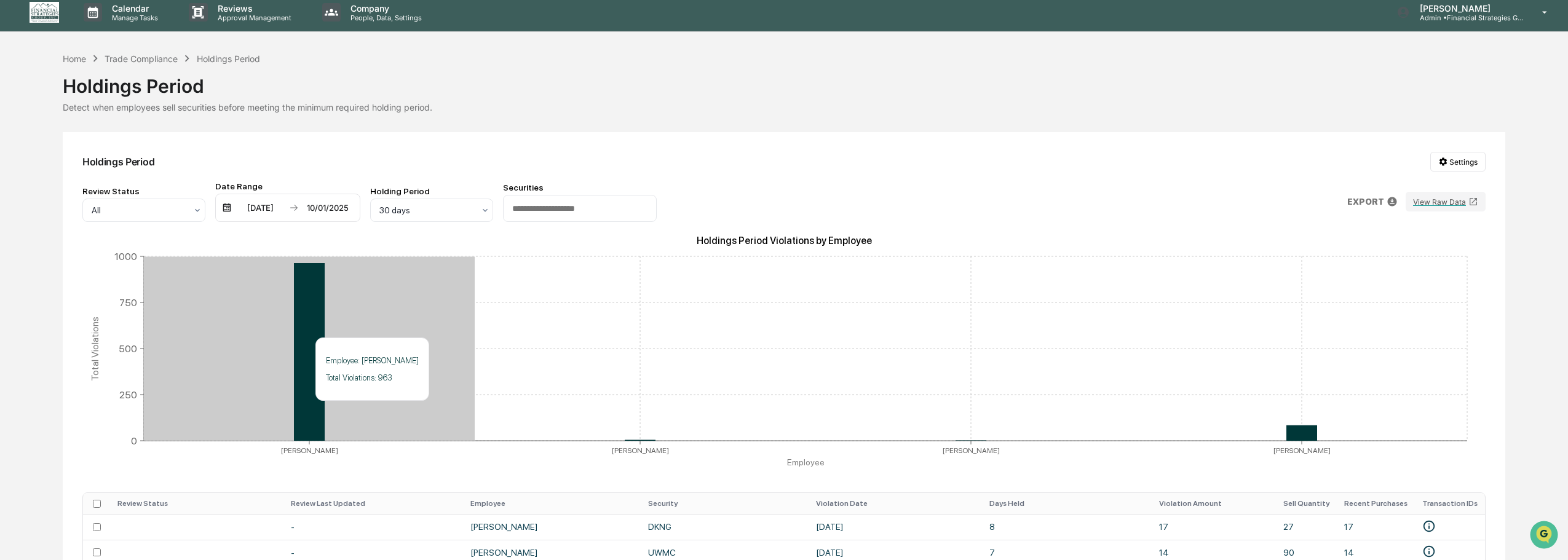
scroll to position [0, 0]
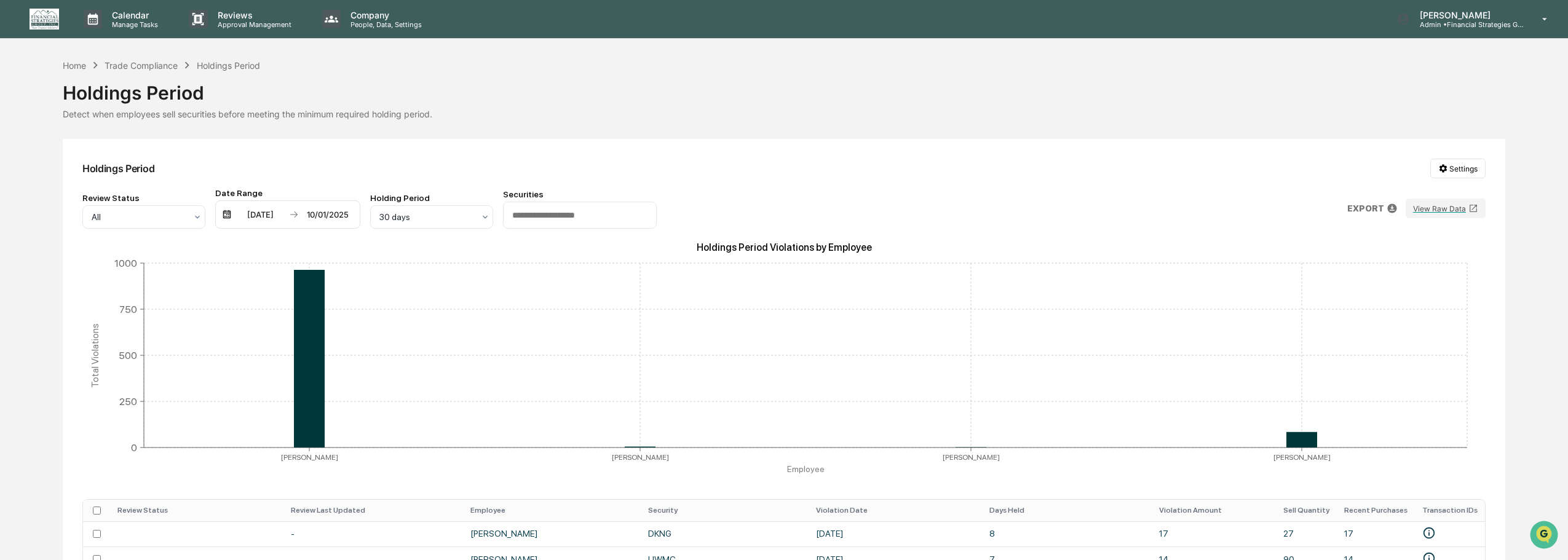
click at [1364, 204] on p "EXPORT" at bounding box center [1365, 208] width 37 height 10
click at [1401, 264] on p "pdf" at bounding box center [1408, 261] width 14 height 10
click at [478, 481] on div at bounding box center [787, 280] width 1574 height 560
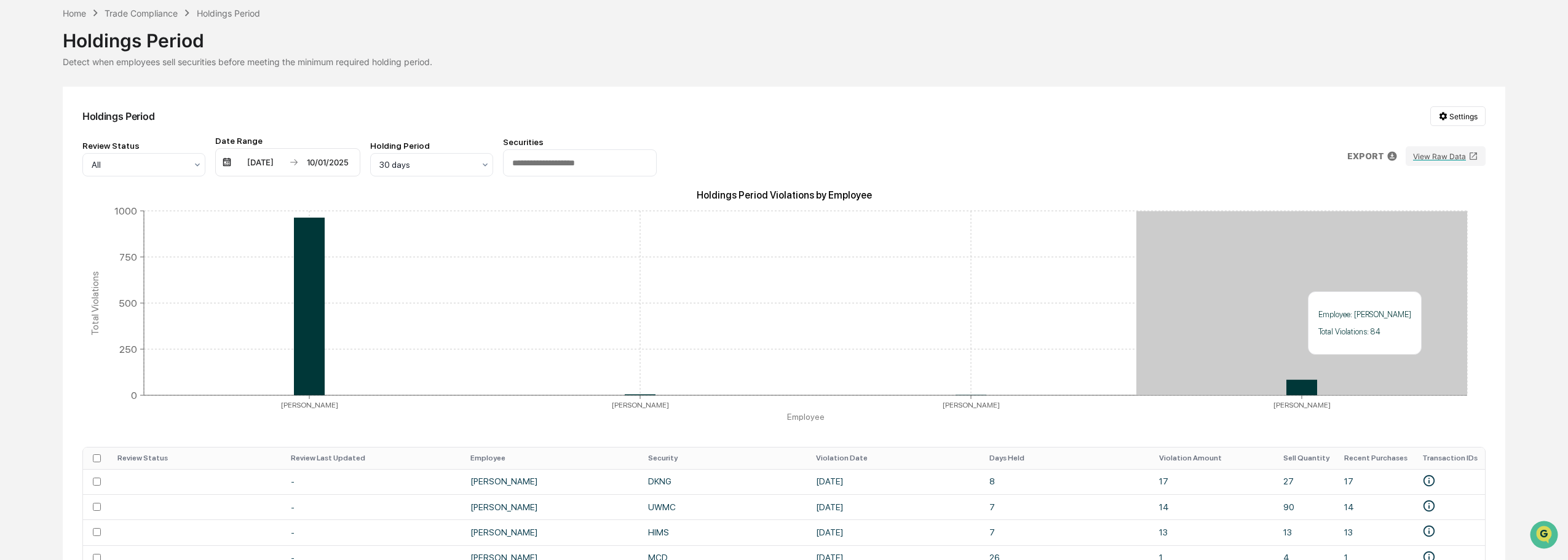
scroll to position [185, 0]
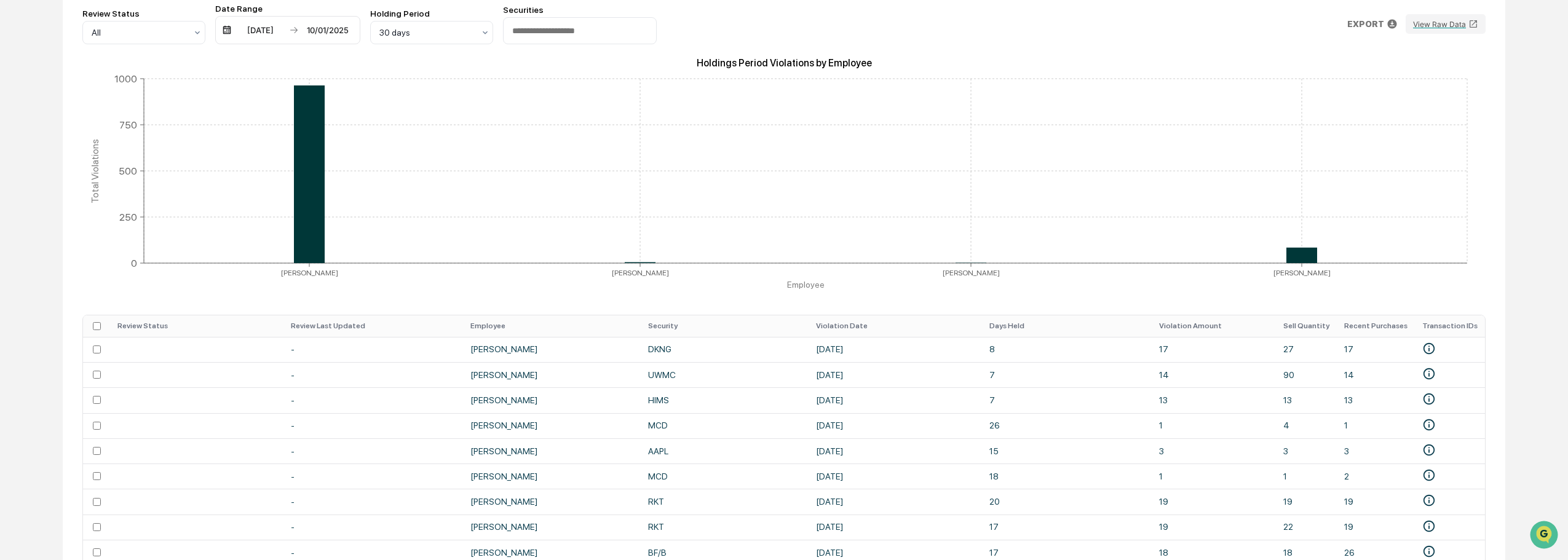
click at [1384, 20] on p "EXPORT" at bounding box center [1365, 24] width 37 height 10
click at [1401, 76] on p "pdf" at bounding box center [1408, 76] width 14 height 10
click at [323, 282] on div at bounding box center [787, 280] width 1574 height 560
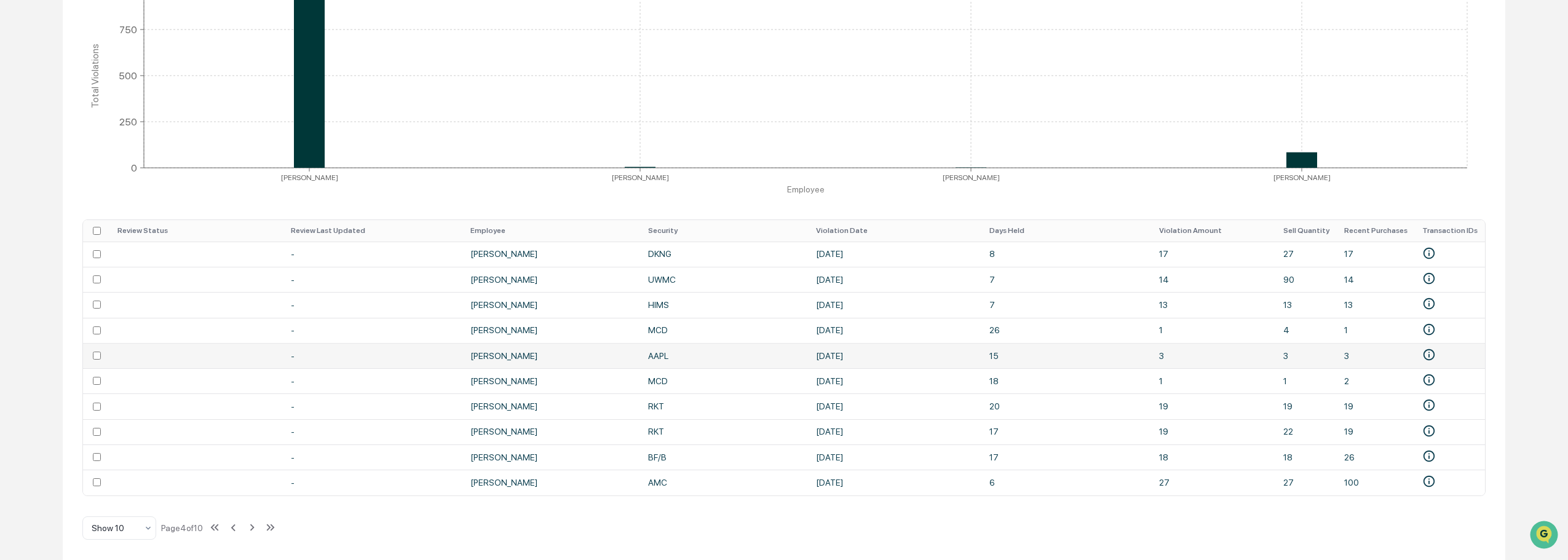
scroll to position [284, 0]
click at [121, 526] on div at bounding box center [120, 519] width 62 height 13
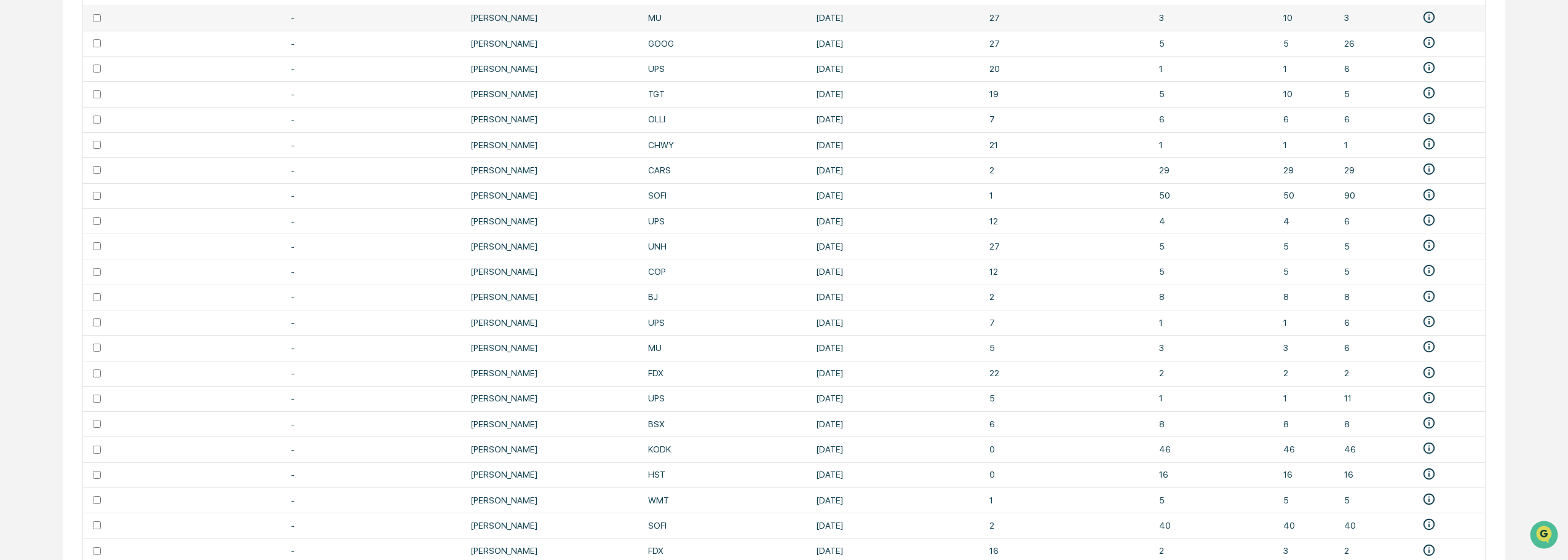
scroll to position [665, 0]
click at [139, 529] on div "Show 25" at bounding box center [119, 521] width 73 height 17
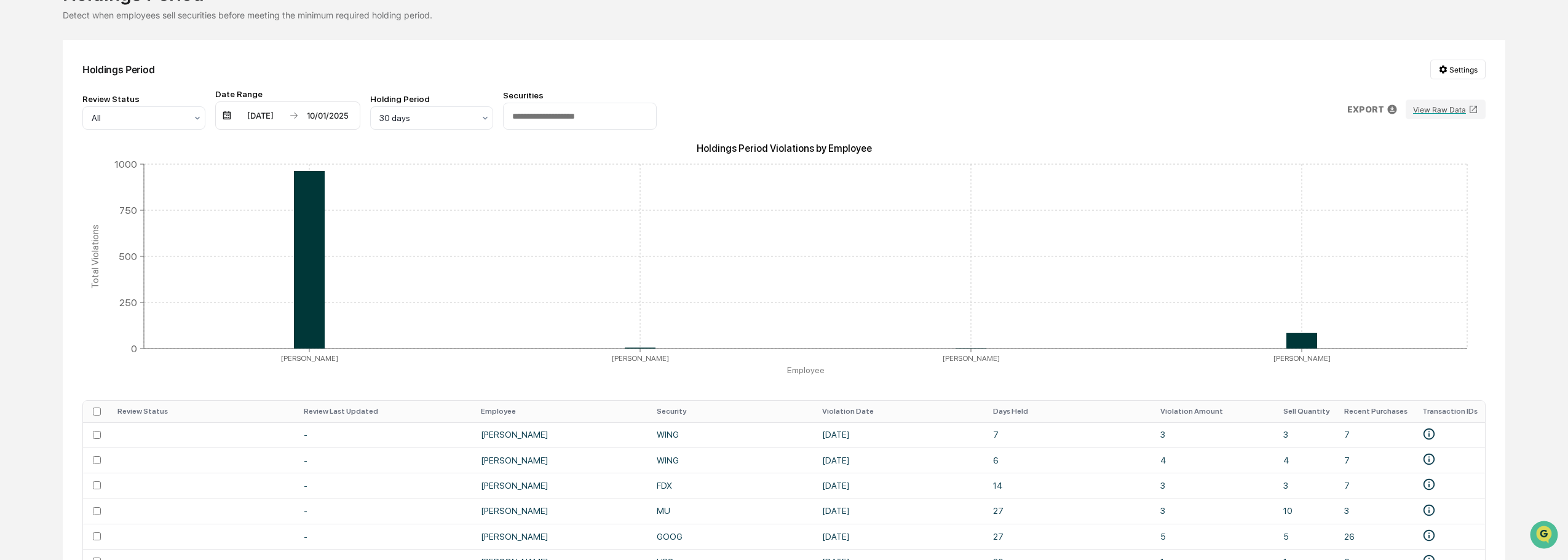
scroll to position [9, 0]
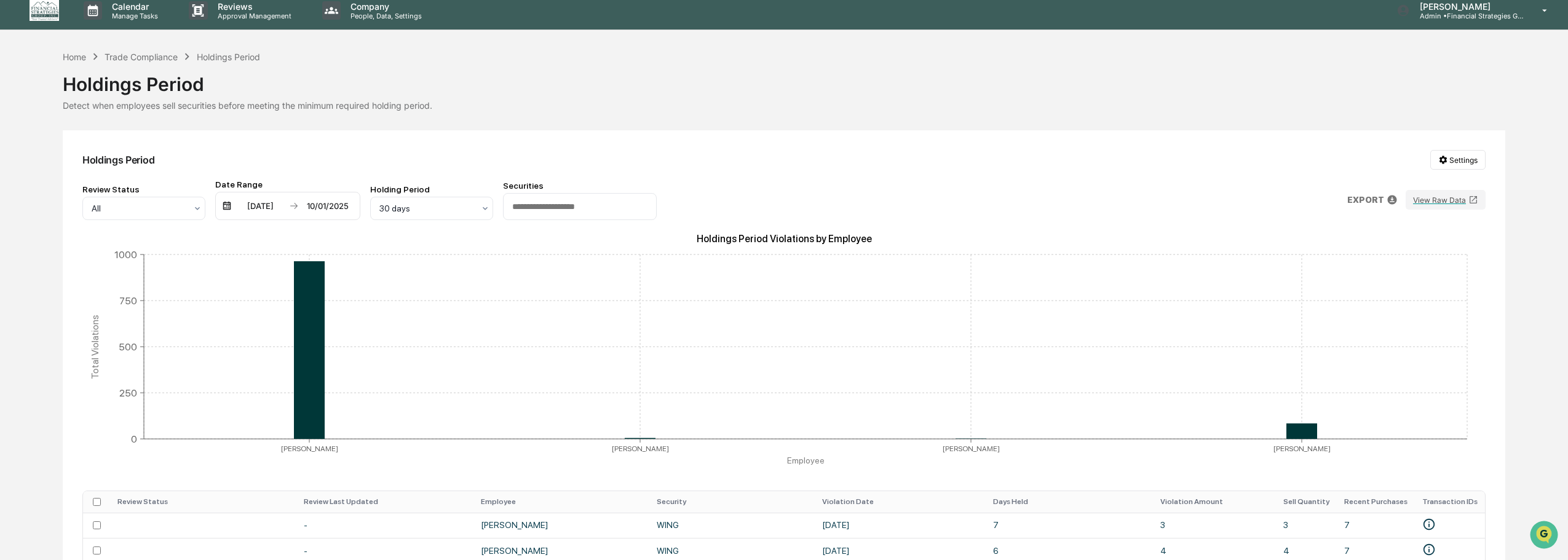
click at [1376, 197] on p "EXPORT" at bounding box center [1365, 199] width 37 height 10
click at [1401, 253] on p "pdf" at bounding box center [1408, 252] width 14 height 10
click at [1391, 225] on p "csv (excel)" at bounding box center [1408, 230] width 43 height 10
click at [193, 460] on div at bounding box center [787, 280] width 1574 height 560
click at [442, 213] on div at bounding box center [426, 208] width 95 height 13
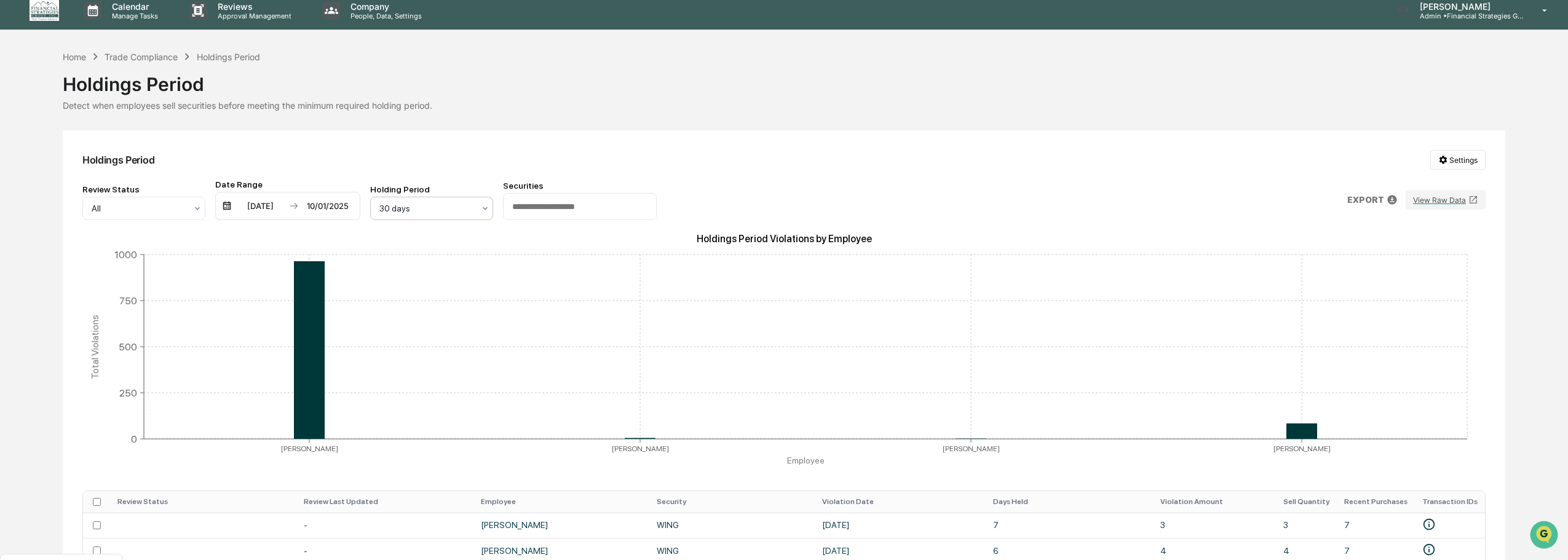
click at [442, 213] on div at bounding box center [426, 208] width 95 height 13
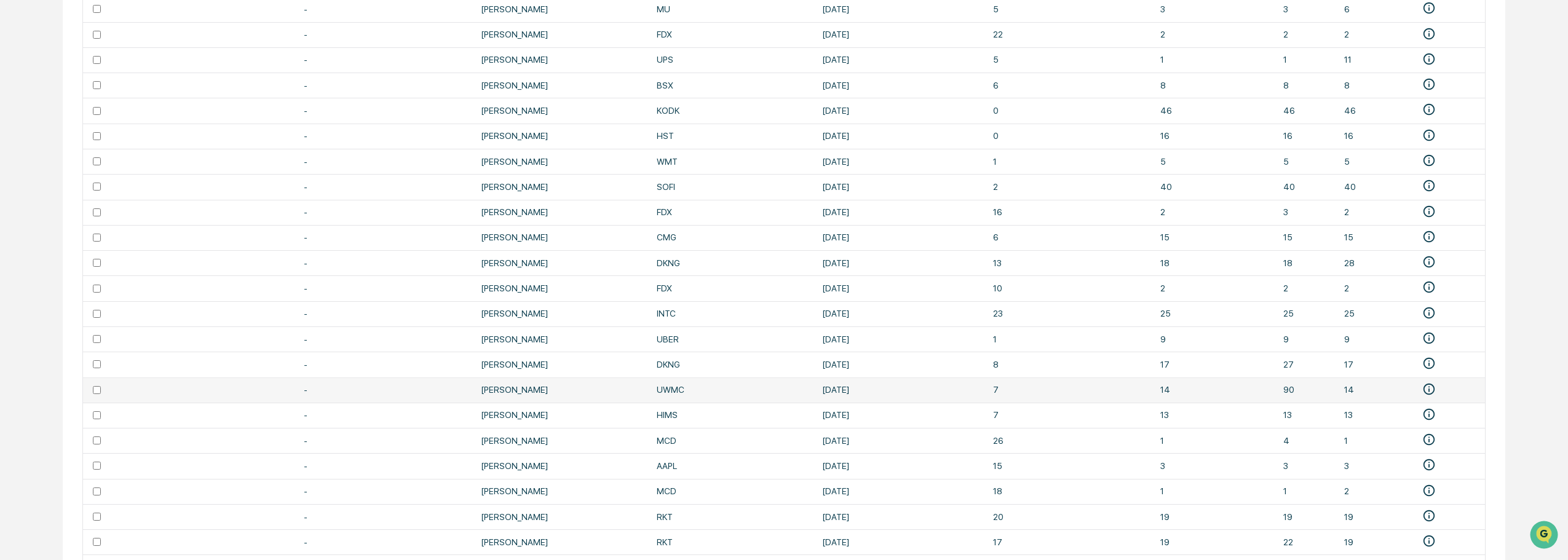
scroll to position [1299, 0]
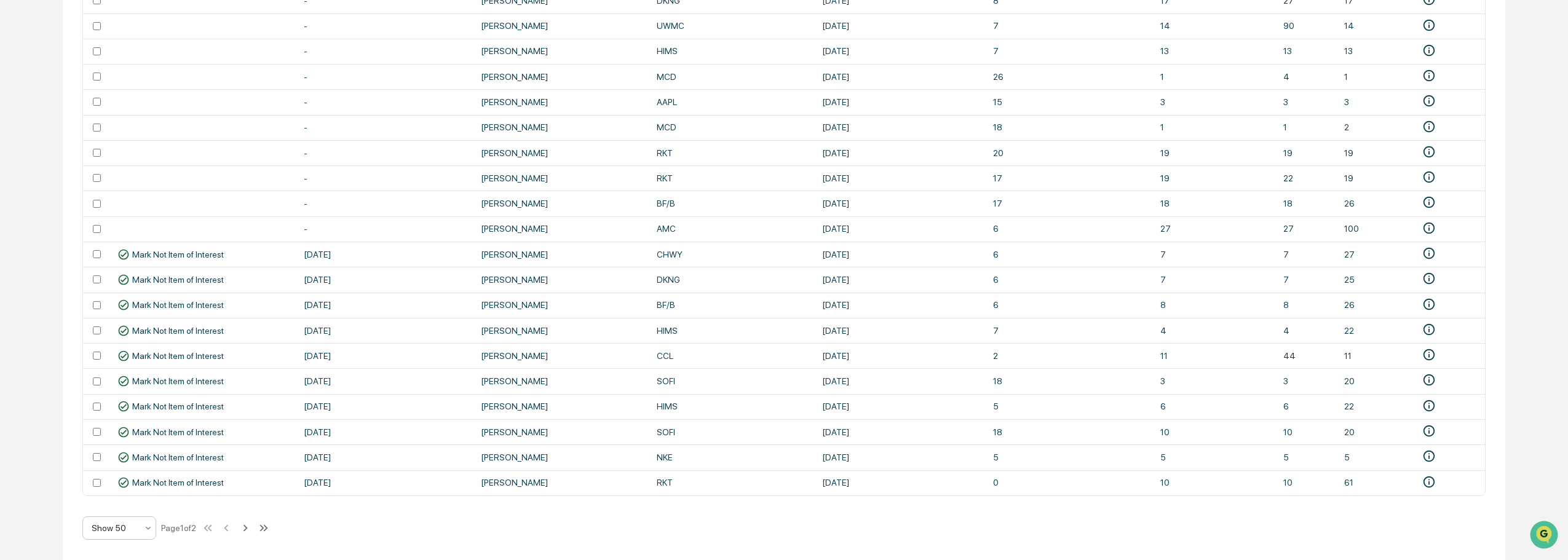
click at [127, 534] on div "Show 50" at bounding box center [114, 527] width 58 height 17
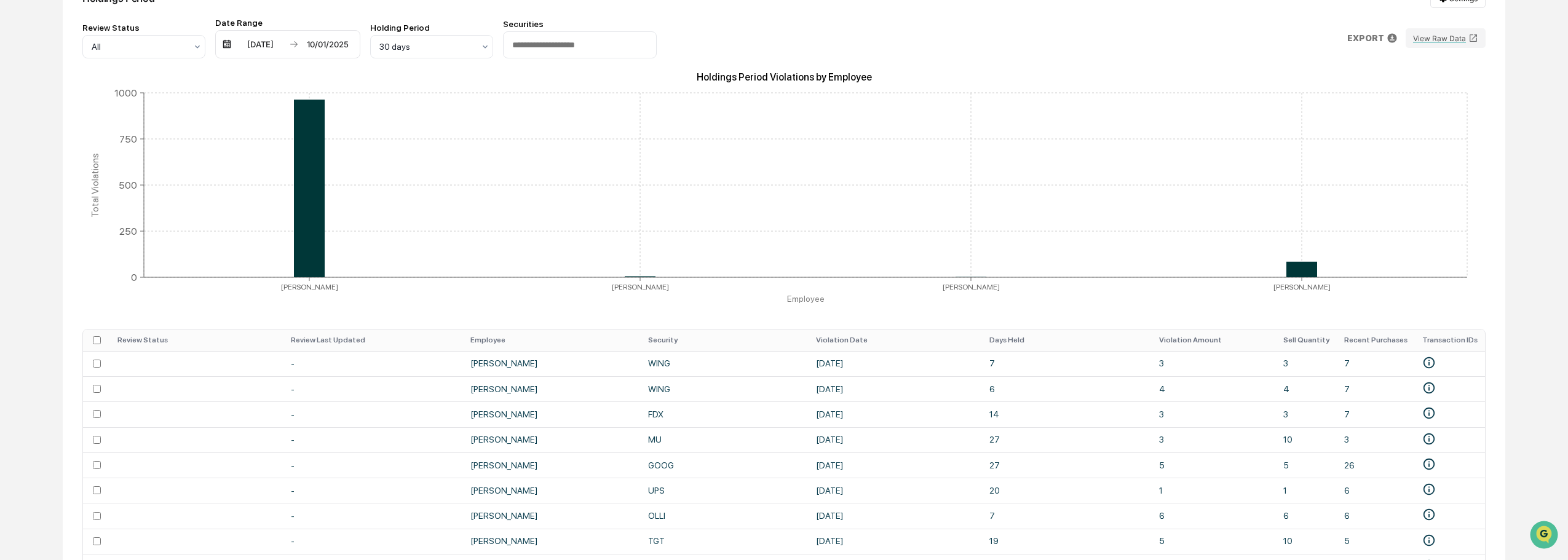
scroll to position [0, 0]
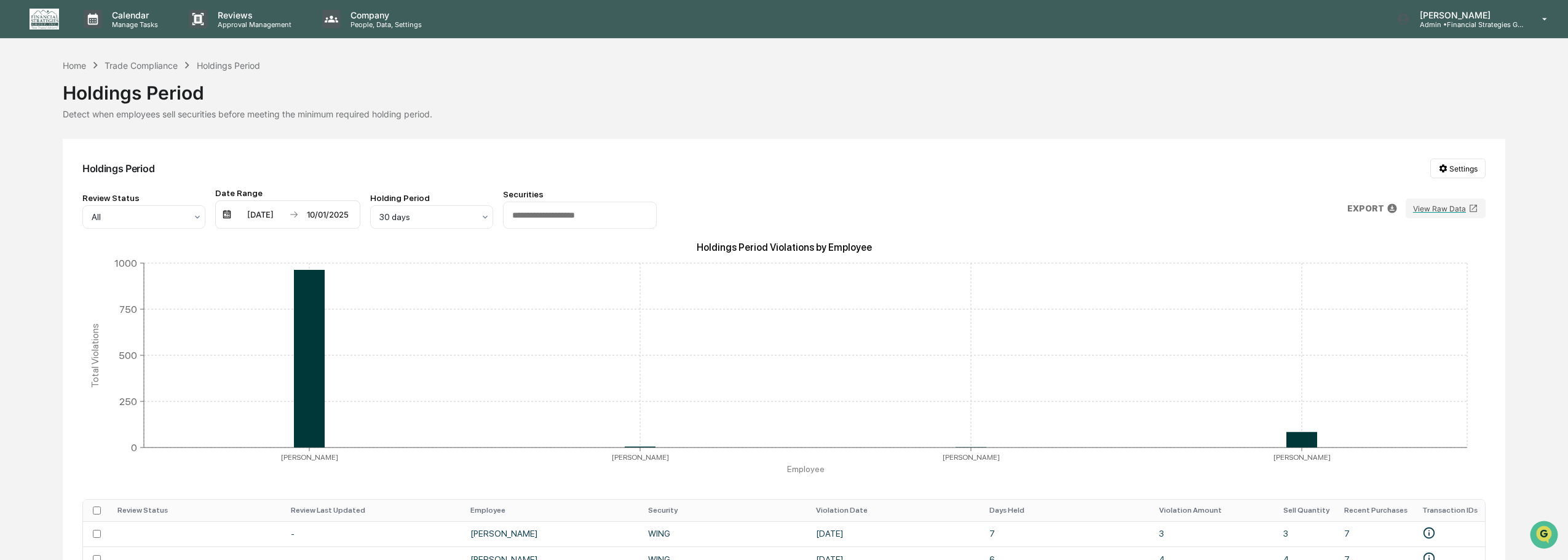
click at [1375, 207] on p "EXPORT" at bounding box center [1365, 208] width 37 height 10
click at [1401, 266] on p "pdf" at bounding box center [1408, 261] width 14 height 10
click at [5, 479] on div at bounding box center [787, 280] width 1574 height 560
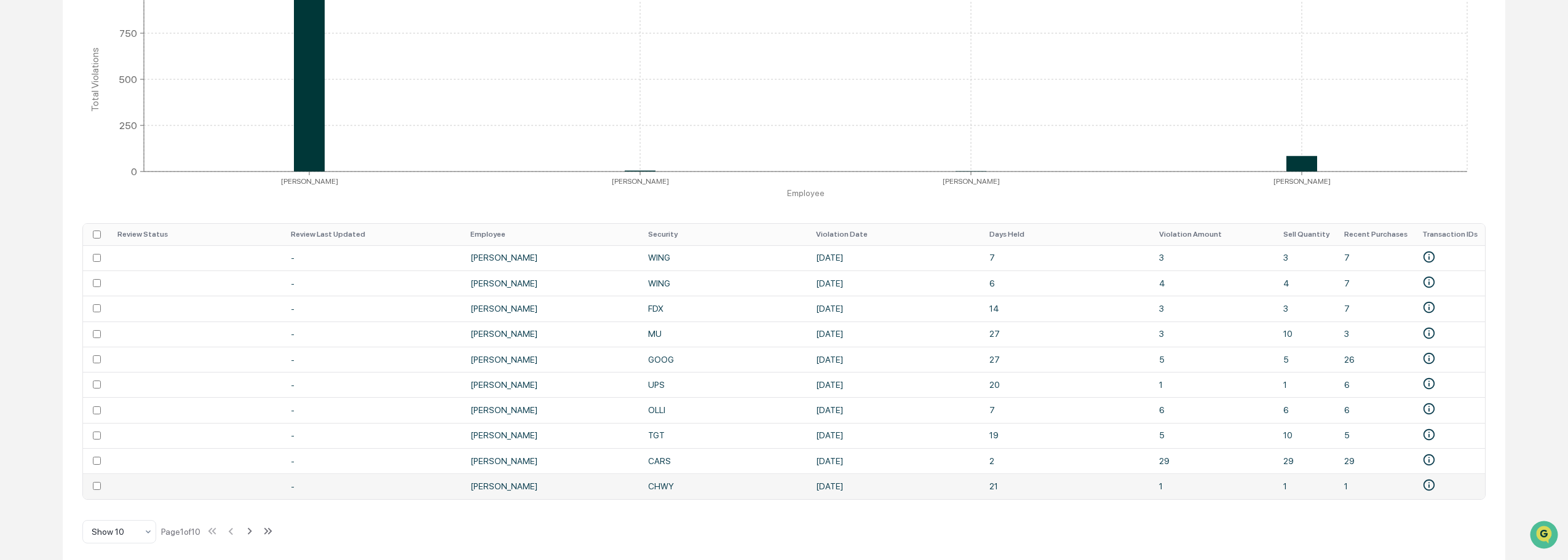
scroll to position [284, 0]
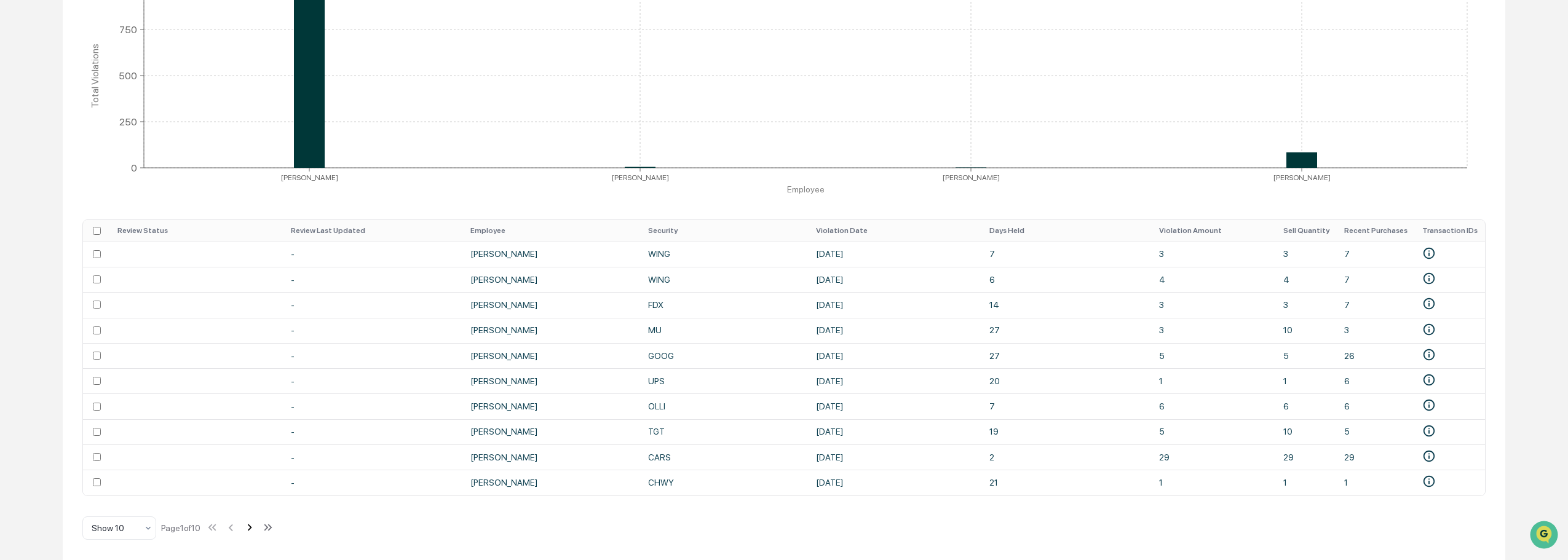
click at [252, 529] on icon at bounding box center [249, 527] width 14 height 14
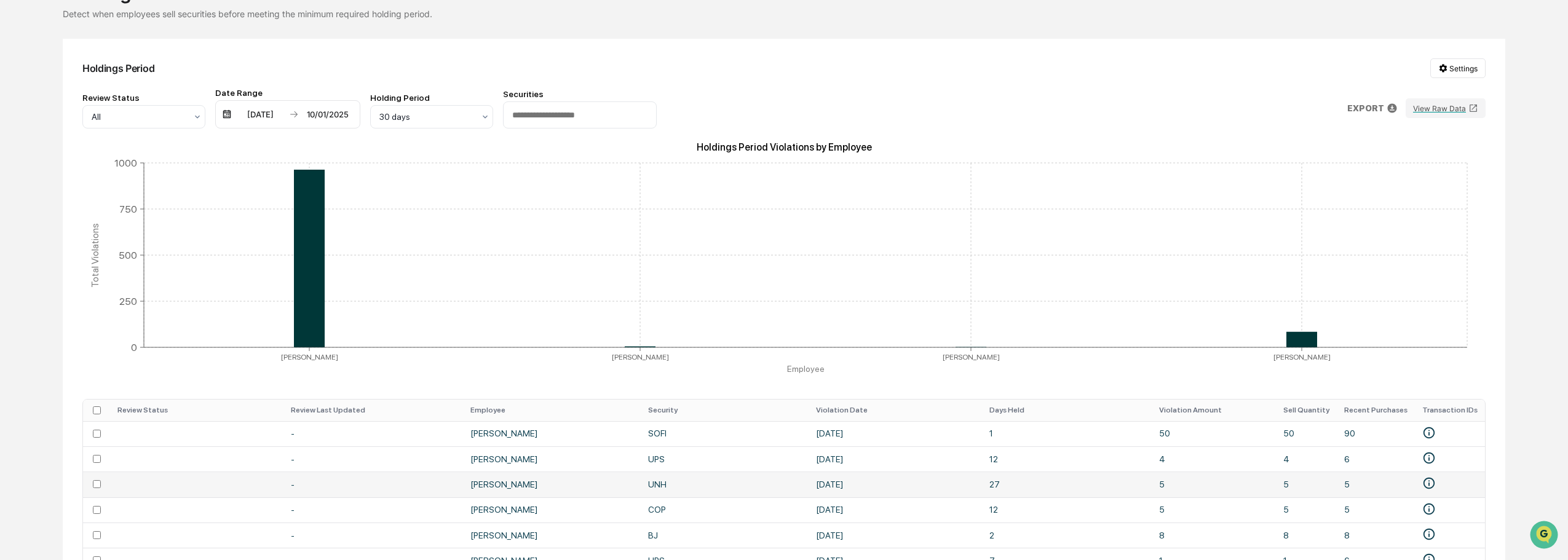
scroll to position [0, 0]
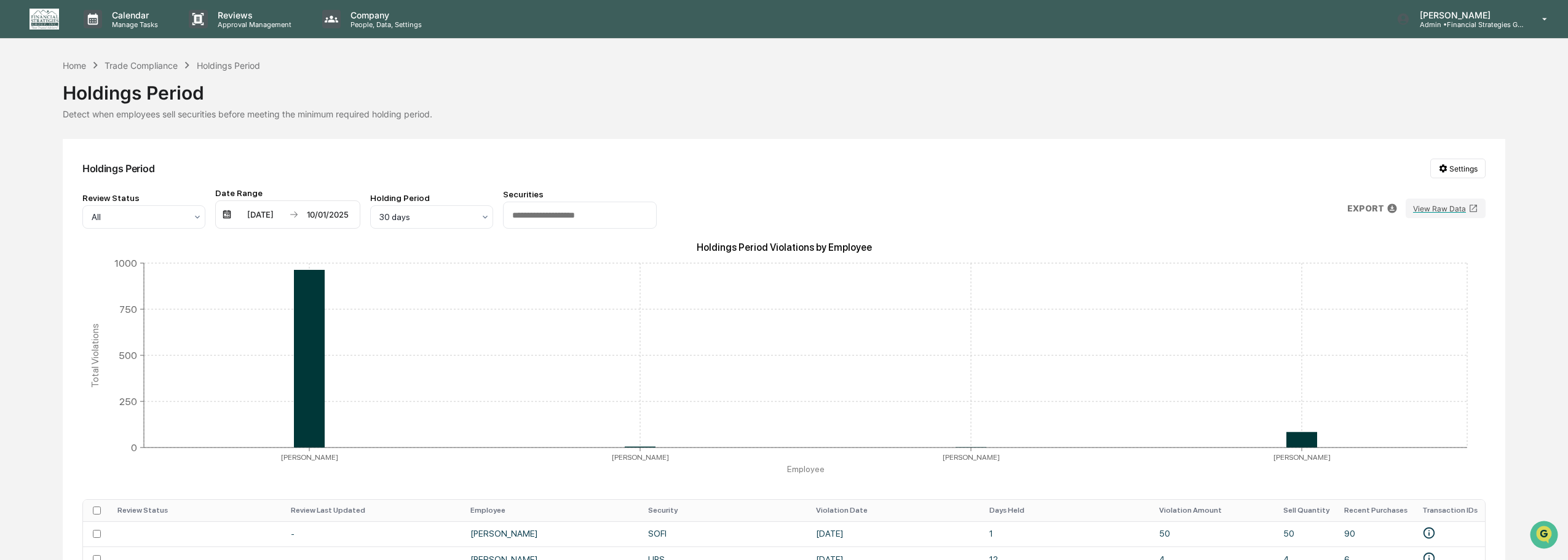
click at [1372, 208] on p "EXPORT" at bounding box center [1365, 208] width 37 height 10
click at [1382, 262] on div "pdf" at bounding box center [1400, 260] width 66 height 13
click at [162, 215] on div at bounding box center [787, 280] width 1574 height 560
click at [194, 216] on icon at bounding box center [197, 216] width 10 height 10
click at [160, 221] on div at bounding box center [139, 217] width 95 height 13
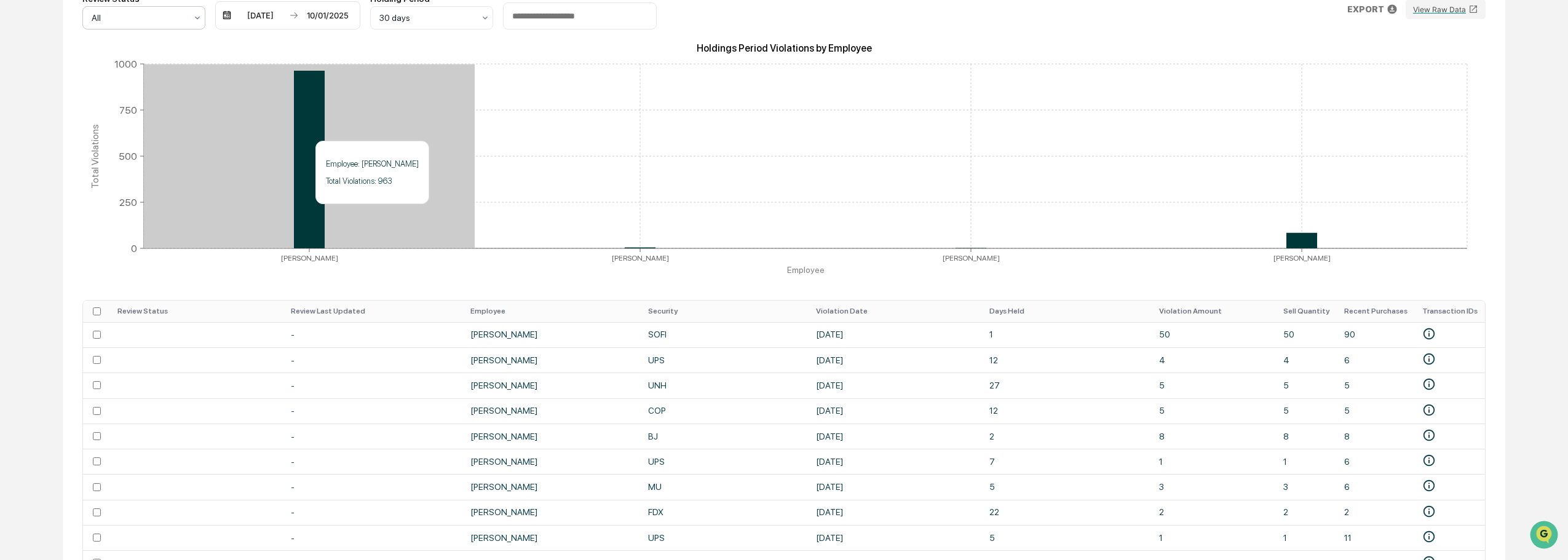
scroll to position [284, 0]
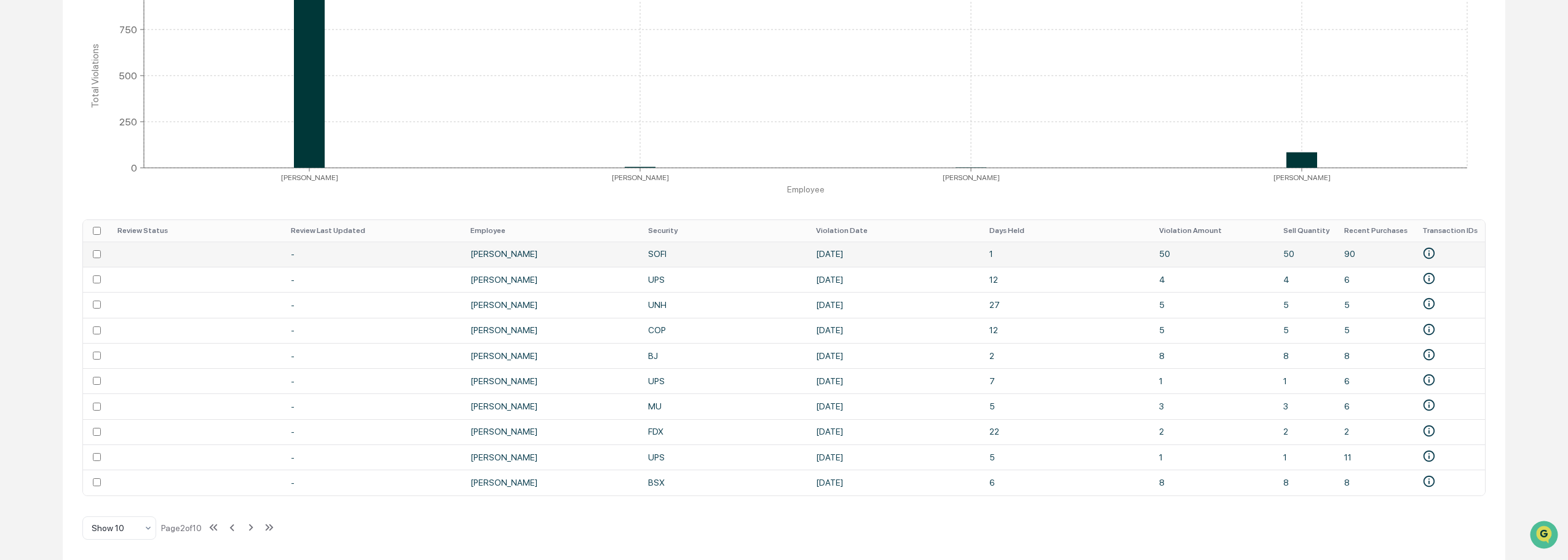
click at [353, 242] on td "-" at bounding box center [373, 254] width 179 height 25
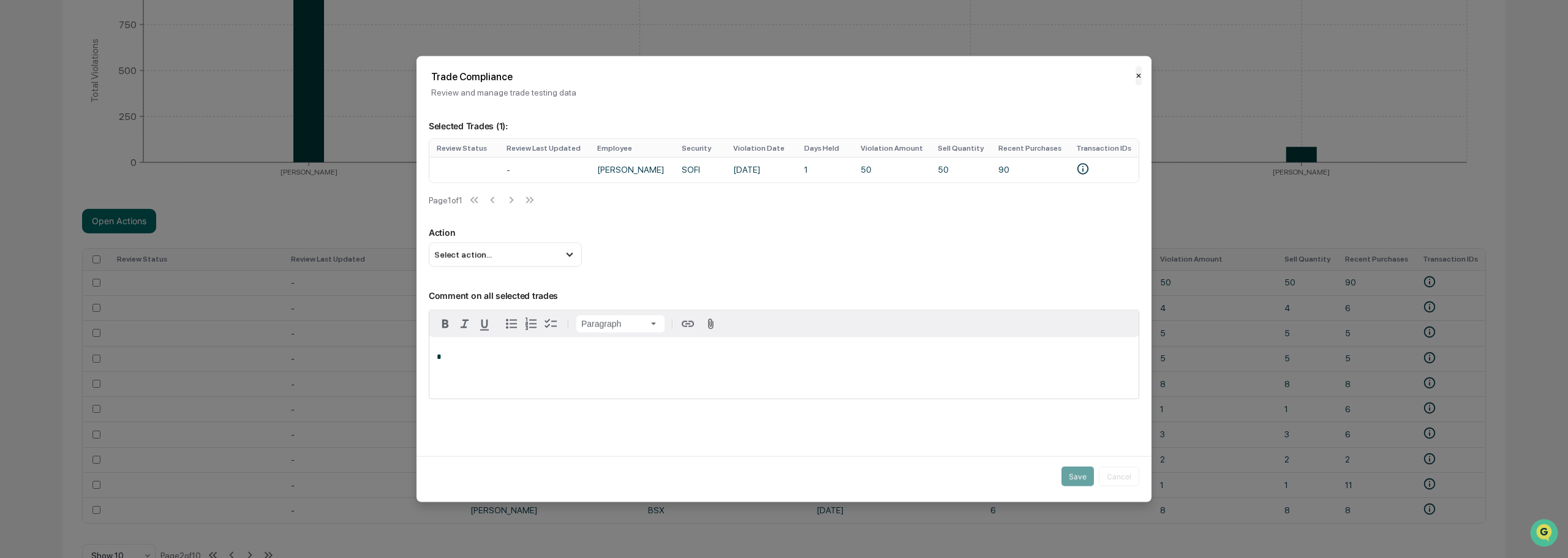
click at [1135, 73] on button "✕" at bounding box center [1138, 76] width 6 height 20
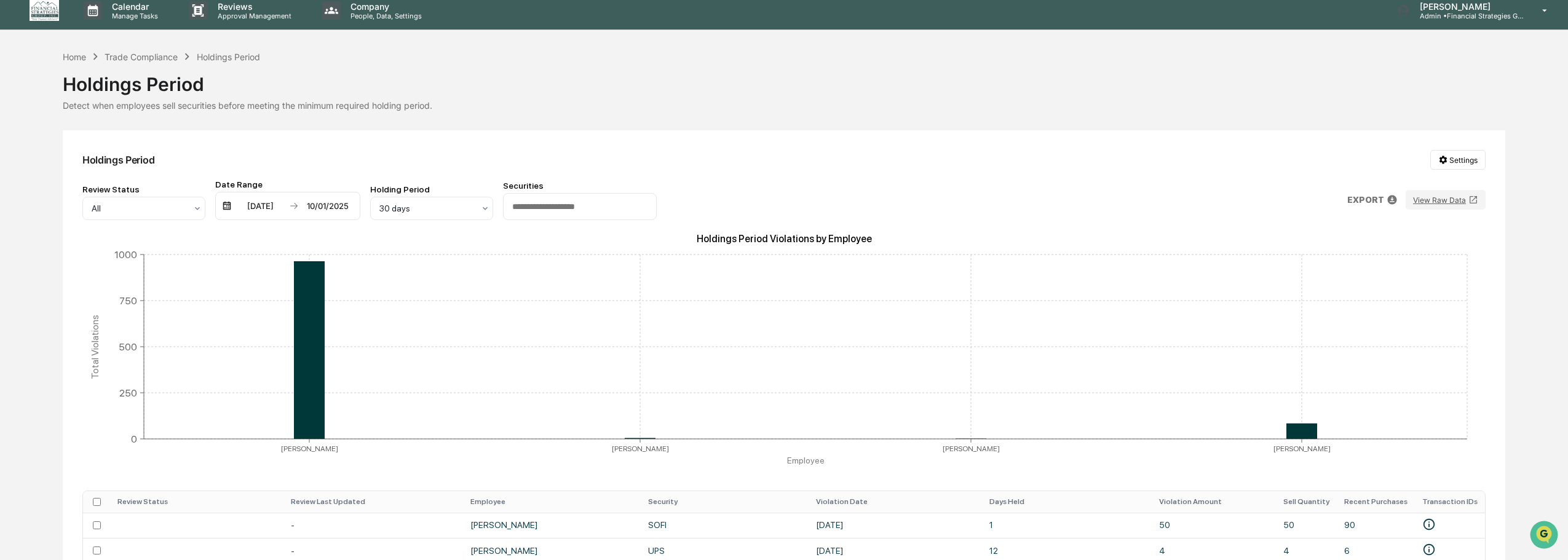
scroll to position [0, 0]
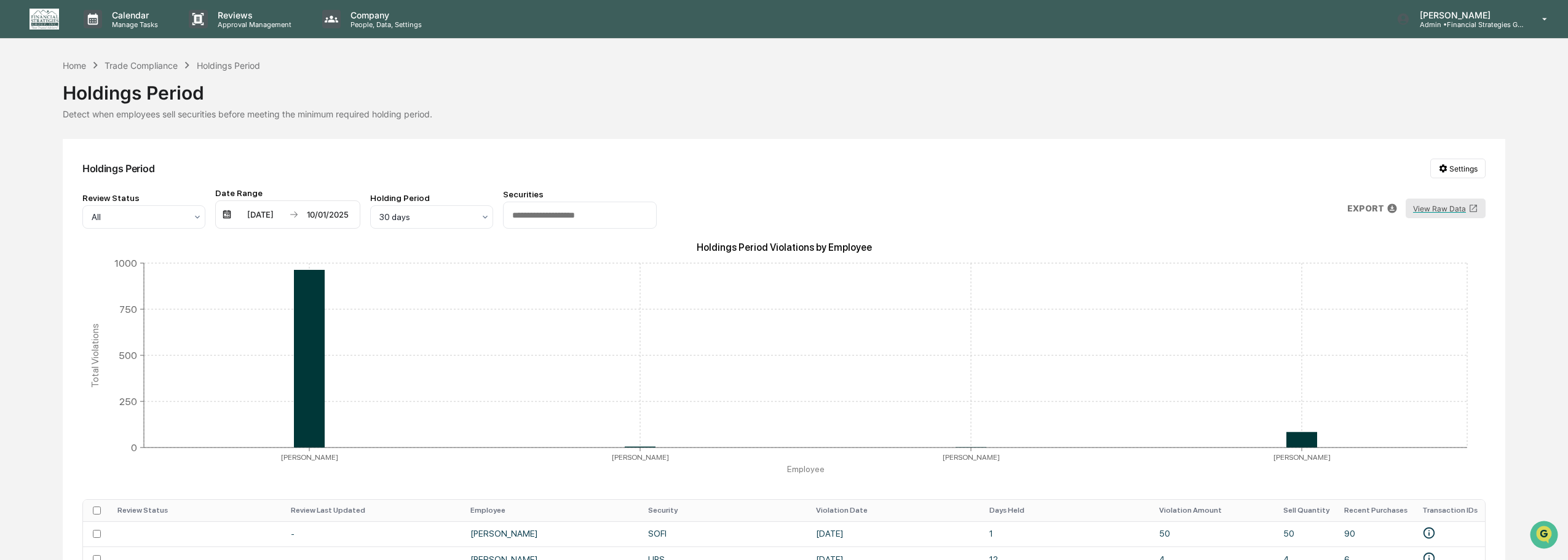
click at [1436, 211] on button "View Raw Data" at bounding box center [1446, 208] width 80 height 20
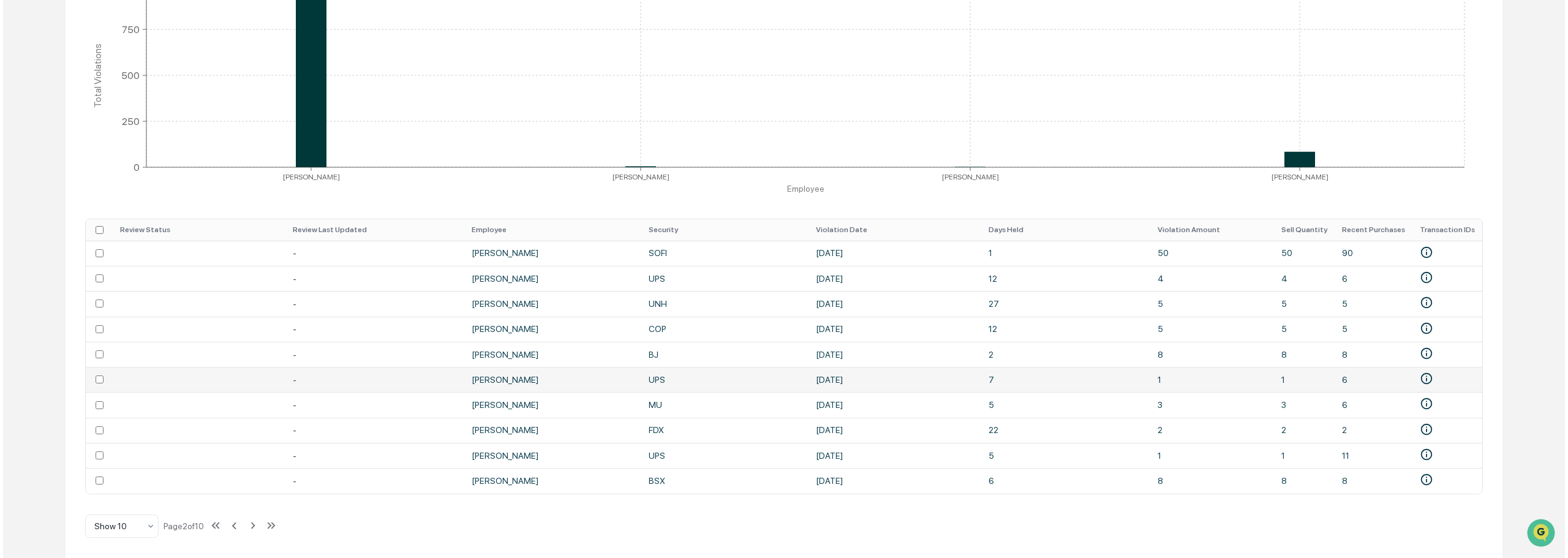
scroll to position [100, 0]
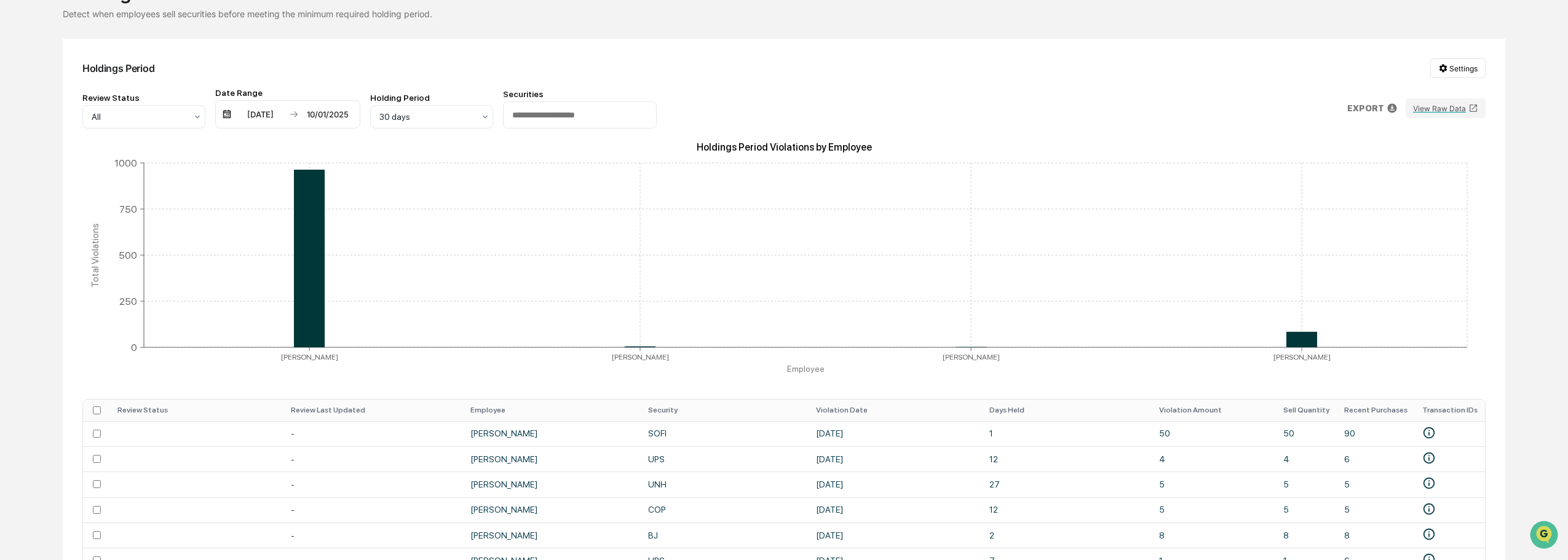
click at [1363, 109] on p "EXPORT" at bounding box center [1365, 108] width 37 height 10
click at [1401, 165] on p "pdf" at bounding box center [1408, 161] width 14 height 10
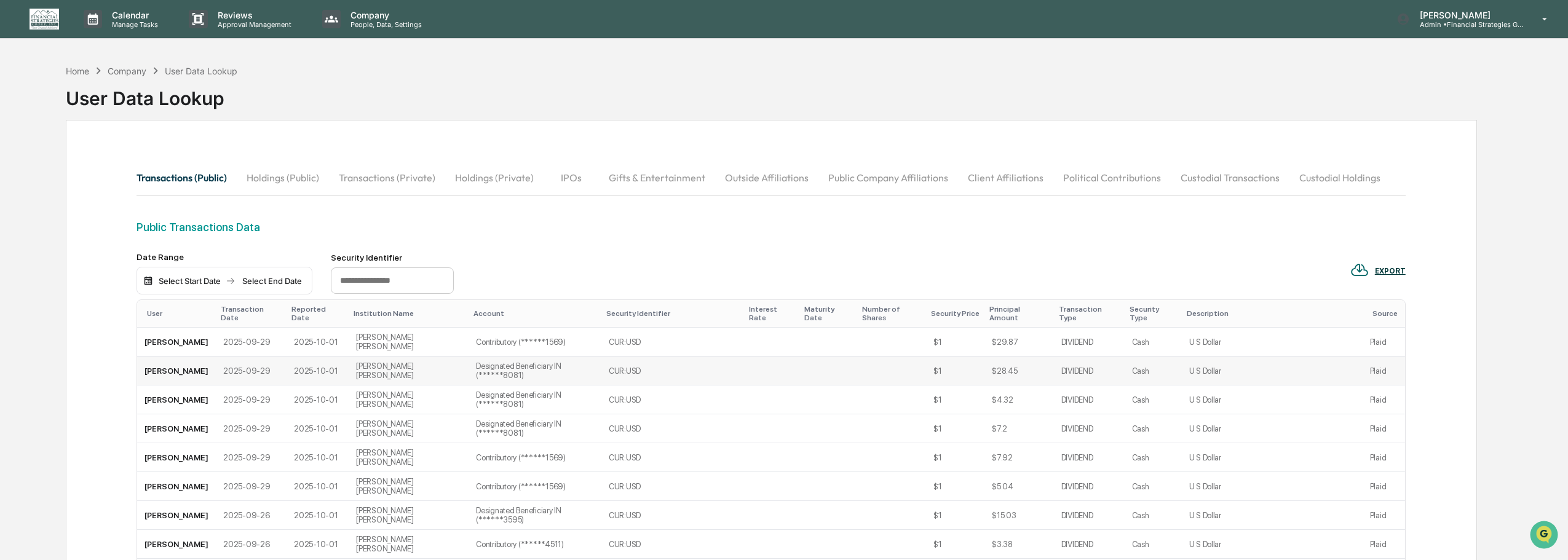
click at [165, 356] on td "[PERSON_NAME]" at bounding box center [176, 371] width 79 height 29
click at [397, 280] on input "text" at bounding box center [392, 280] width 123 height 27
